Goal: Transaction & Acquisition: Purchase product/service

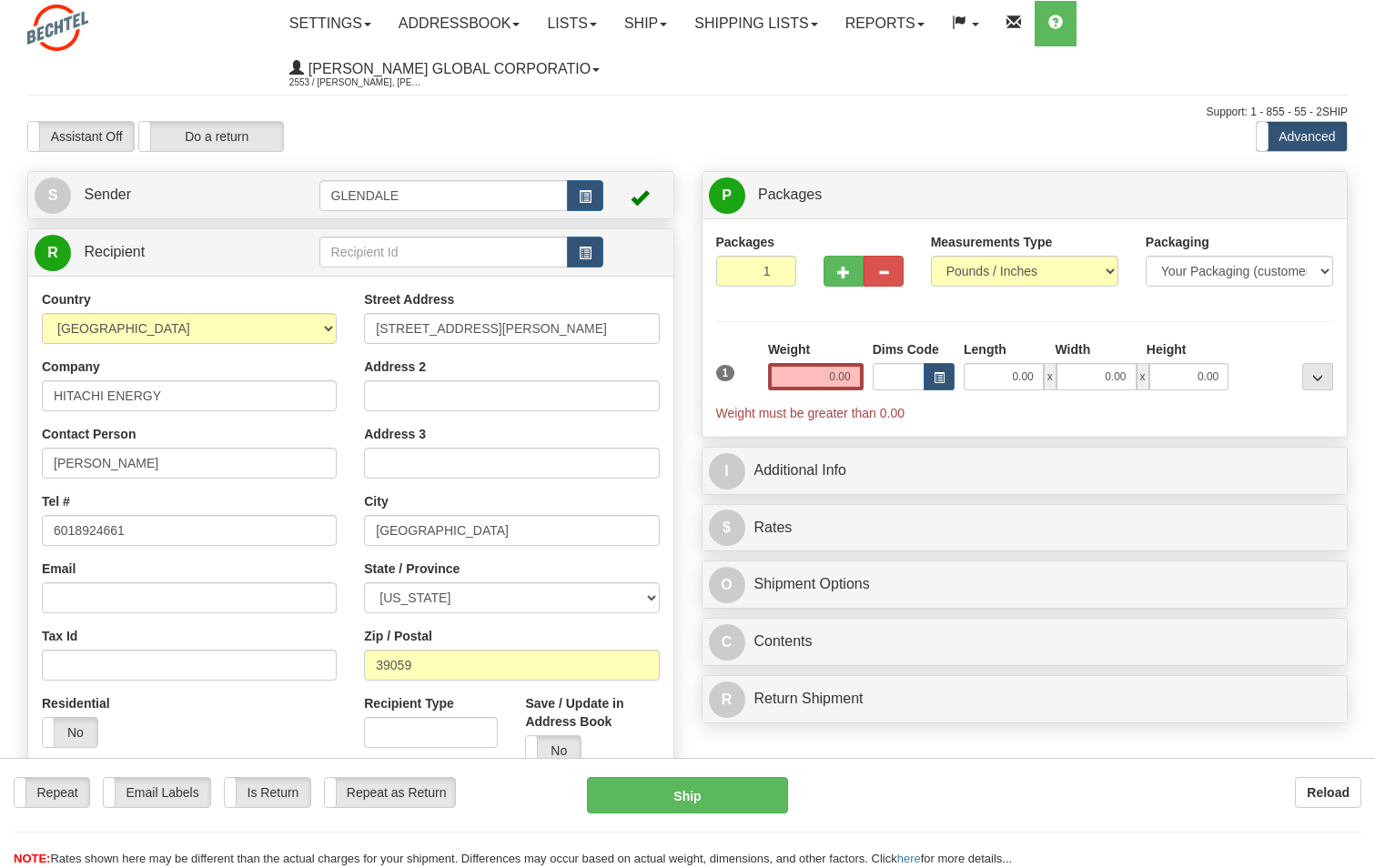
select select "MS"
select select "2"
click at [1112, 270] on select "Pounds / Inches Kilograms / Centimeters" at bounding box center [1025, 271] width 187 height 31
click at [931, 256] on select "Pounds / Inches Kilograms / Centimeters" at bounding box center [1025, 271] width 187 height 31
click at [828, 374] on input "0.00" at bounding box center [816, 376] width 96 height 27
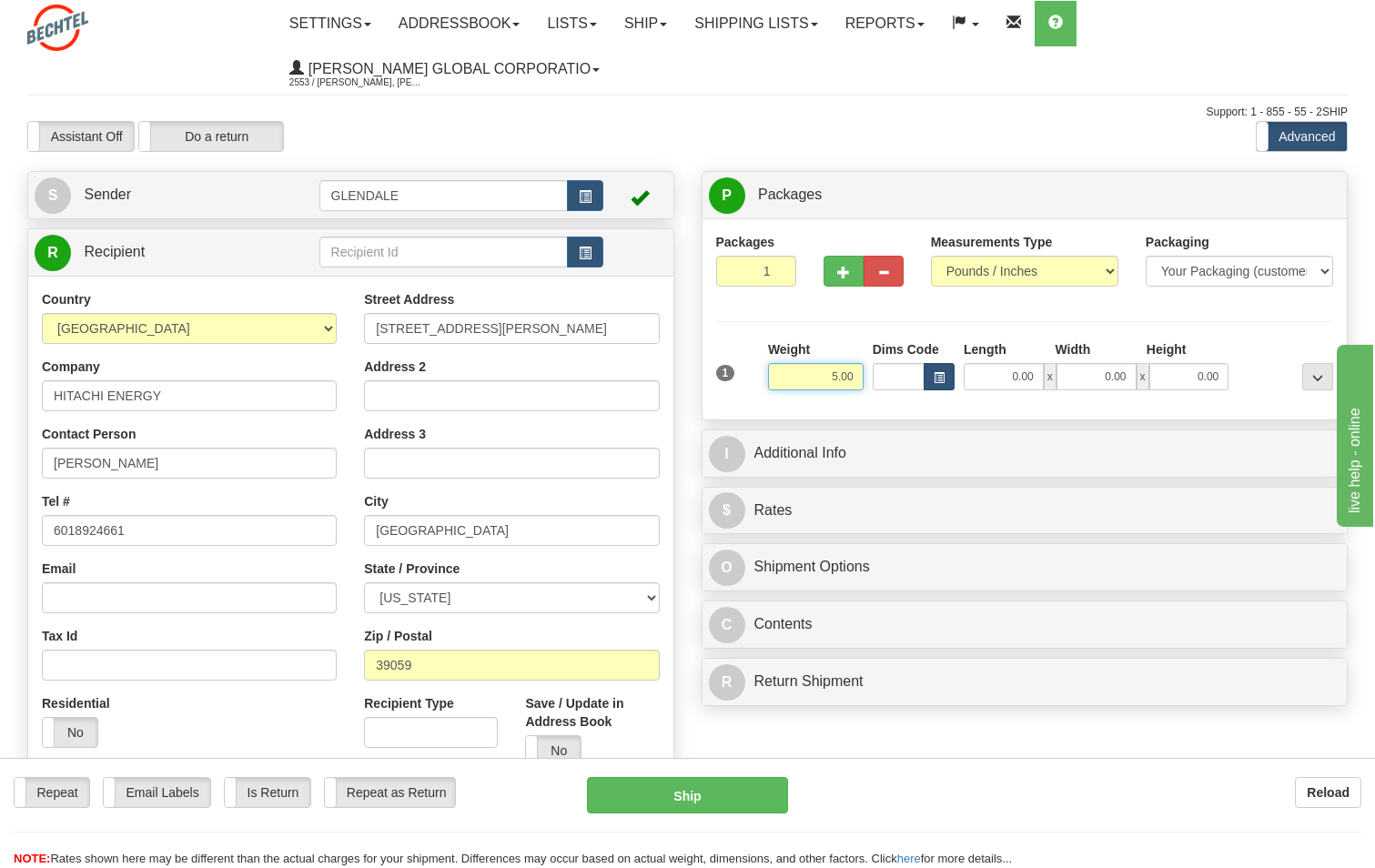
type input "5.00"
click at [940, 378] on span "button" at bounding box center [939, 377] width 11 height 10
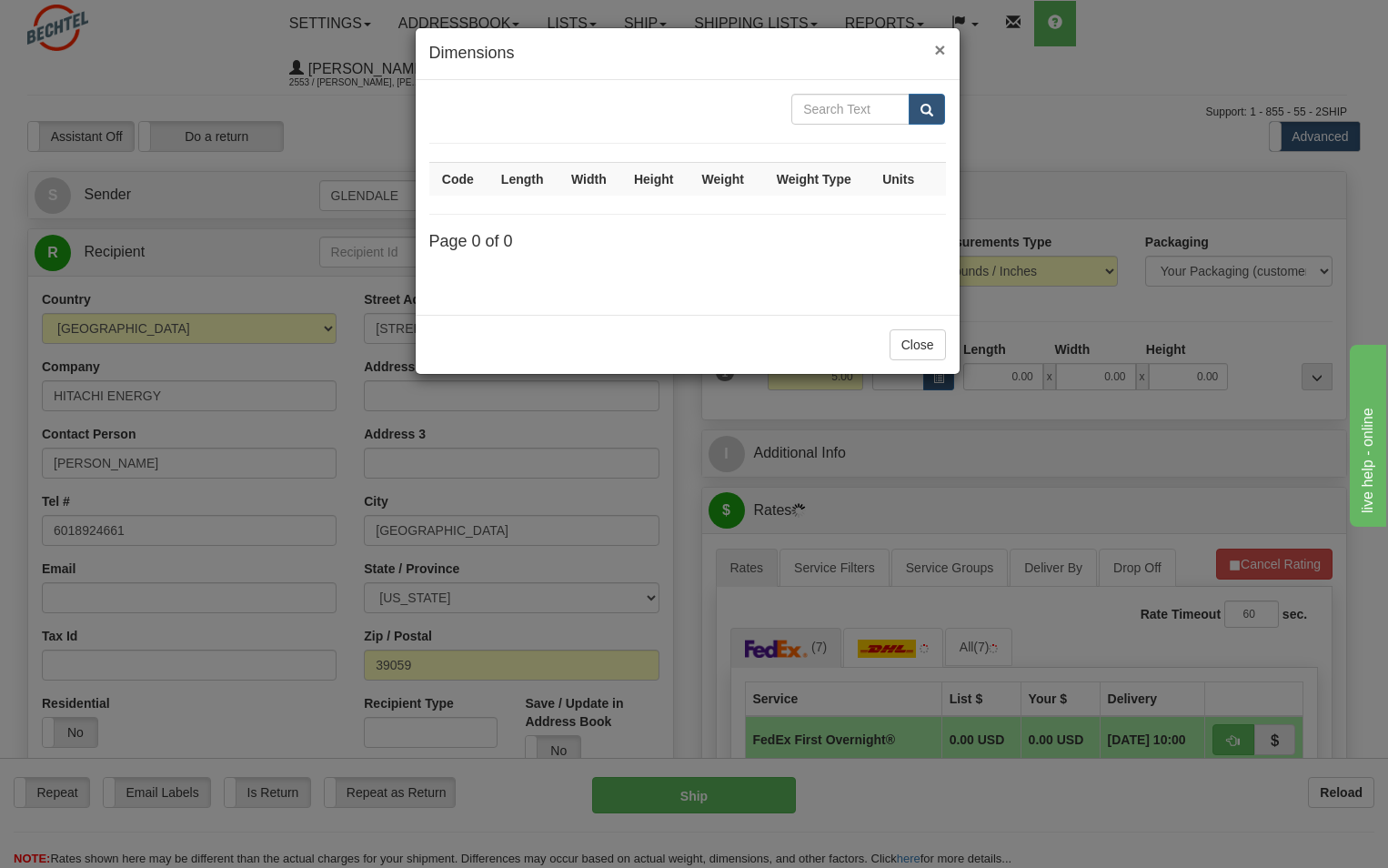
click at [937, 54] on span "×" at bounding box center [940, 50] width 11 height 21
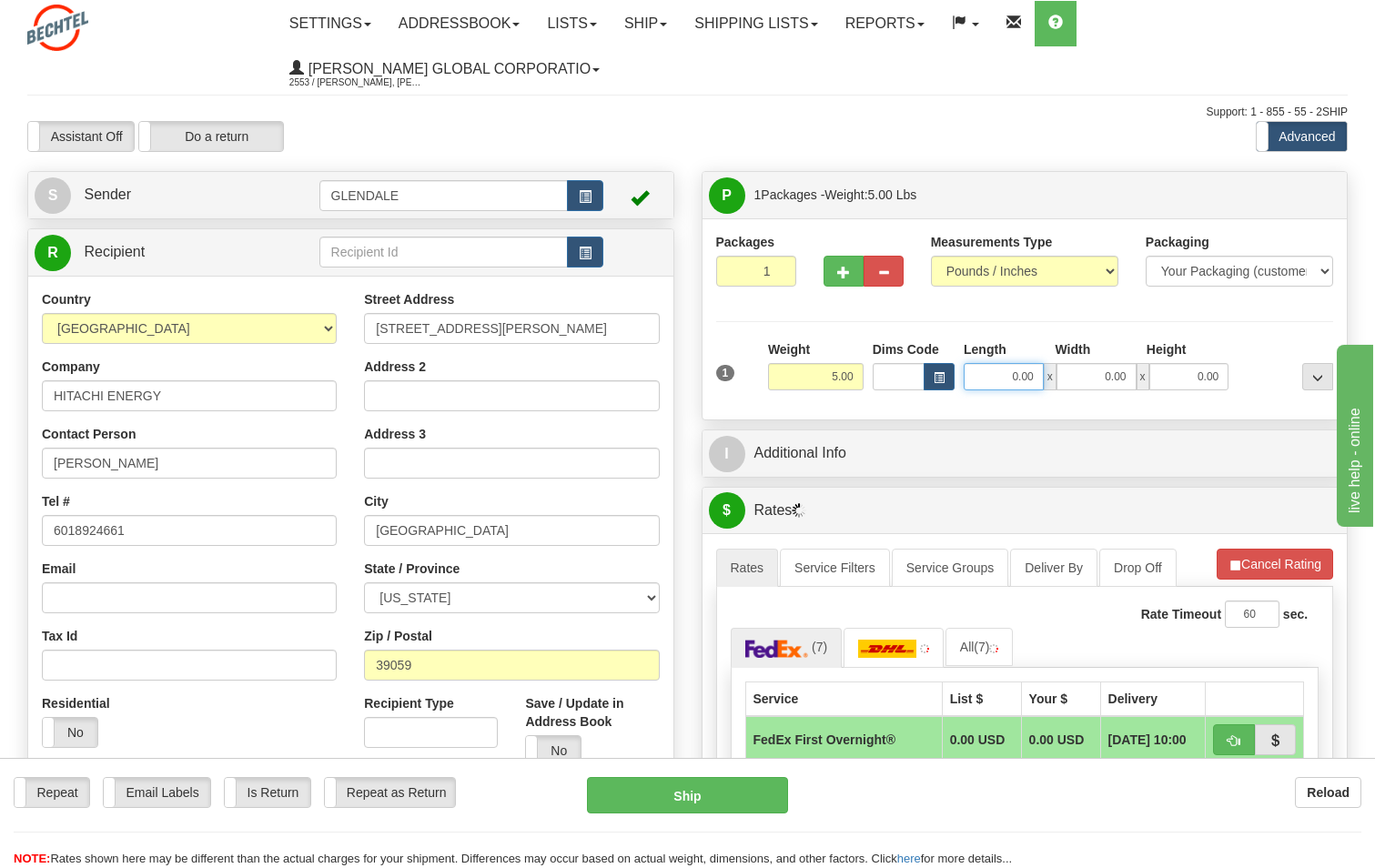
click at [1011, 372] on input "0.00" at bounding box center [1003, 376] width 80 height 27
type input "5.00"
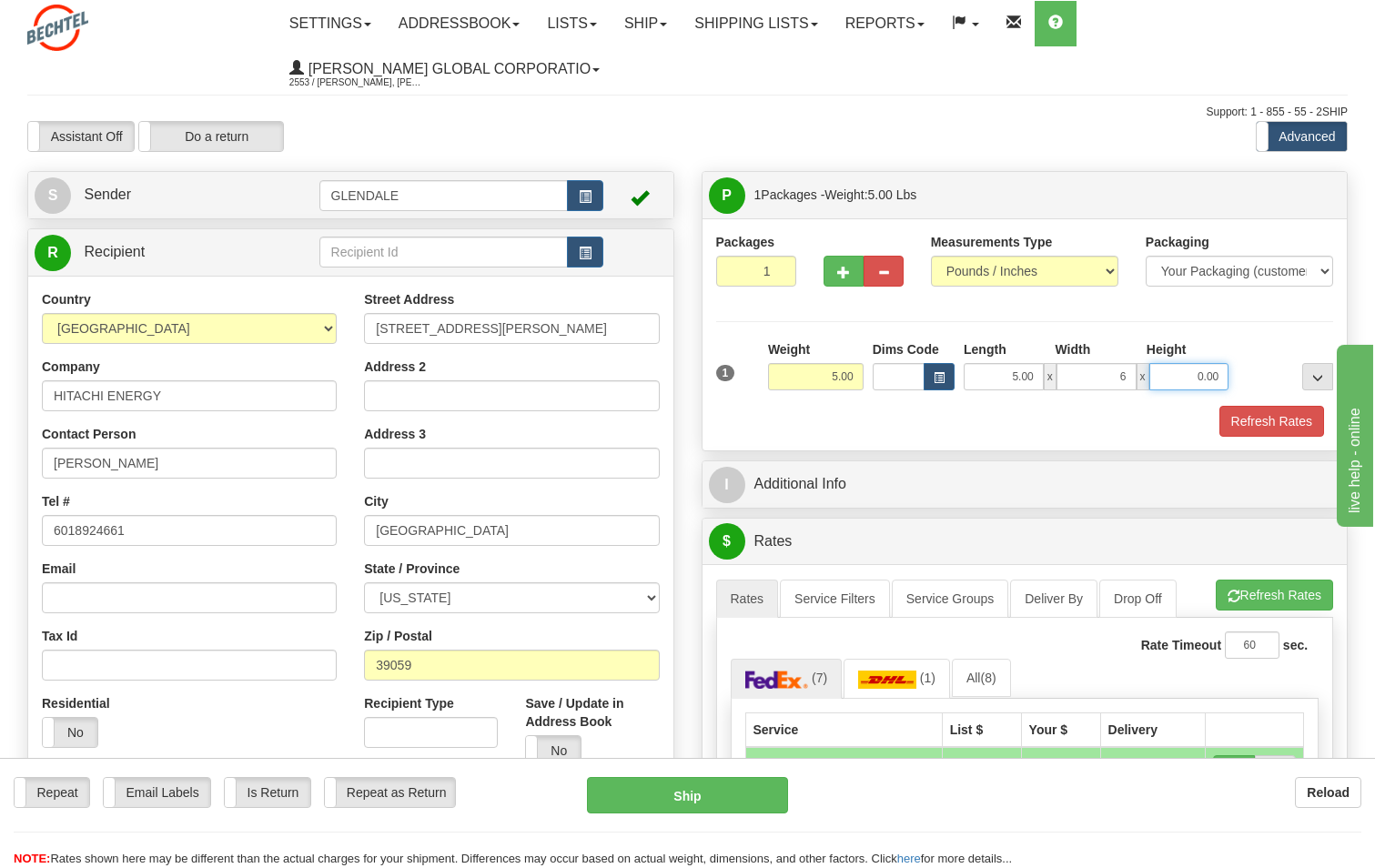
type input "6.00"
click button "Delete" at bounding box center [0, 0] width 0 height 0
type input "5.00"
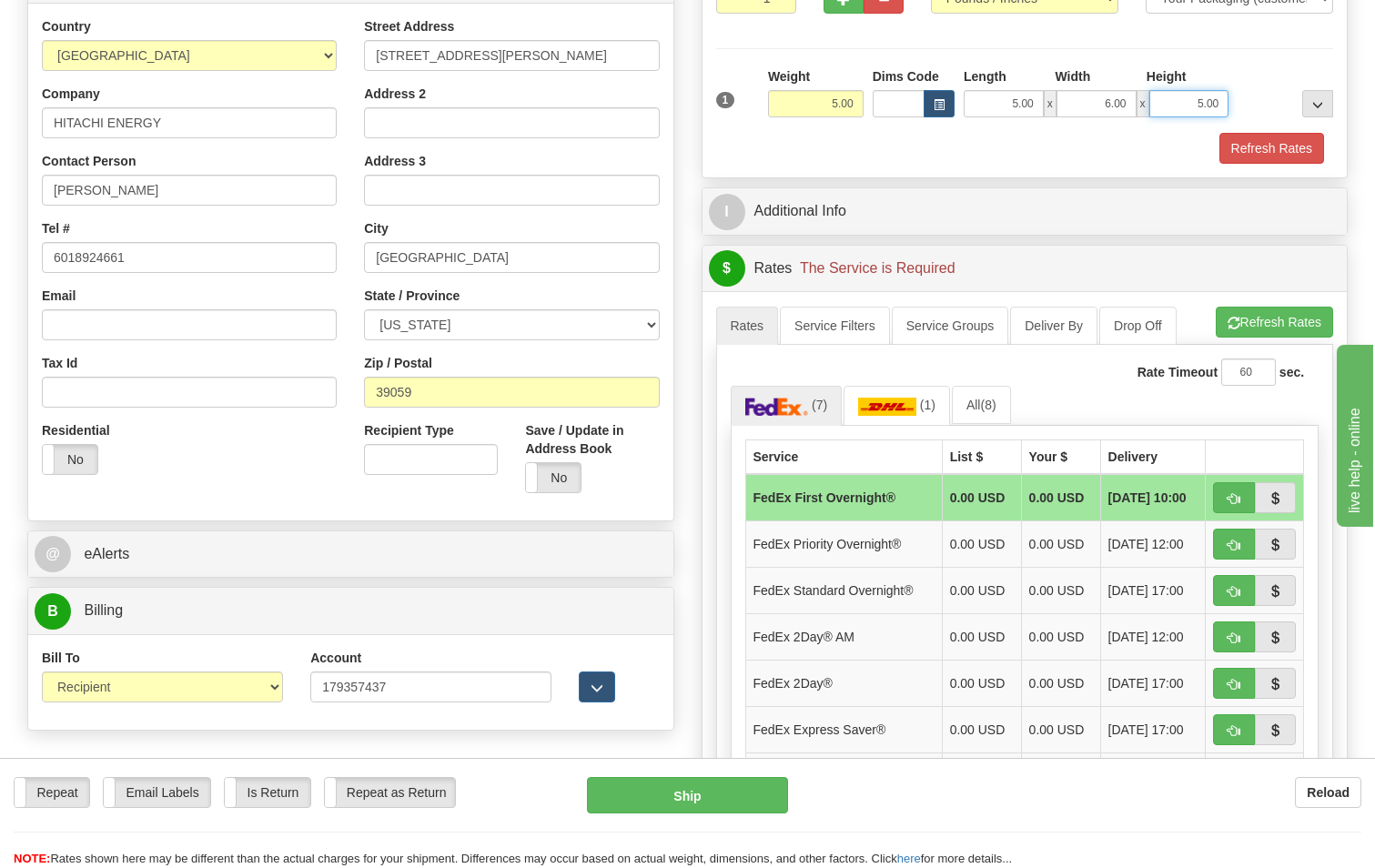
scroll to position [364, 0]
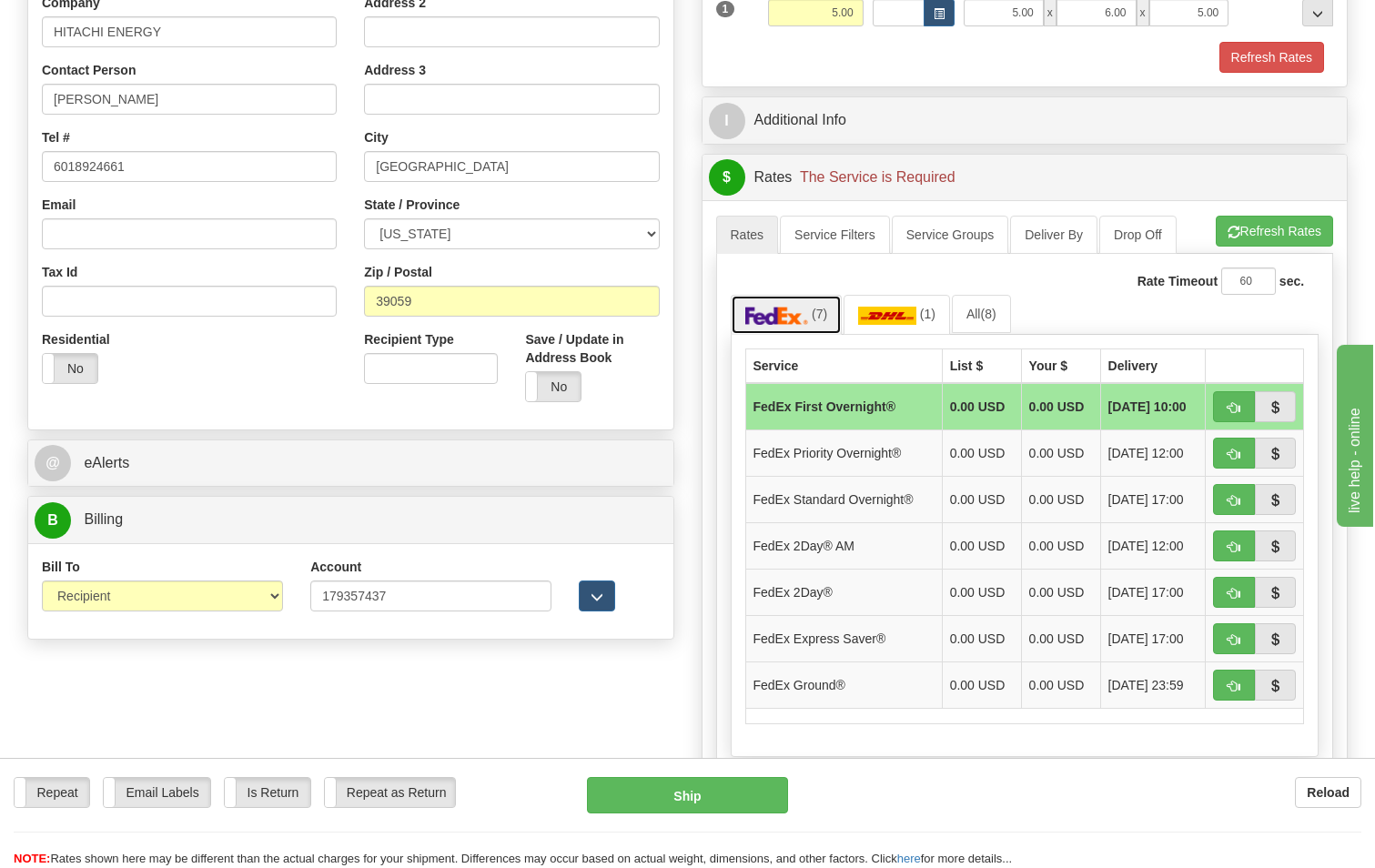
click at [786, 318] on img at bounding box center [777, 315] width 64 height 18
click at [1236, 403] on span "button" at bounding box center [1234, 407] width 13 height 12
type input "06"
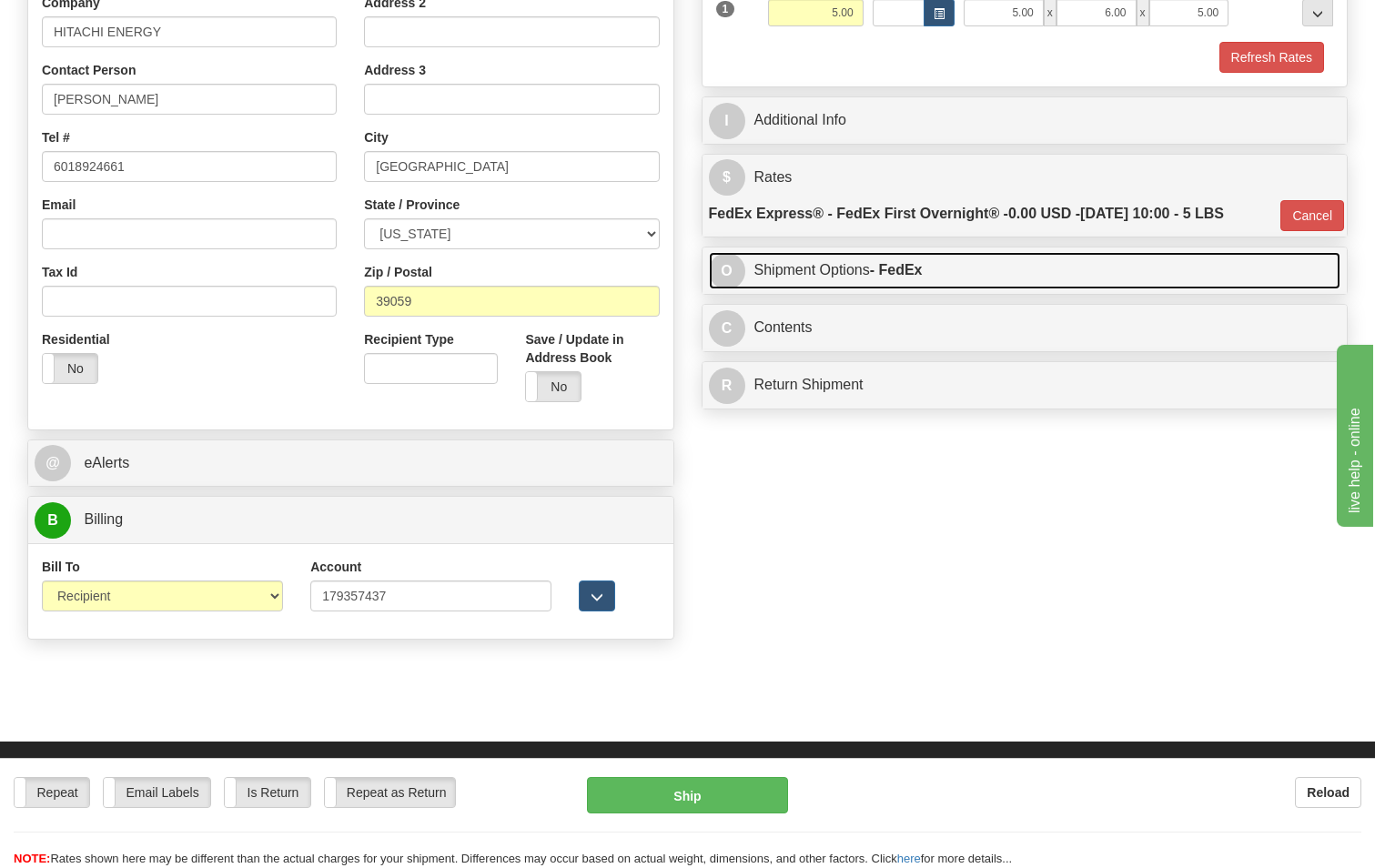
click at [951, 271] on link "O Shipment Options - FedEx" at bounding box center [1025, 271] width 632 height 37
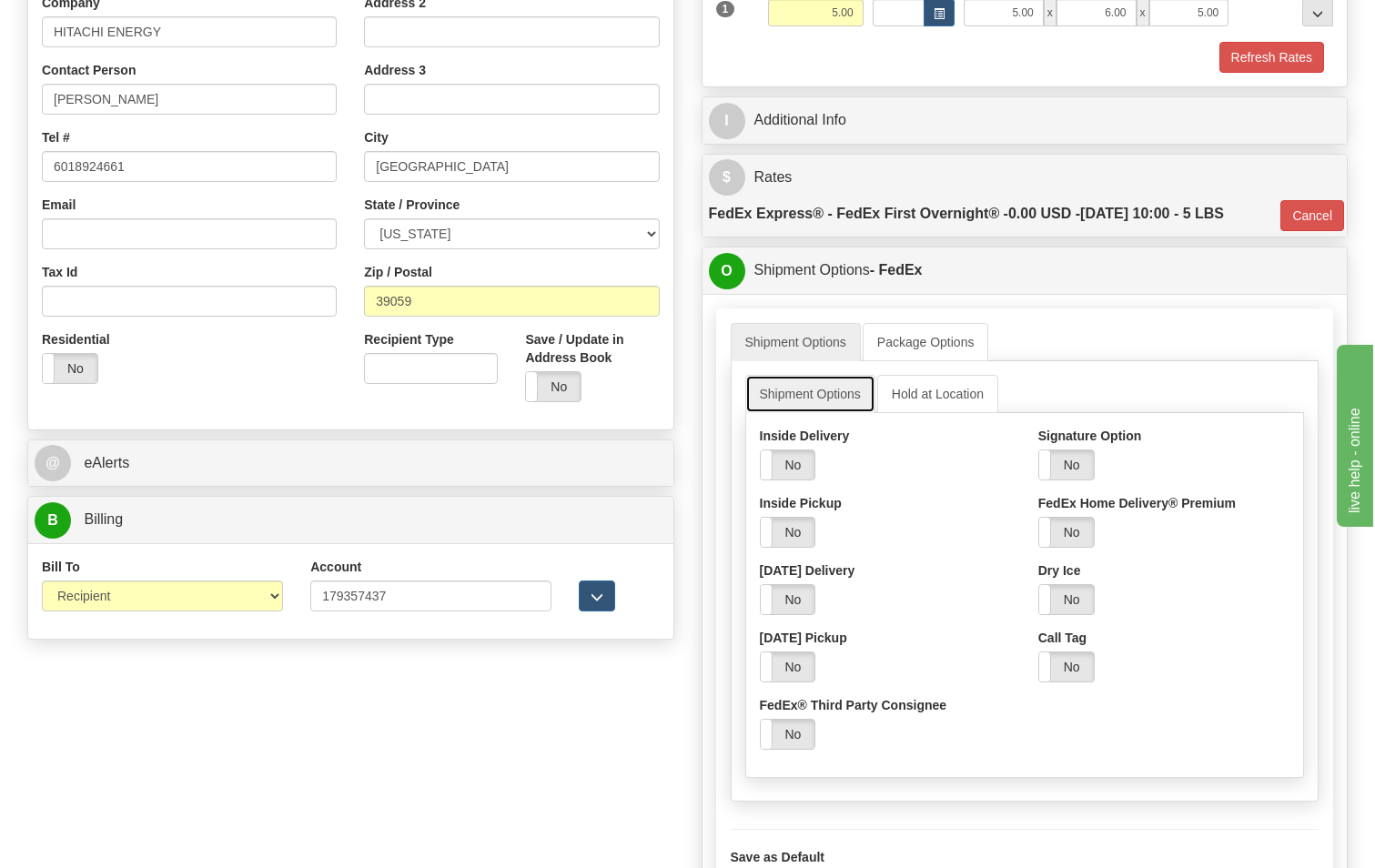
click at [827, 405] on link "Shipment Options" at bounding box center [810, 393] width 130 height 38
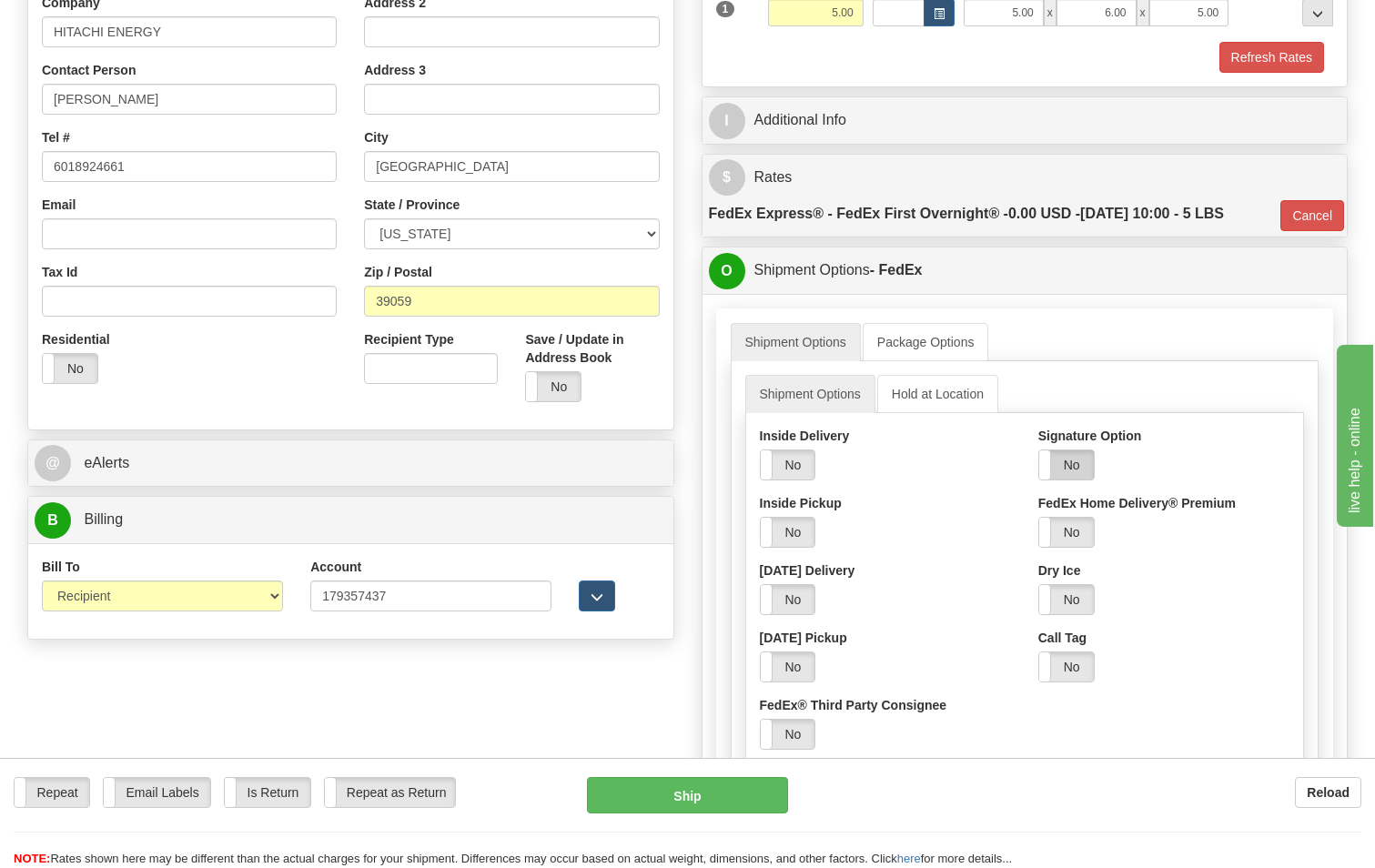
click at [1078, 463] on label "No" at bounding box center [1066, 464] width 54 height 29
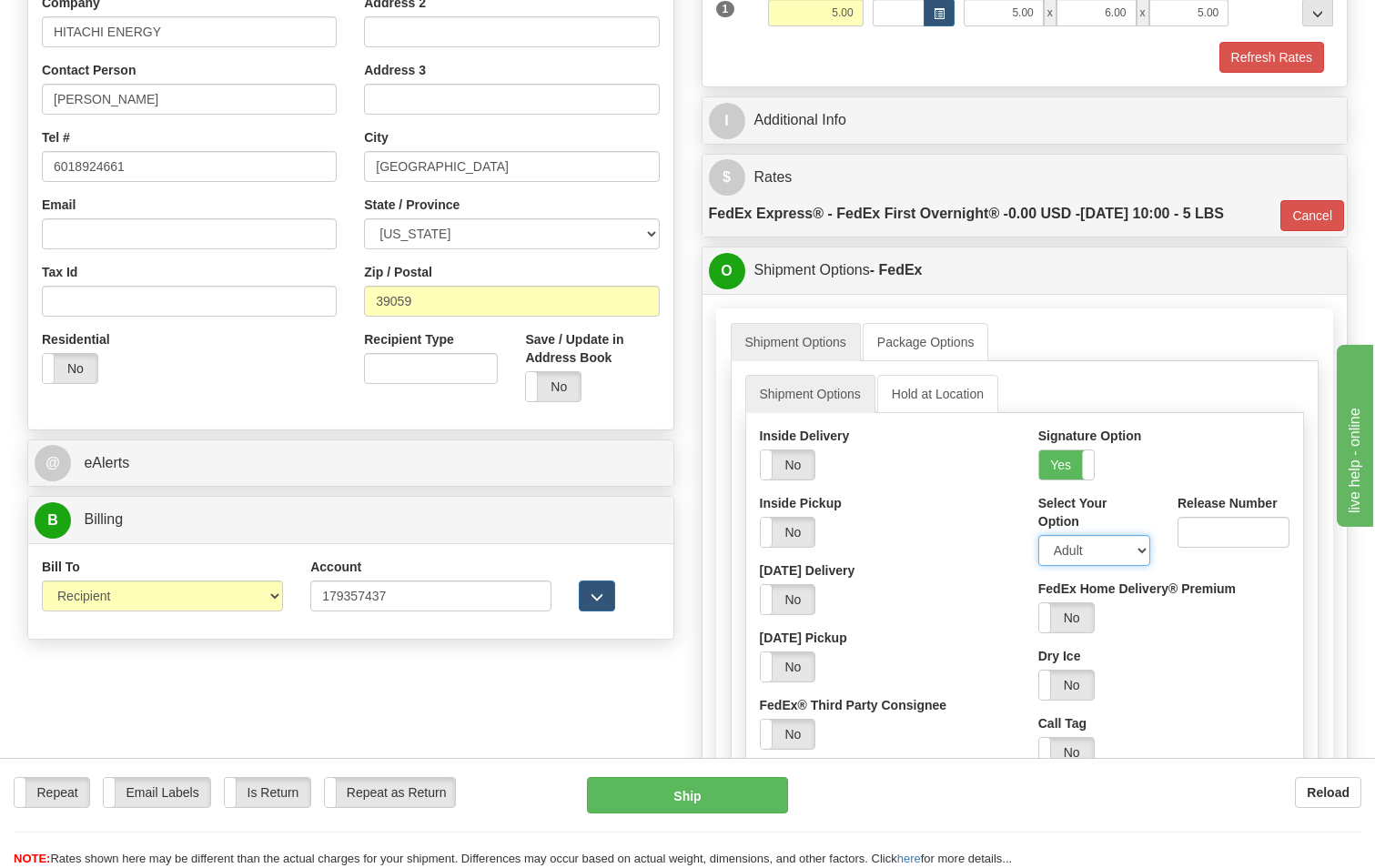
click at [1139, 552] on select "Adult Direct Indirect No Signature Required Service Default" at bounding box center [1093, 550] width 111 height 31
click at [948, 580] on div "[DATE] Delivery Yes No" at bounding box center [885, 587] width 251 height 53
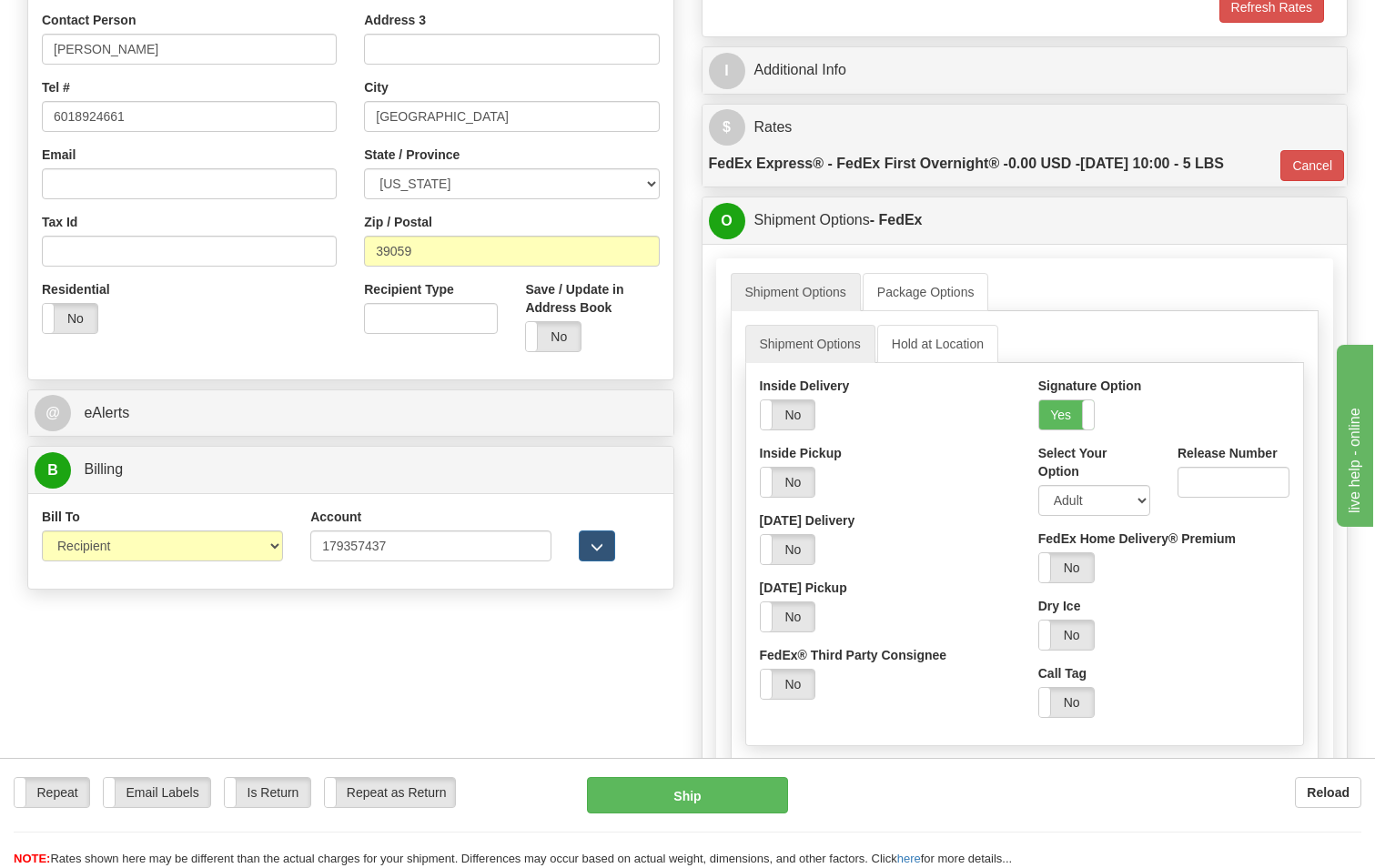
scroll to position [455, 0]
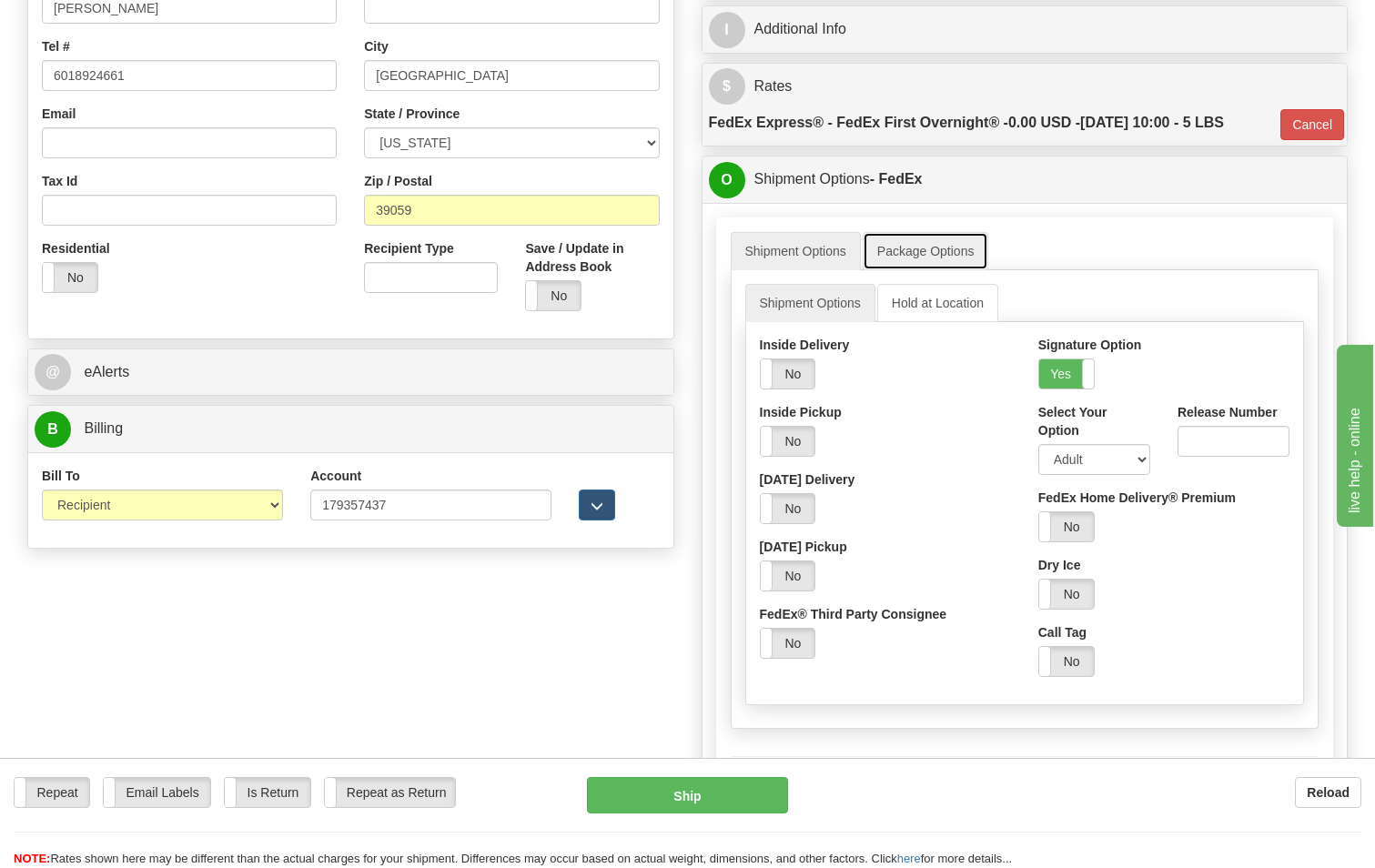
click at [934, 251] on link "Package Options" at bounding box center [925, 251] width 126 height 38
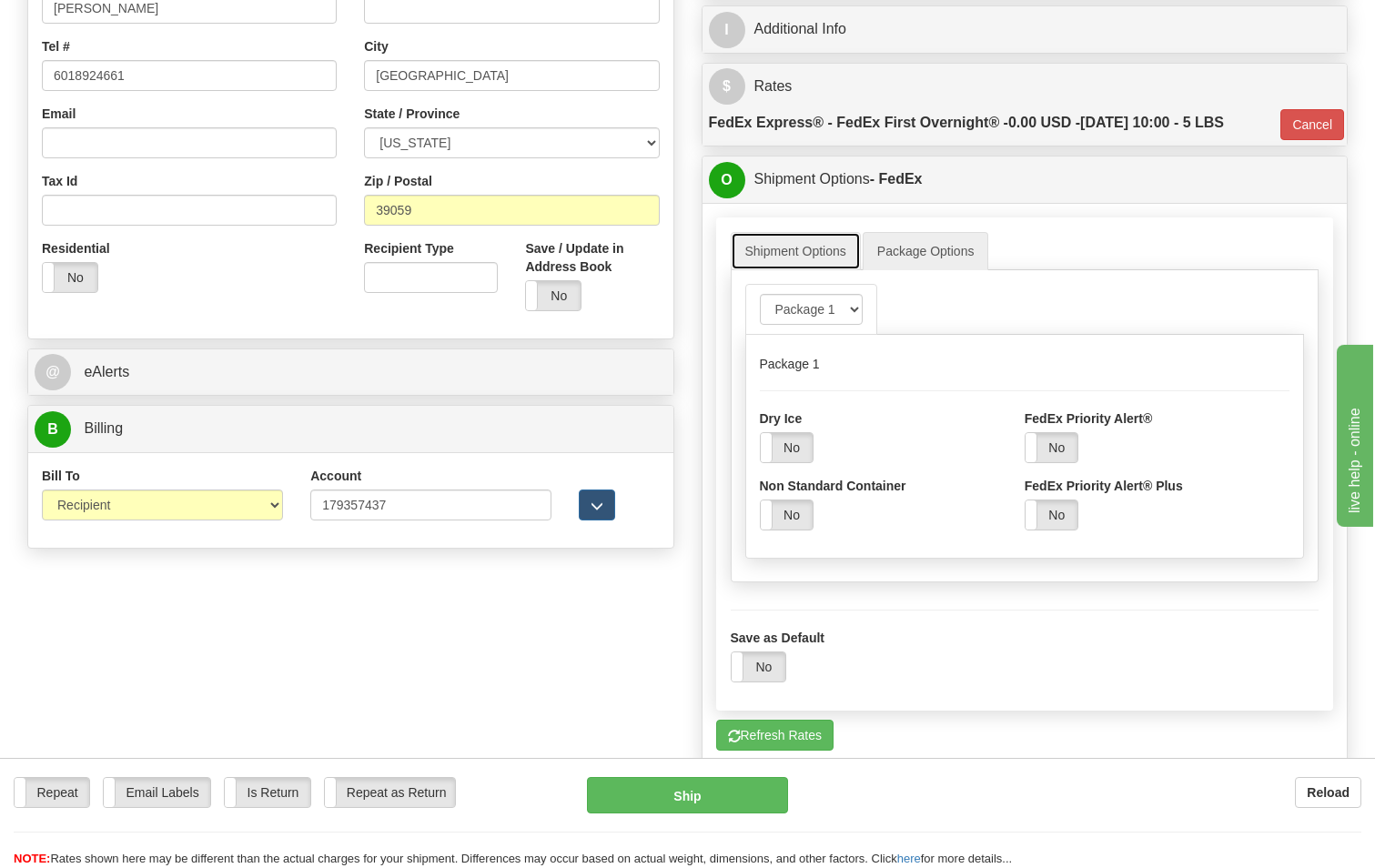
click at [814, 257] on link "Shipment Options" at bounding box center [795, 251] width 130 height 38
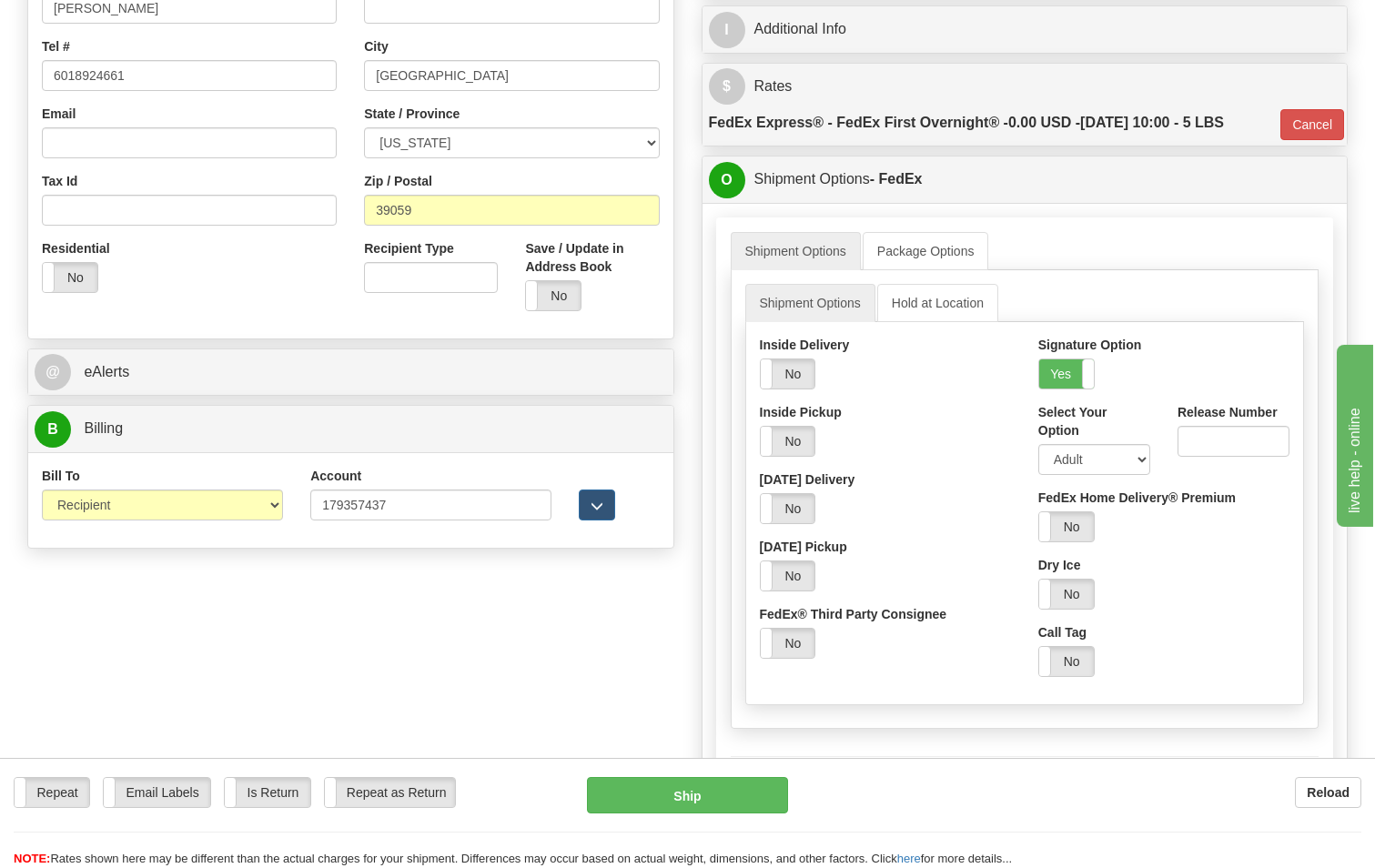
click at [927, 427] on div "Yes No" at bounding box center [885, 441] width 251 height 31
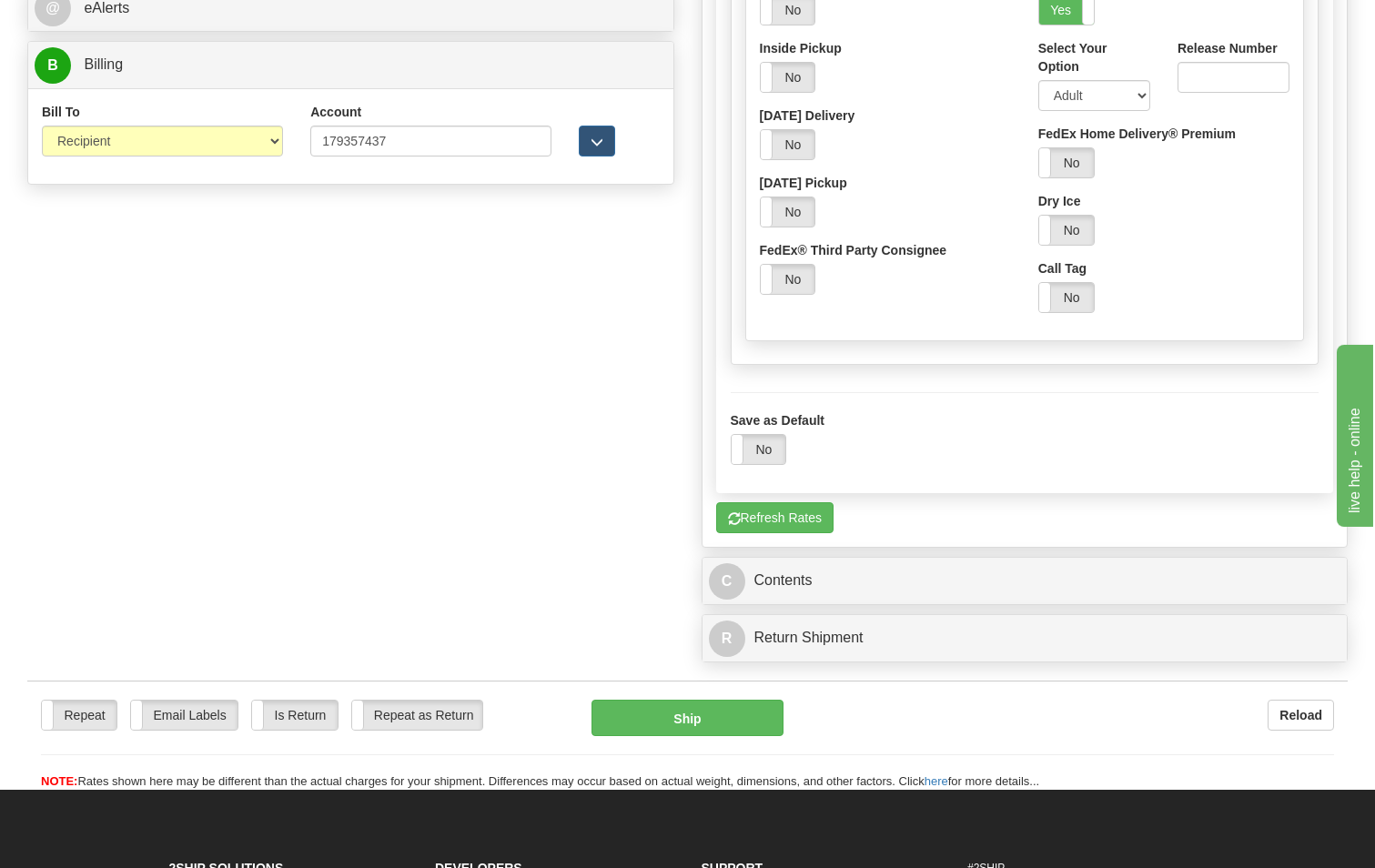
scroll to position [909, 0]
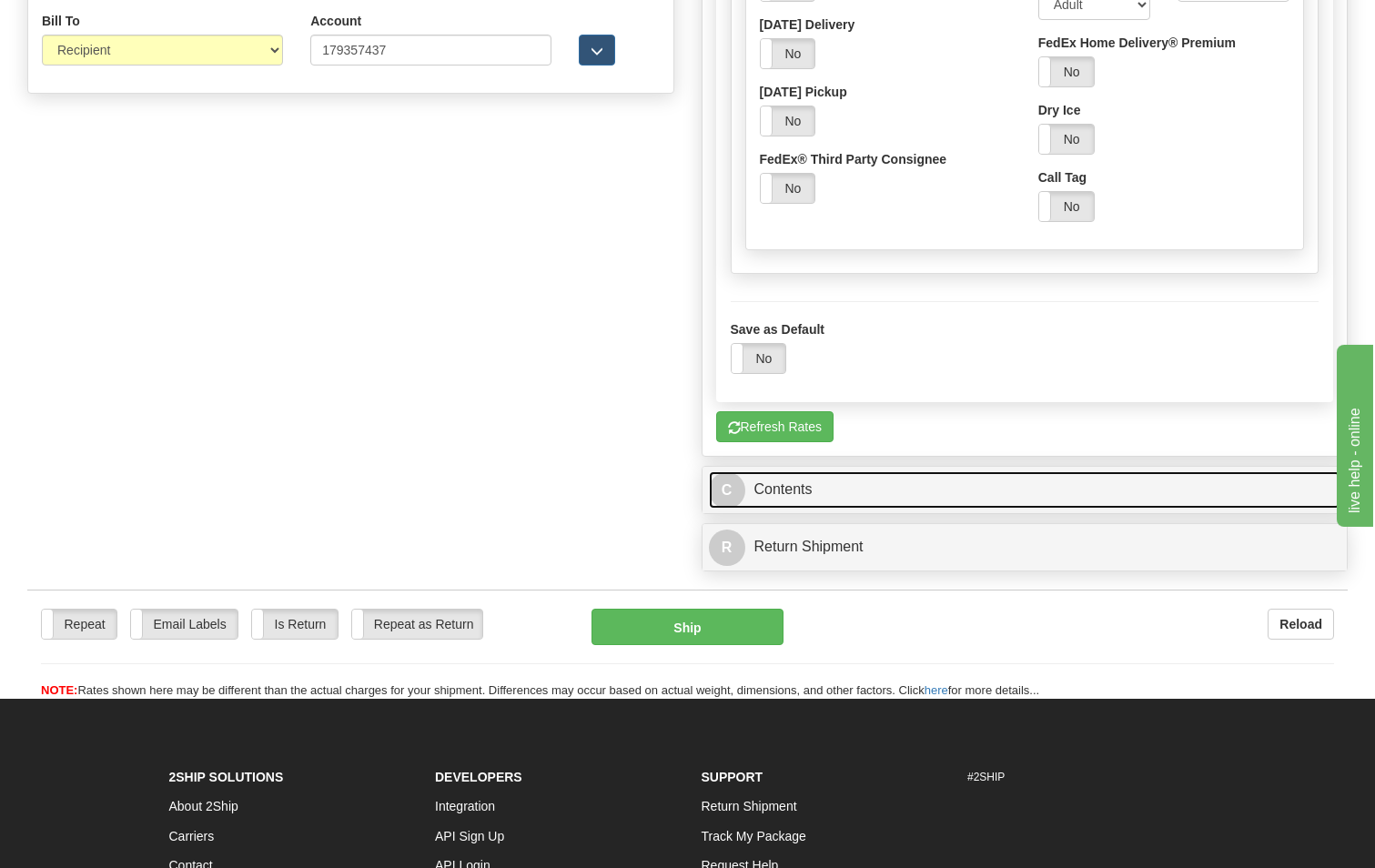
click at [798, 494] on link "C Contents" at bounding box center [1025, 490] width 632 height 37
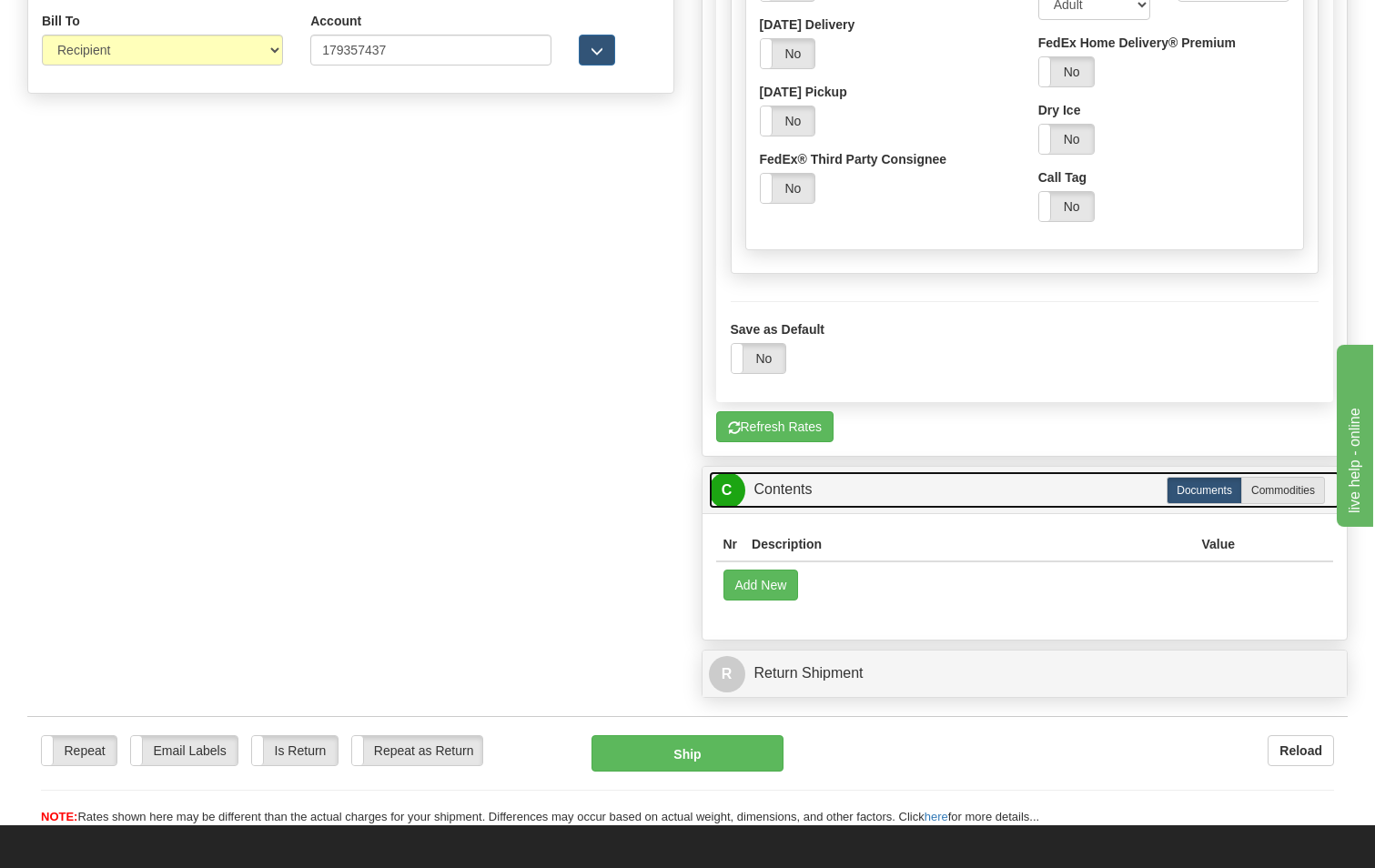
click at [798, 494] on link "C Contents" at bounding box center [1025, 490] width 632 height 37
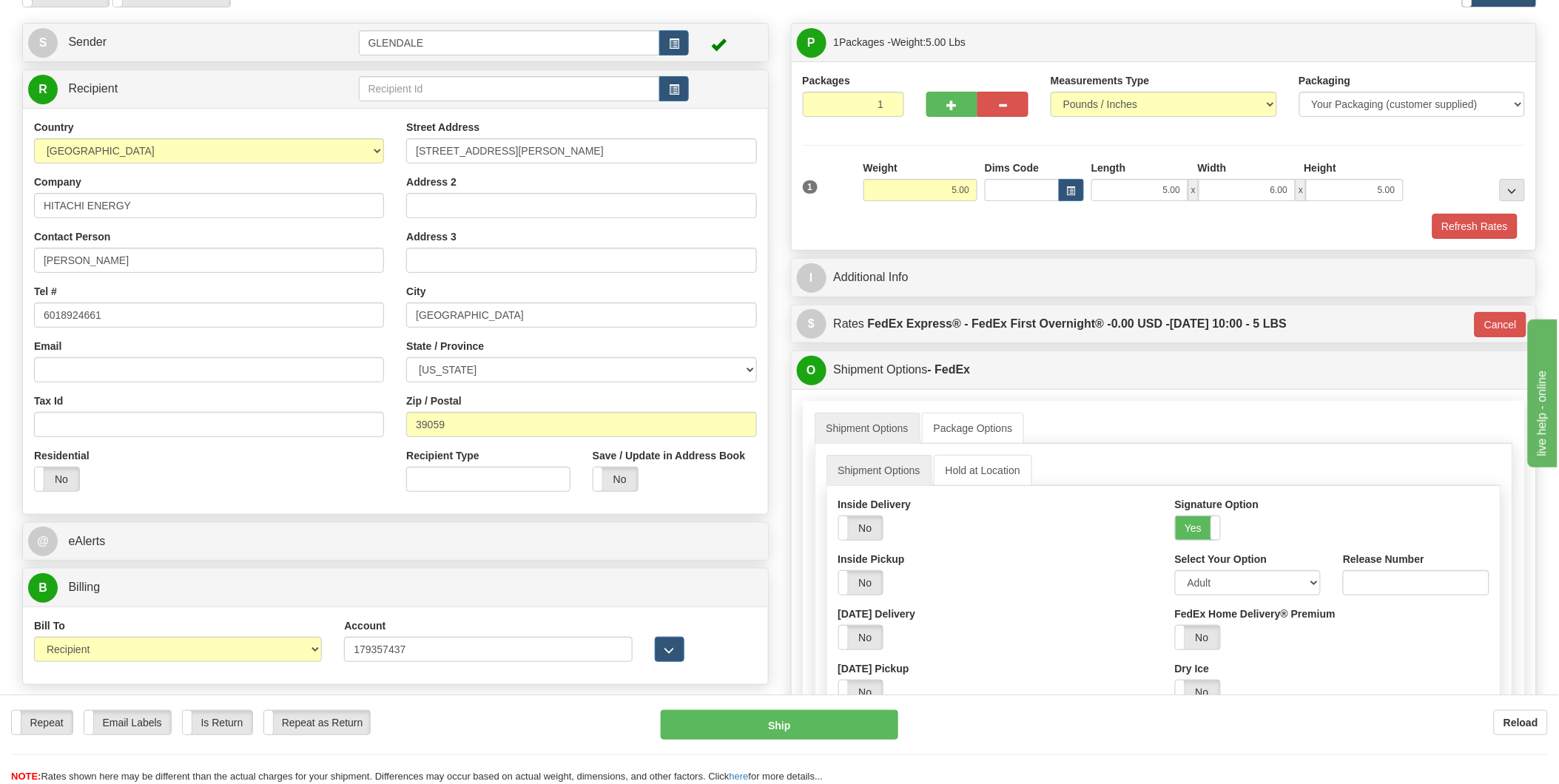
scroll to position [0, 0]
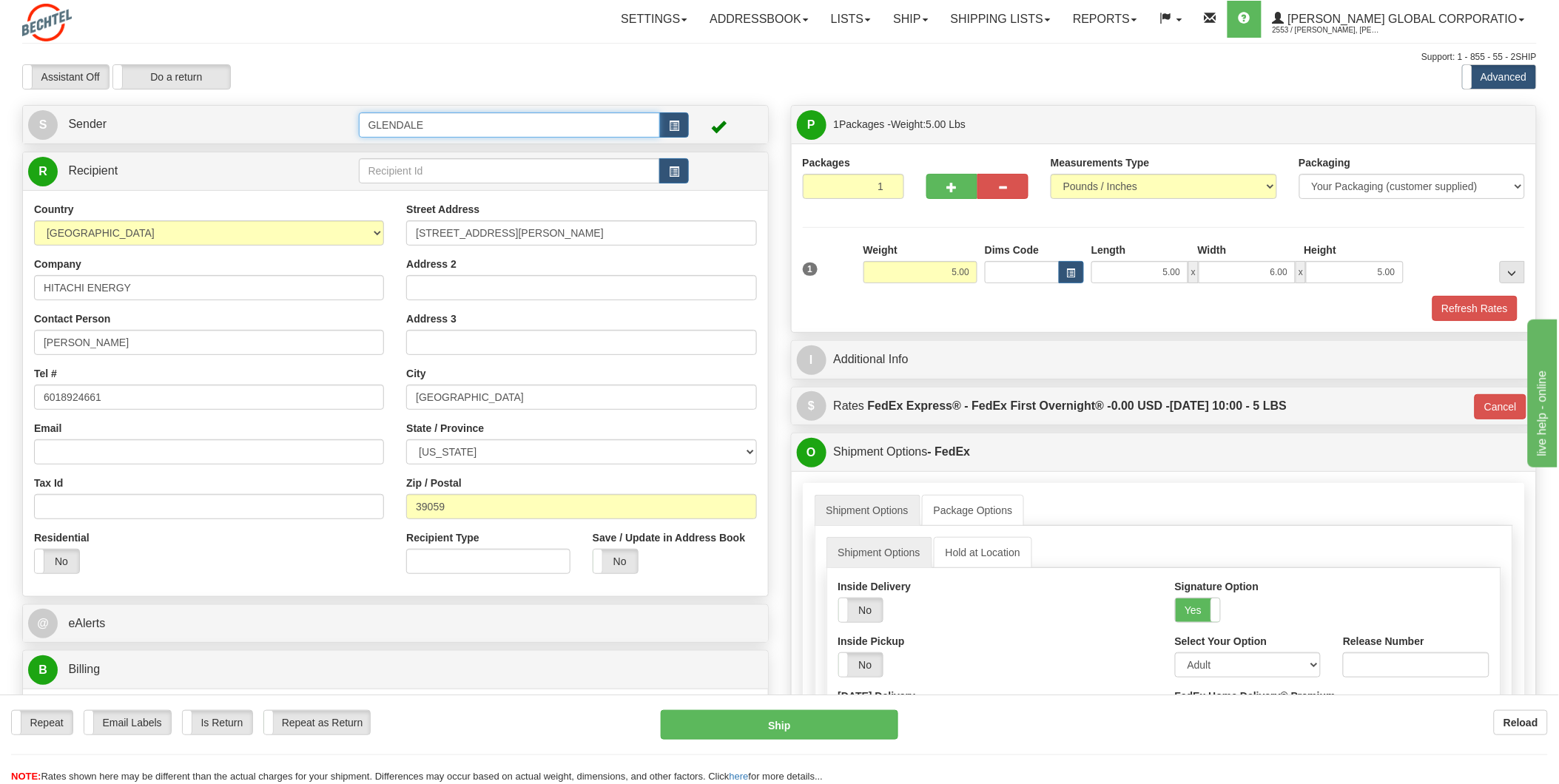
click at [416, 130] on input "GLENDALE" at bounding box center [510, 125] width 302 height 25
click at [669, 124] on span "button" at bounding box center [674, 126] width 11 height 10
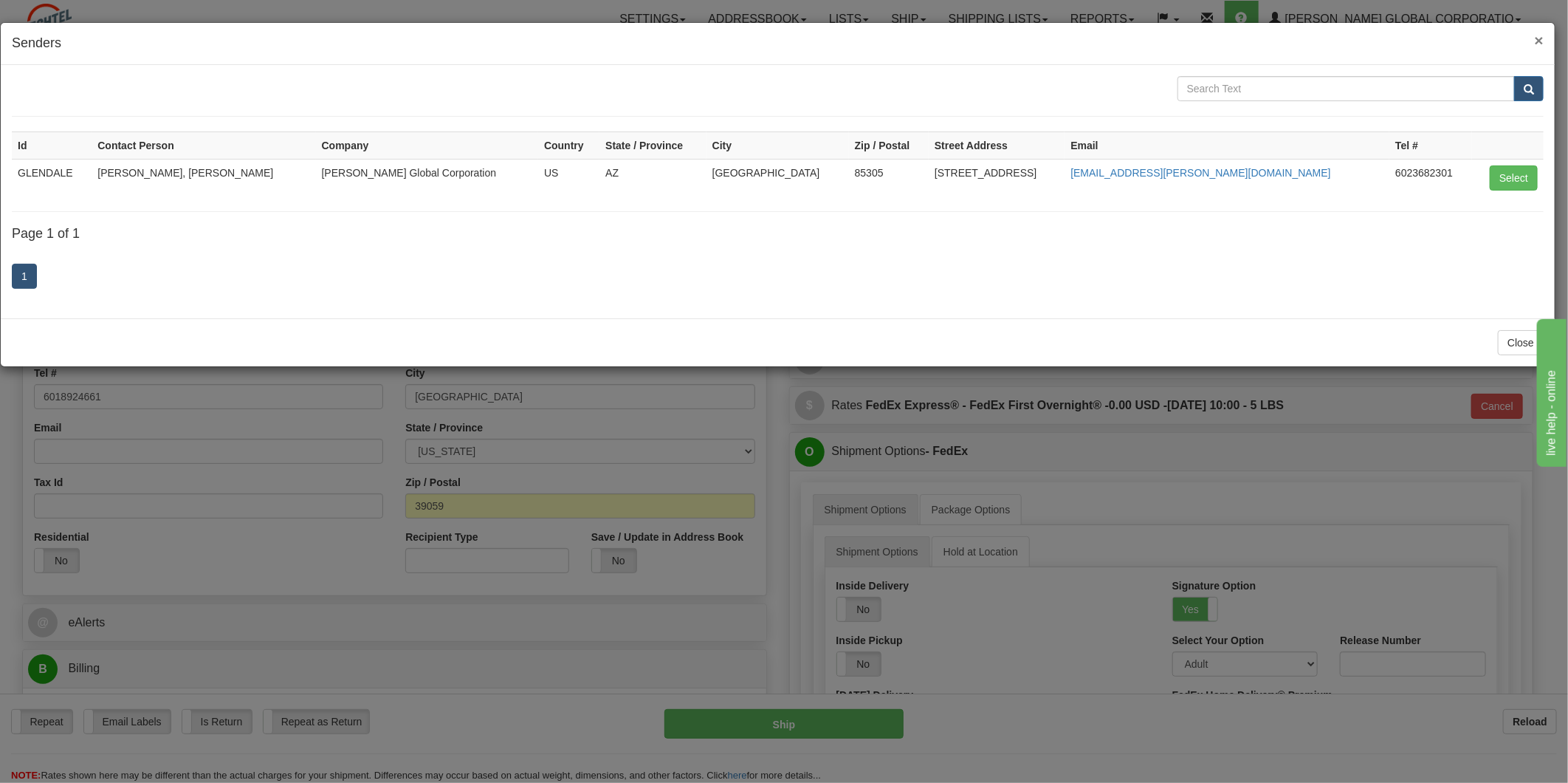
click at [1115, 34] on span "×" at bounding box center [1540, 40] width 9 height 17
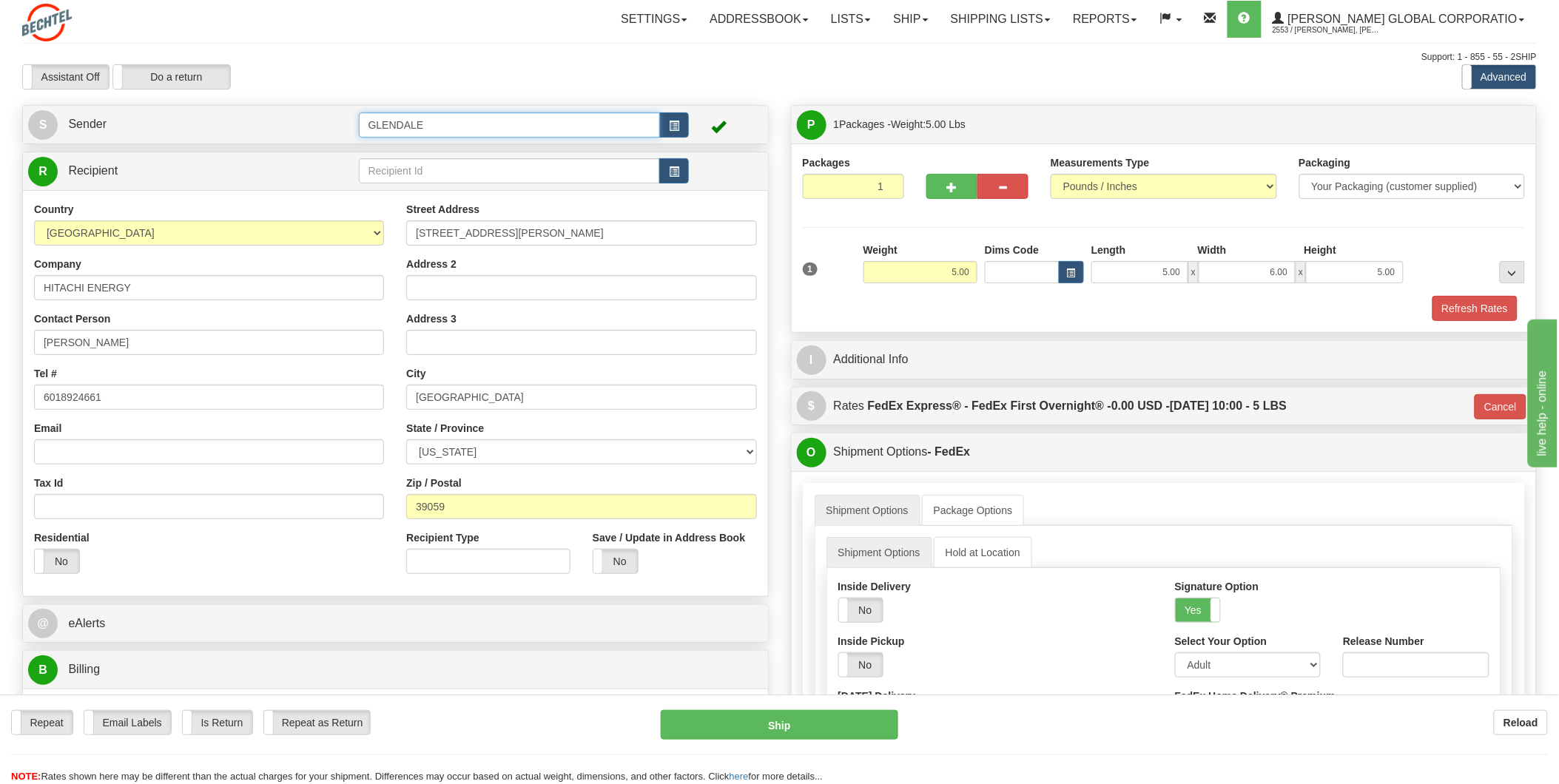
click at [430, 124] on input "GLENDALE" at bounding box center [510, 125] width 302 height 25
drag, startPoint x: 430, startPoint y: 124, endPoint x: 180, endPoint y: 116, distance: 250.1
click at [193, 116] on tr "S Sender [GEOGRAPHIC_DATA]" at bounding box center [395, 125] width 735 height 30
click at [83, 123] on span "Sender" at bounding box center [87, 123] width 39 height 13
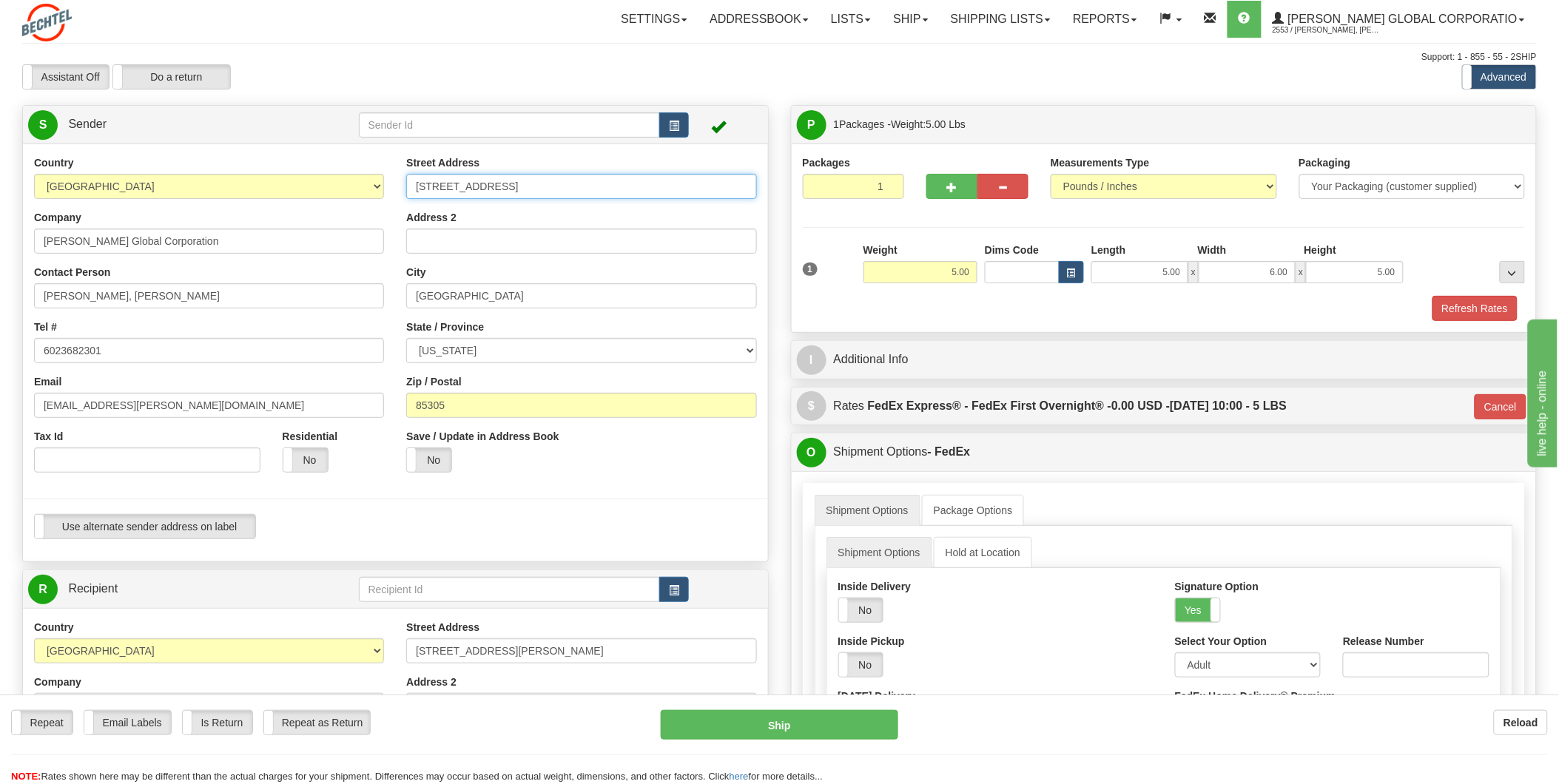
drag, startPoint x: 513, startPoint y: 186, endPoint x: 343, endPoint y: 182, distance: 170.0
click at [345, 182] on div "Country [GEOGRAPHIC_DATA] [GEOGRAPHIC_DATA] [GEOGRAPHIC_DATA] [GEOGRAPHIC_DATA]…" at bounding box center [395, 352] width 745 height 395
type input "[STREET_ADDRESS]"
type input "LEASE DOCK"
type input "[GEOGRAPHIC_DATA][PERSON_NAME]"
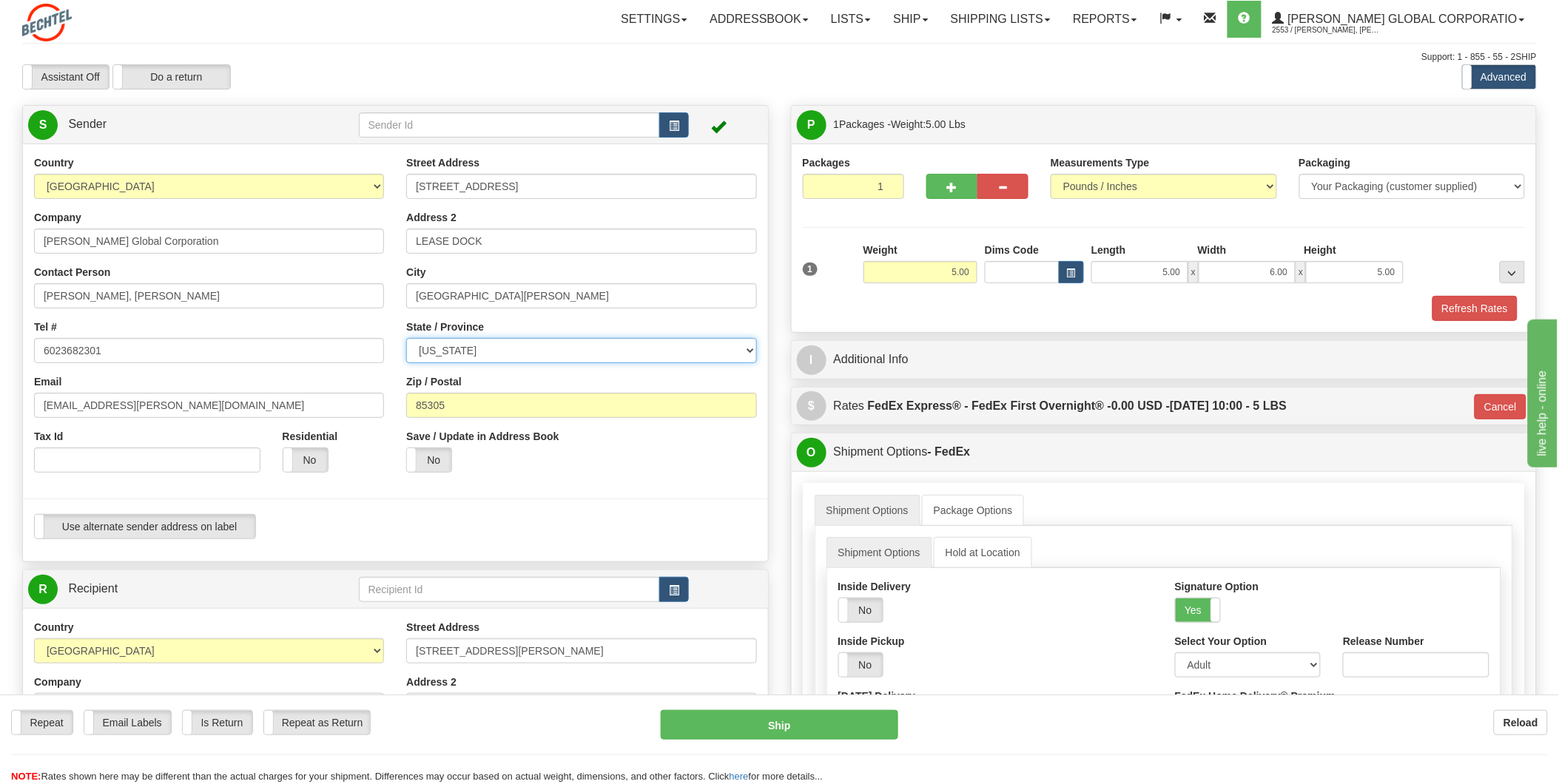
click at [685, 349] on select "[US_STATE] [US_STATE] [US_STATE] [US_STATE] Armed Forces America Armed Forces E…" at bounding box center [580, 350] width 350 height 25
click at [651, 359] on select "[US_STATE] [US_STATE] [US_STATE] [US_STATE] Armed Forces America Armed Forces E…" at bounding box center [580, 350] width 350 height 25
select select "[GEOGRAPHIC_DATA]"
click at [546, 404] on input "85305" at bounding box center [580, 405] width 350 height 25
type input "8"
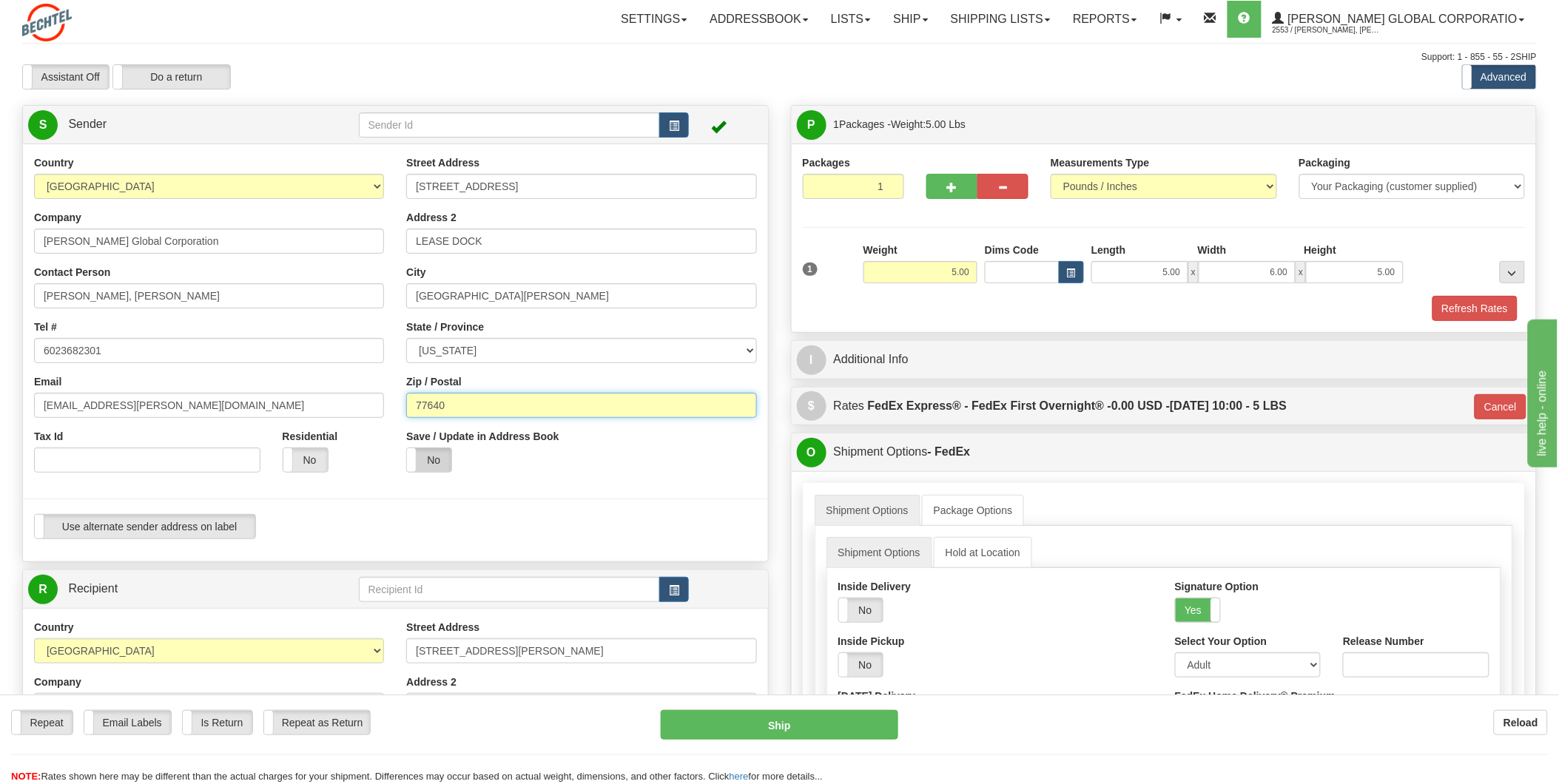
type input "77640"
type input "06"
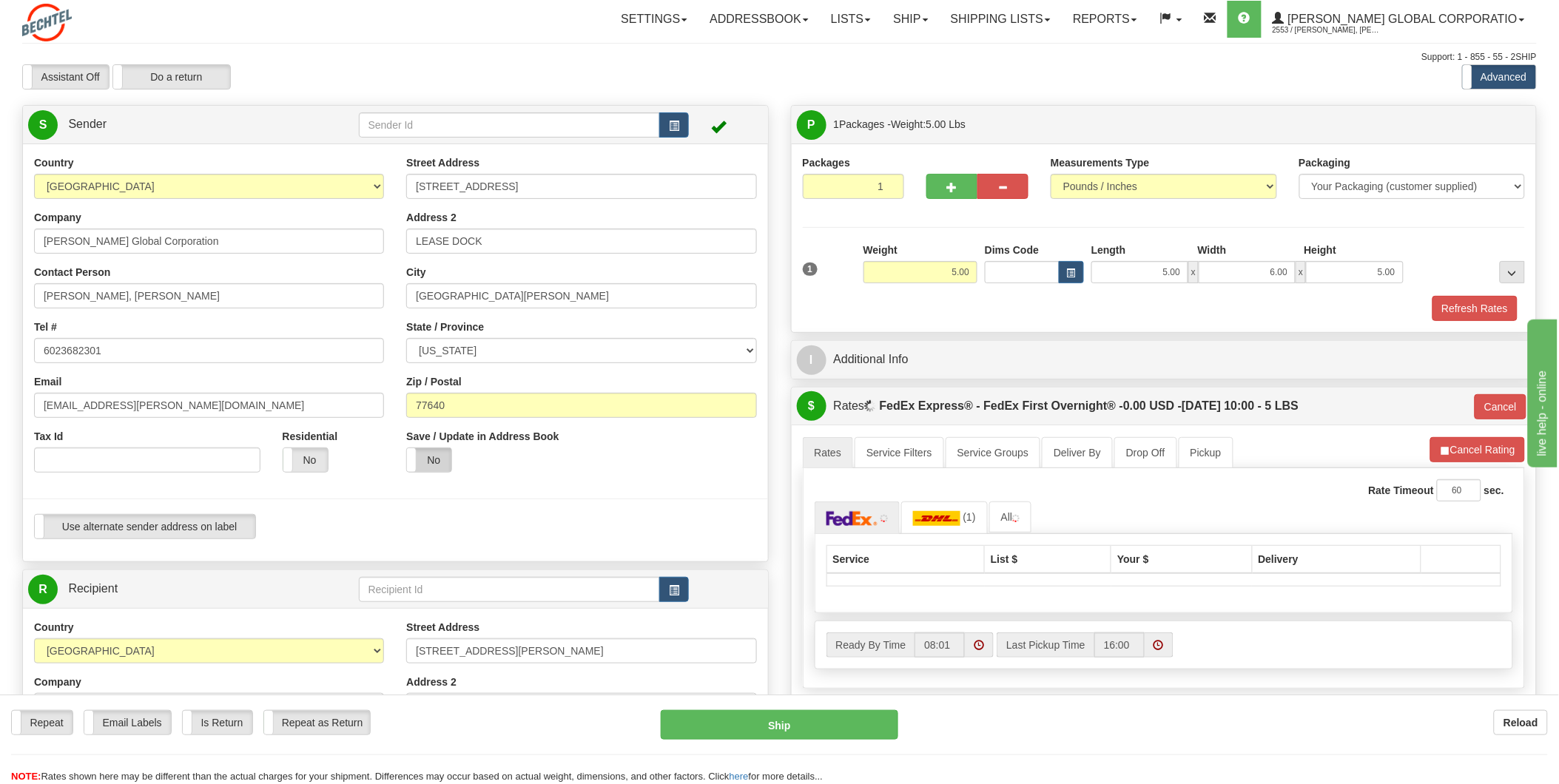
click at [425, 464] on label "No" at bounding box center [429, 460] width 44 height 24
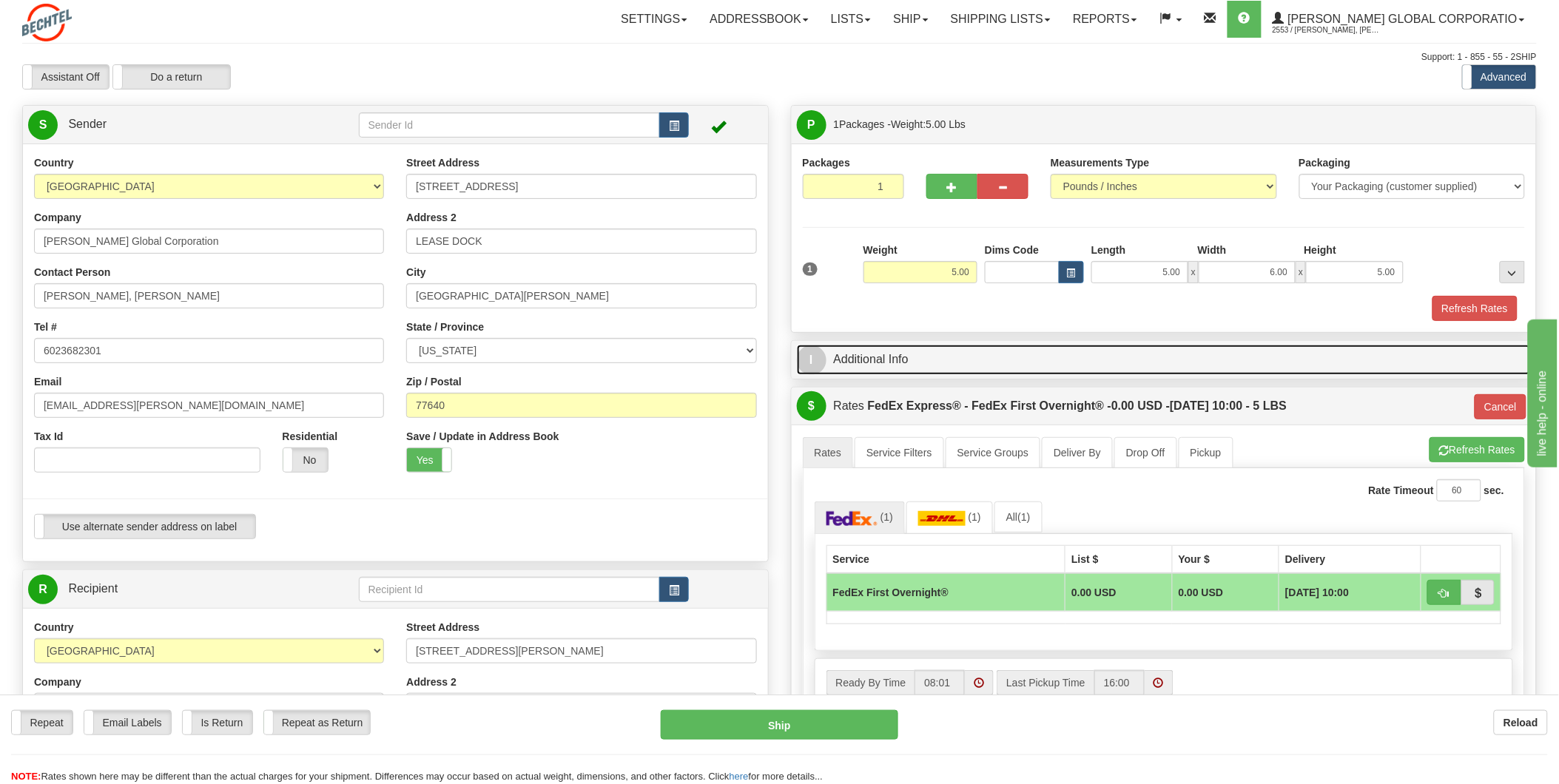
click at [898, 360] on link "I Additional Info" at bounding box center [1164, 360] width 735 height 30
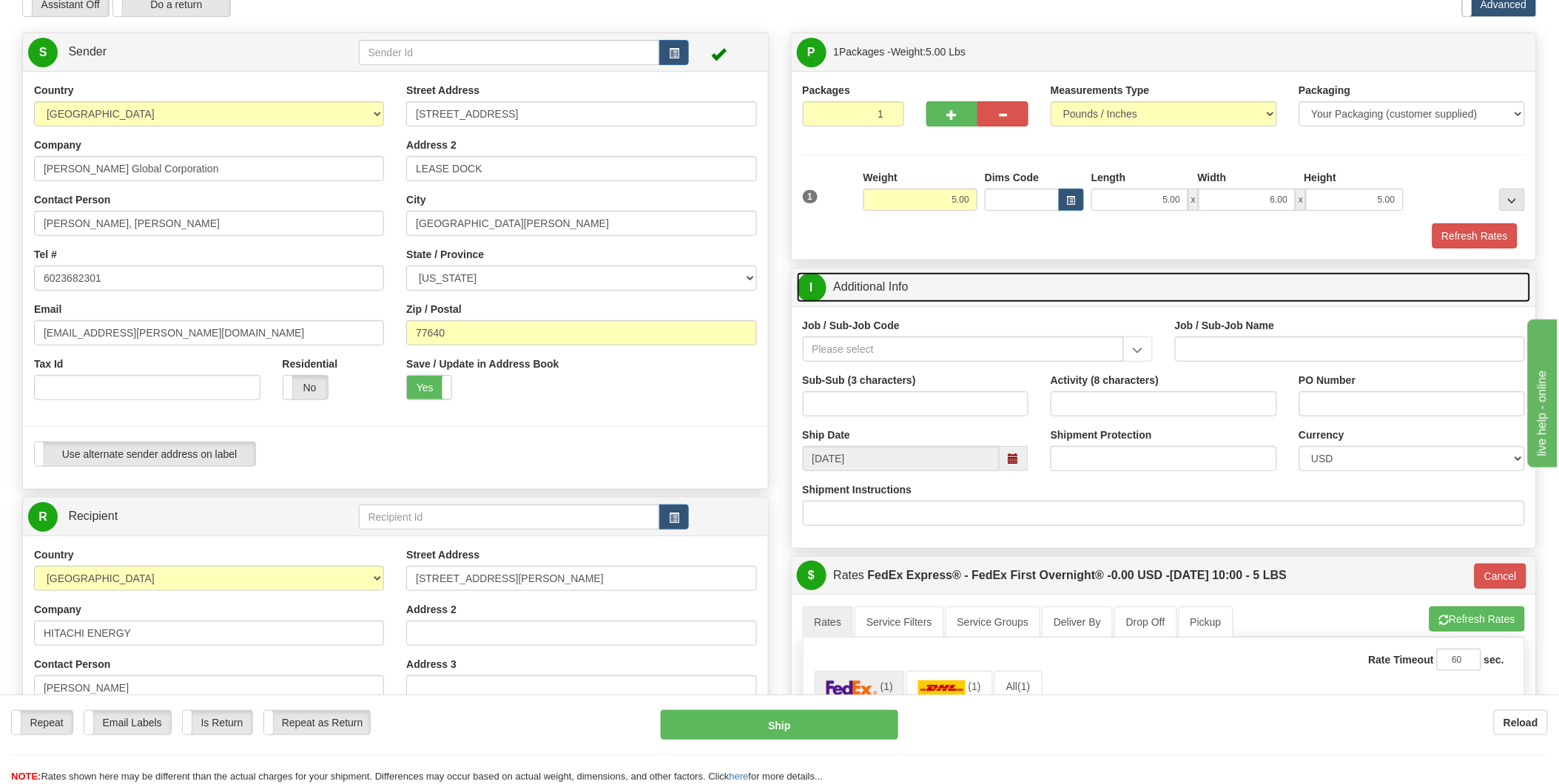
scroll to position [82, 0]
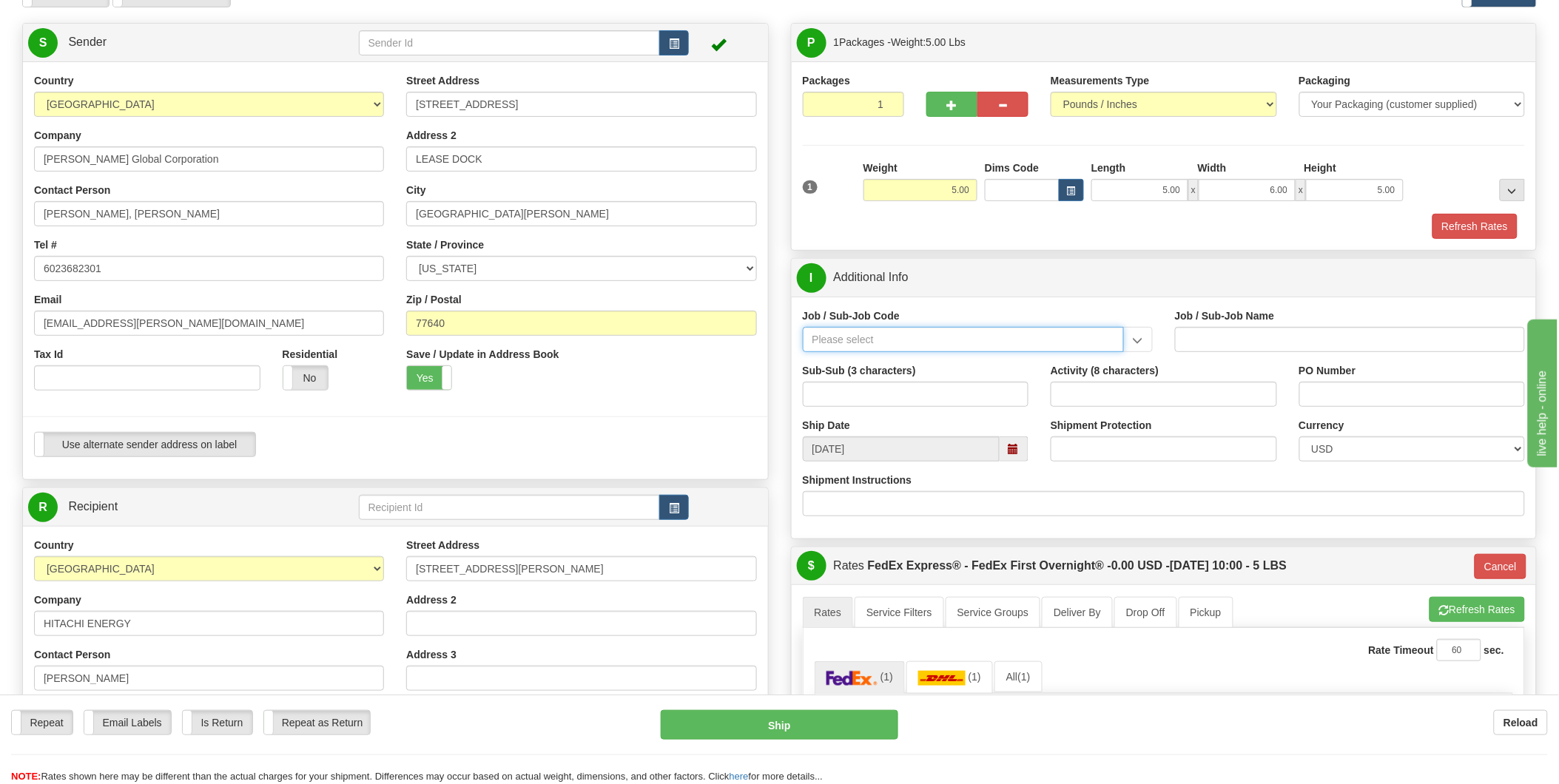
click at [1027, 348] on input "Job / Sub-Job Code" at bounding box center [963, 339] width 321 height 25
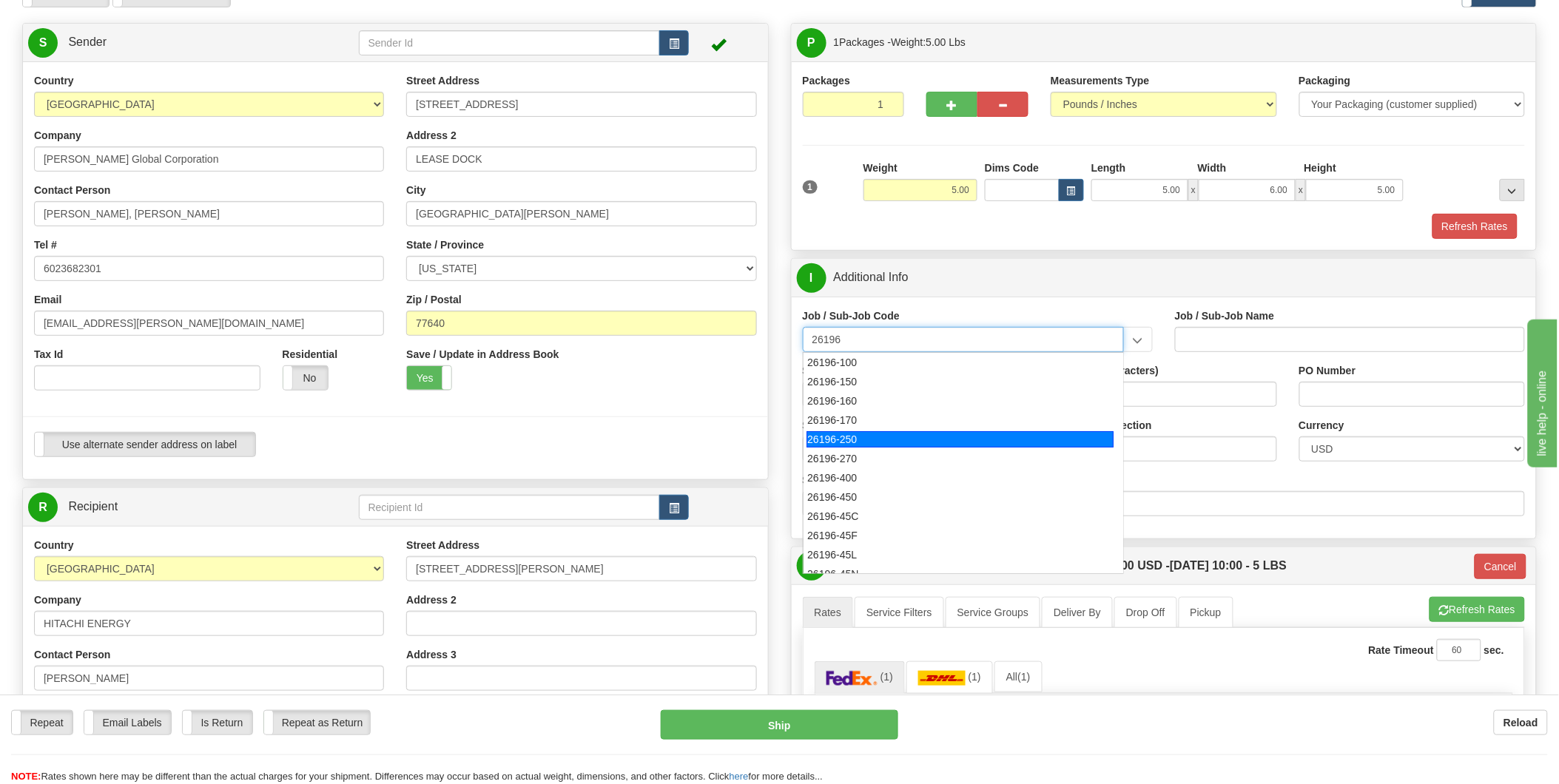
click at [1007, 446] on div "26196-250" at bounding box center [960, 438] width 307 height 16
type input "26196-250"
type input "PORT [PERSON_NAME] LNG - FIELD MATERIAL REQUISTIONS"
type input "26196-250"
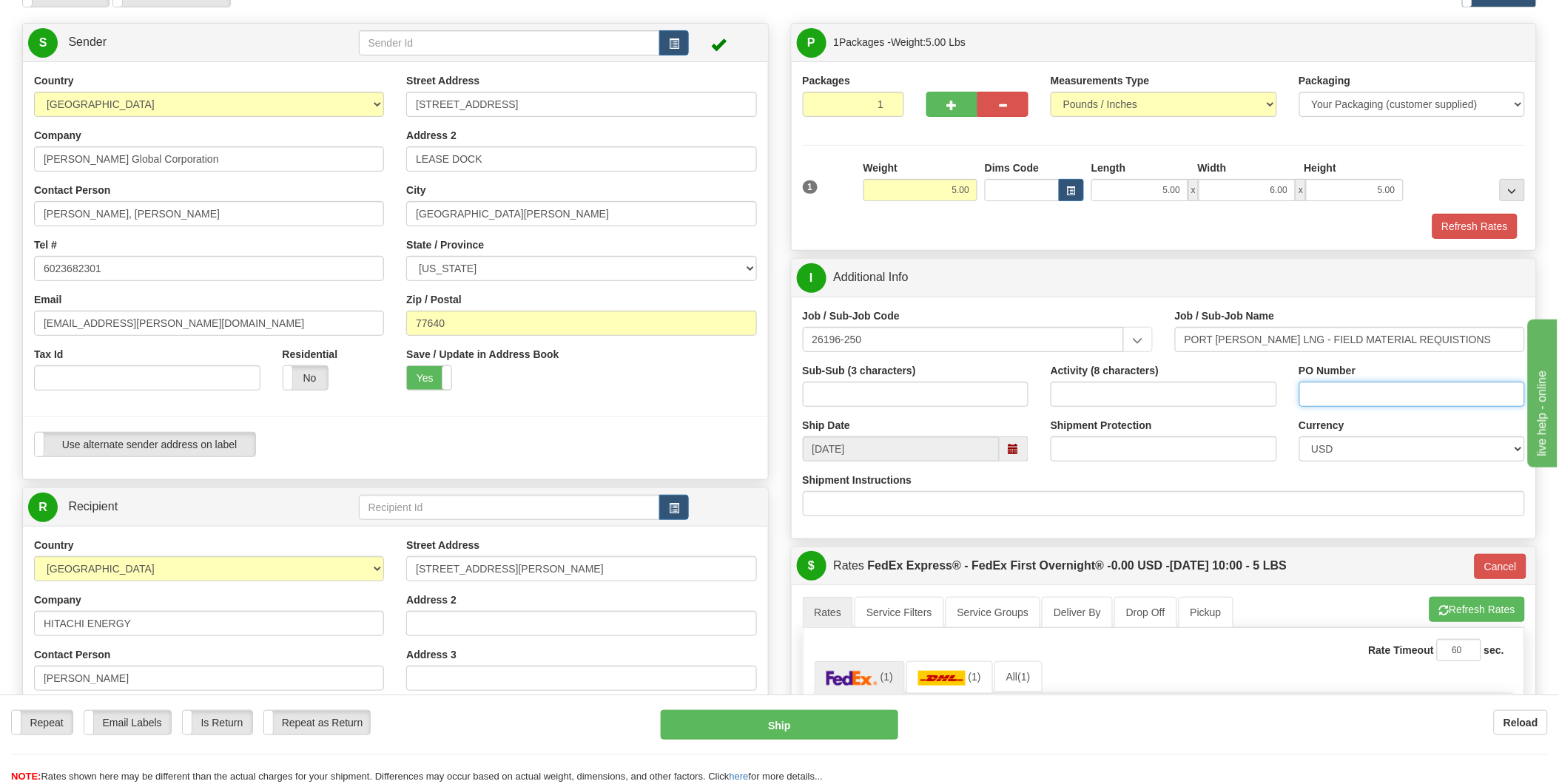
click at [1117, 394] on input "PO Number" at bounding box center [1412, 394] width 226 height 25
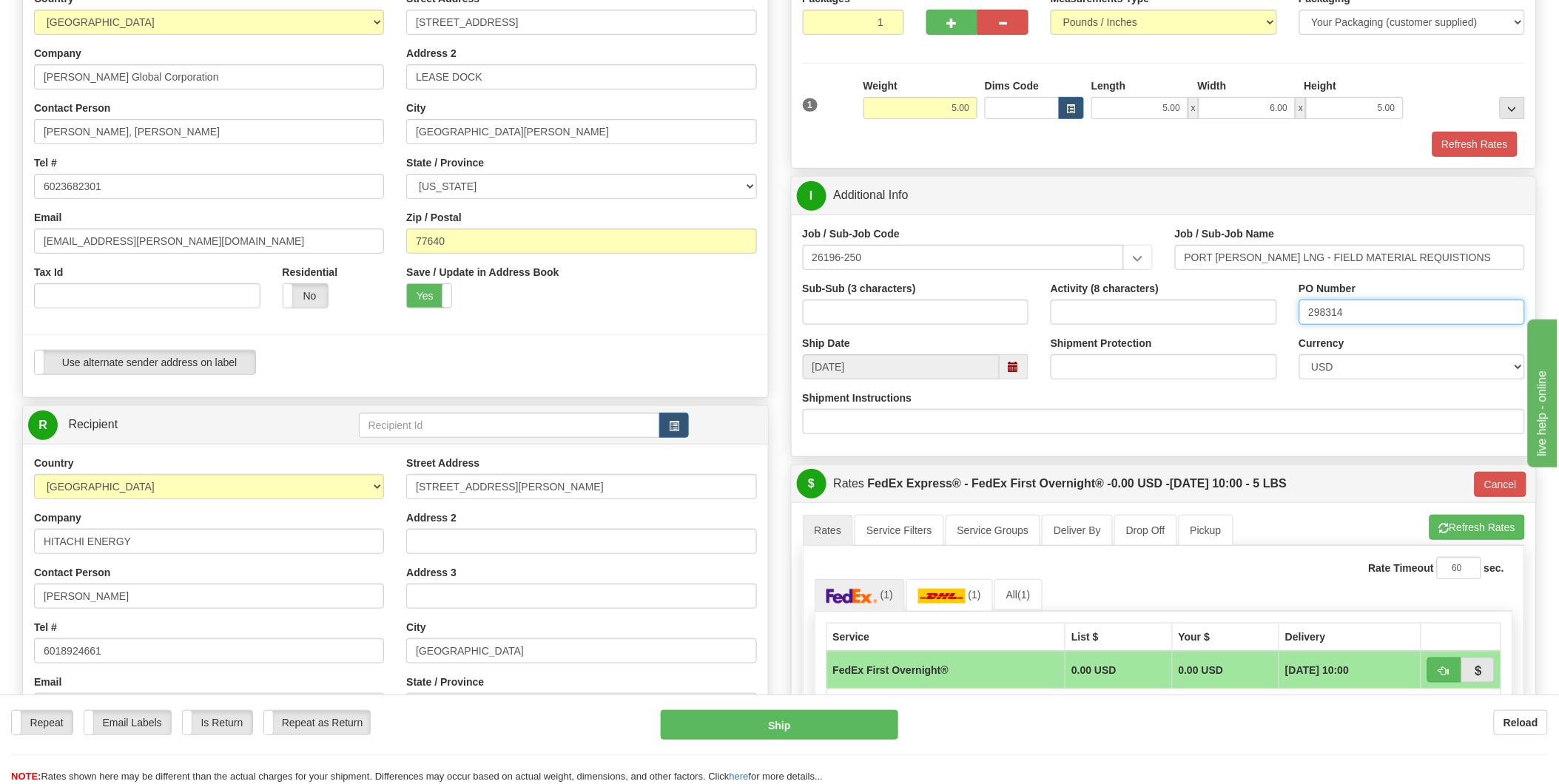
type input "298314"
click at [1097, 422] on input "Shipment Instructions" at bounding box center [1164, 421] width 723 height 25
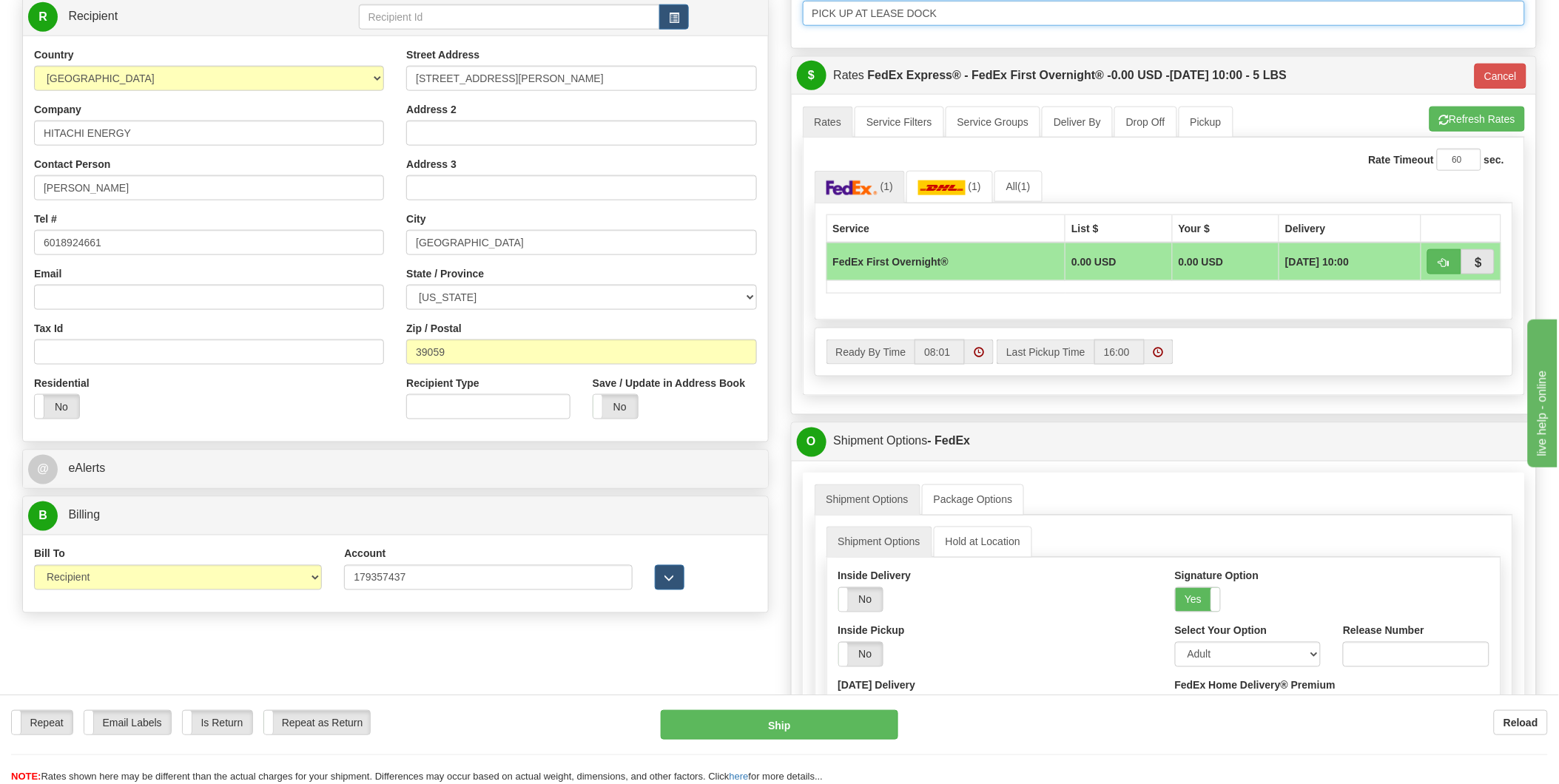
scroll to position [575, 0]
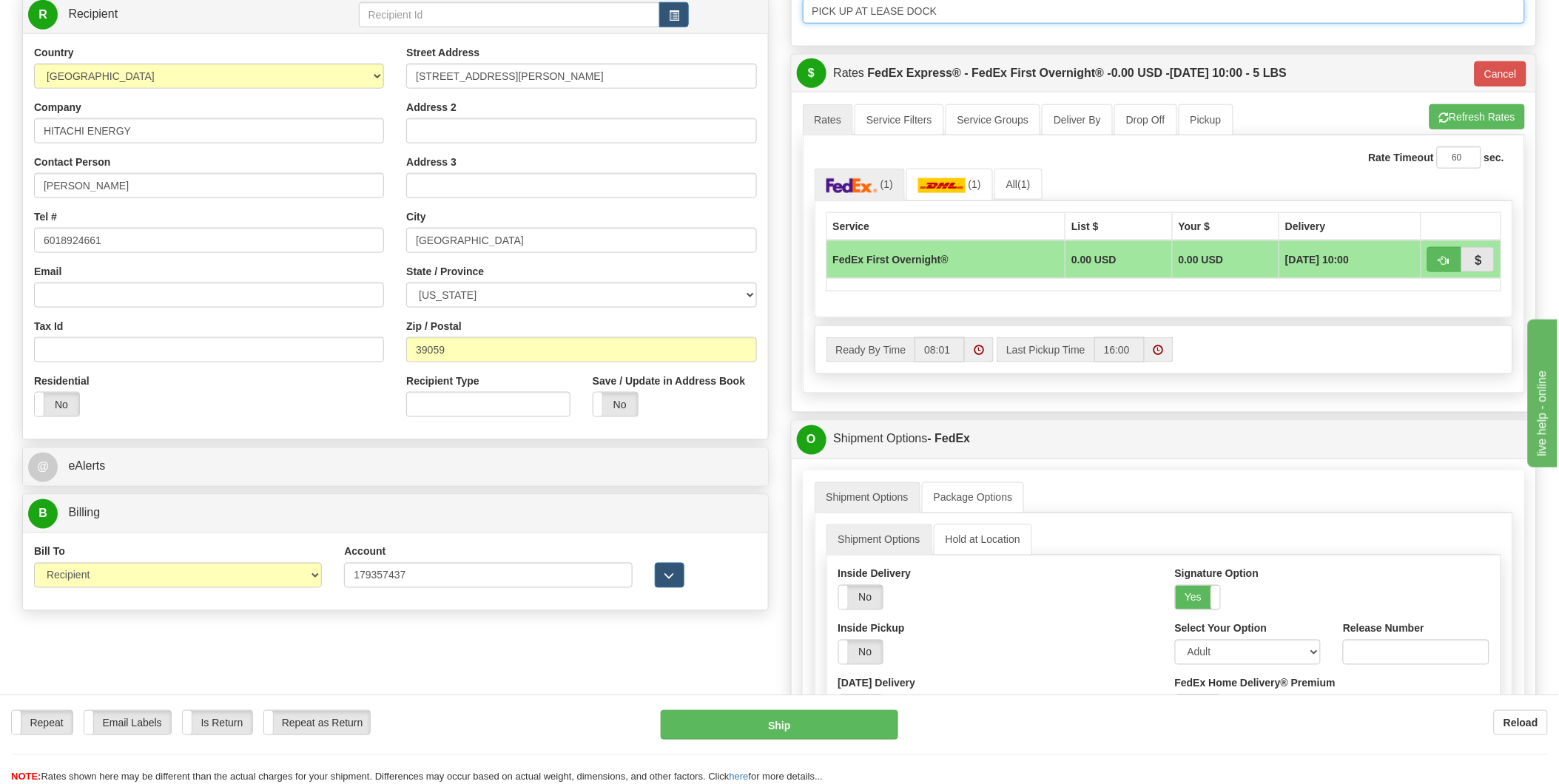
type input "PICK UP AT LEASE DOCK"
click at [950, 359] on input "08:01" at bounding box center [940, 349] width 50 height 25
click at [984, 352] on span at bounding box center [979, 350] width 11 height 11
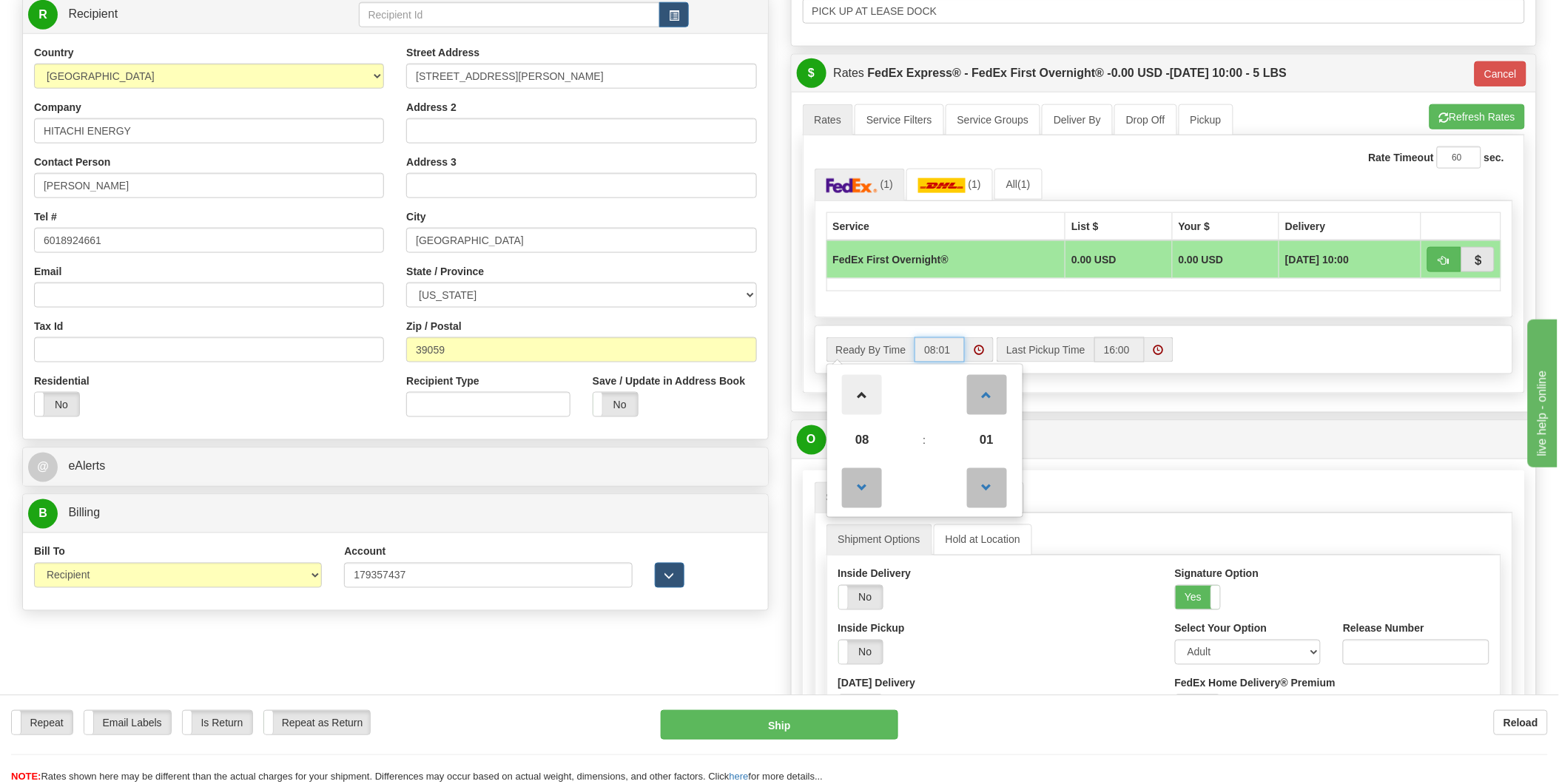
click at [860, 390] on span at bounding box center [861, 395] width 40 height 40
click at [864, 486] on span at bounding box center [861, 488] width 40 height 40
type input "09:01"
click at [1117, 349] on input "16:00" at bounding box center [1120, 349] width 50 height 25
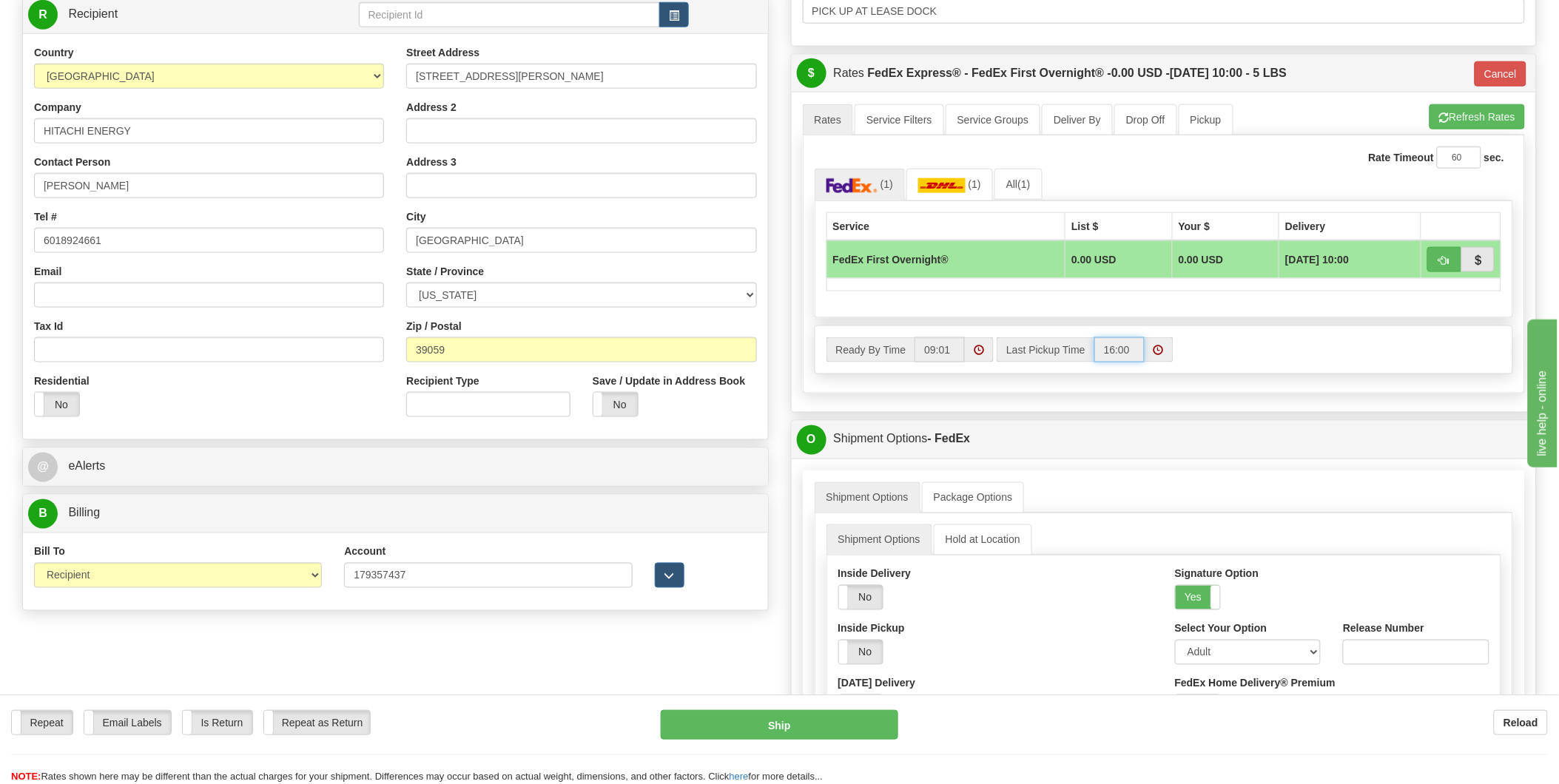
click at [1033, 349] on label "Last Pickup Time" at bounding box center [1045, 349] width 97 height 25
click at [1094, 349] on input "16:00" at bounding box center [1120, 349] width 50 height 25
click at [1028, 485] on span at bounding box center [1033, 488] width 40 height 40
type input "14:00"
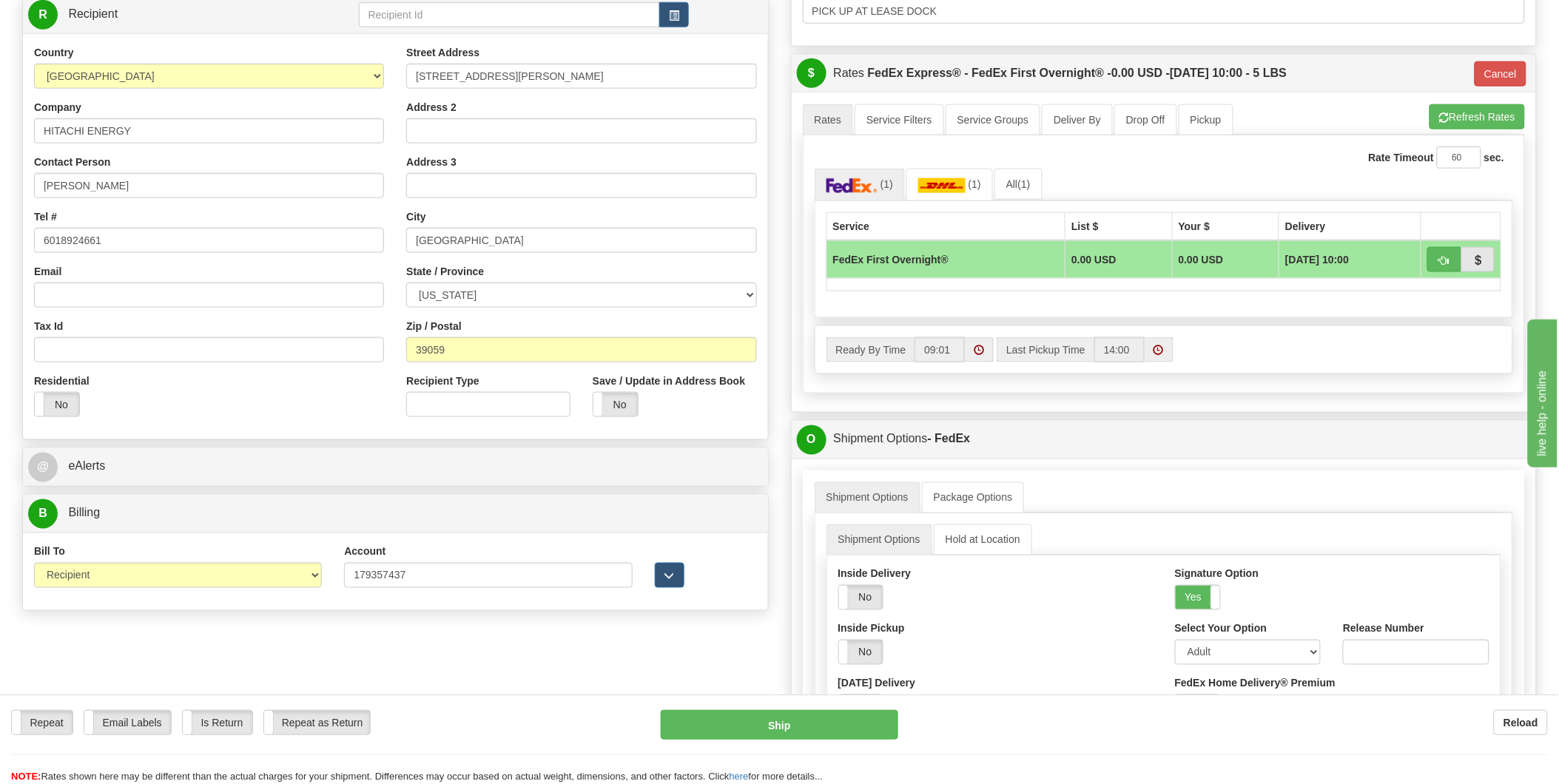
click at [1117, 335] on div "Ready By Time 09:01 Last Pickup Time 14:00" at bounding box center [1164, 349] width 698 height 47
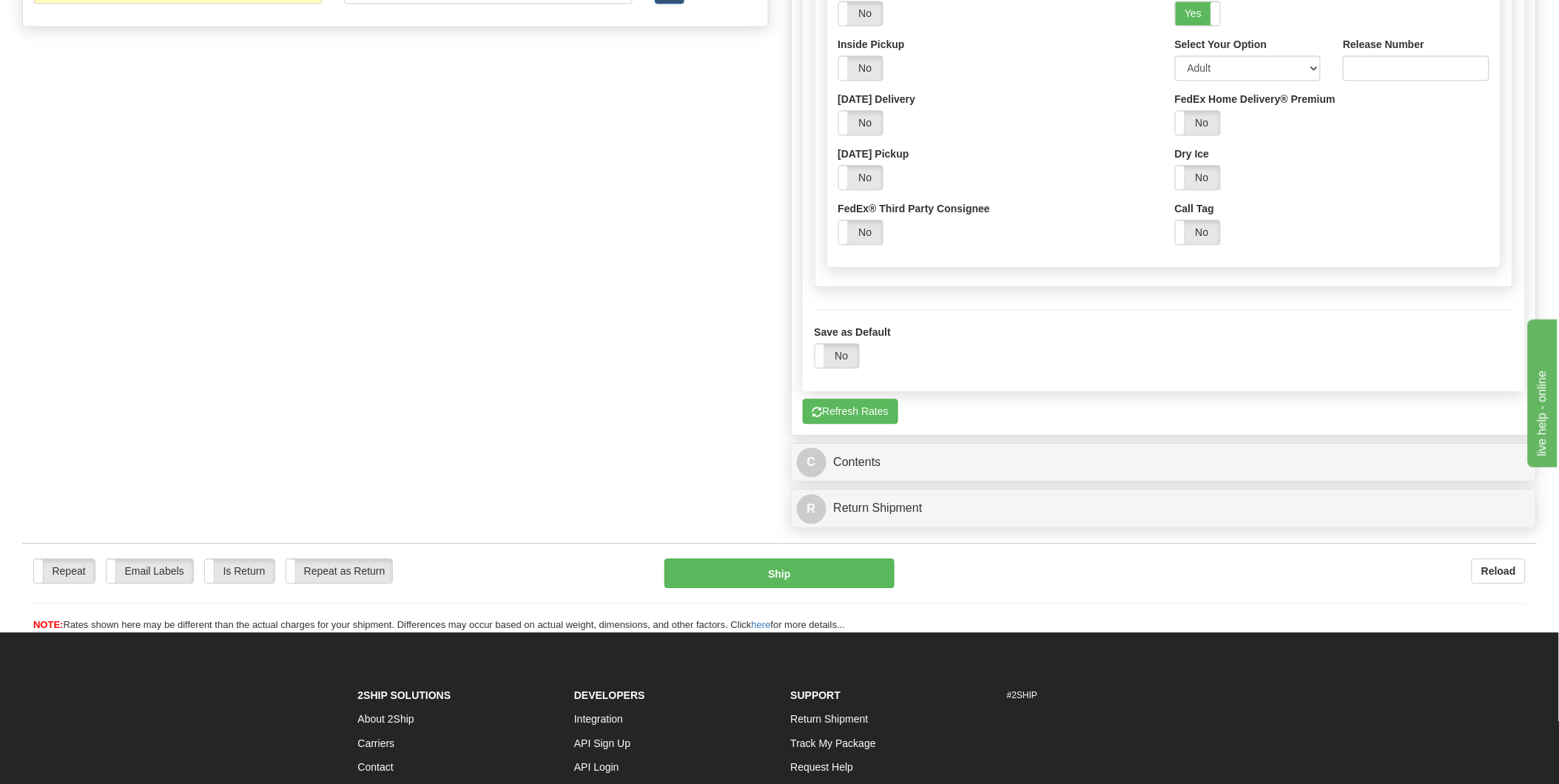
scroll to position [1232, 0]
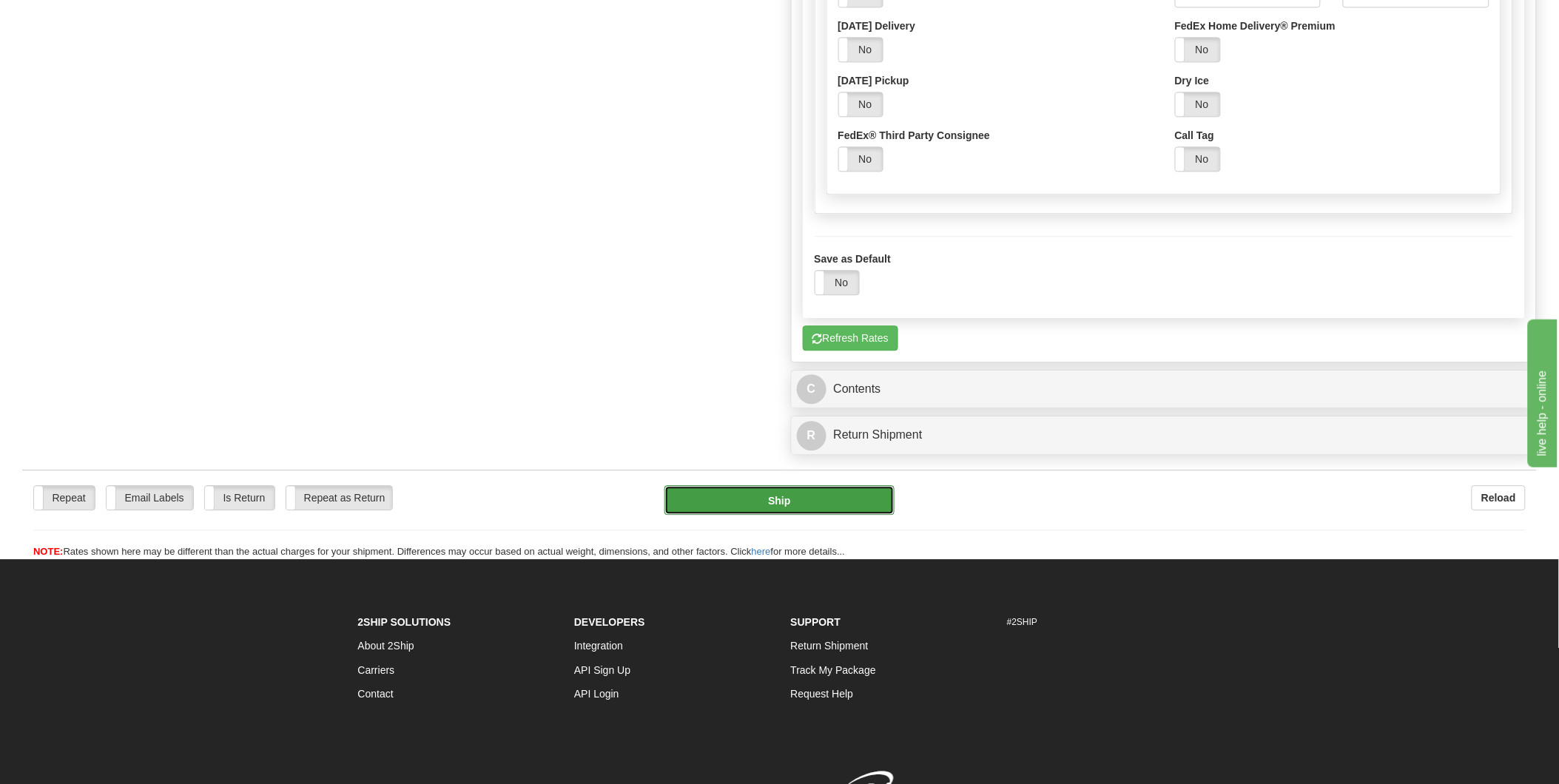
click at [772, 505] on button "Ship" at bounding box center [779, 499] width 230 height 30
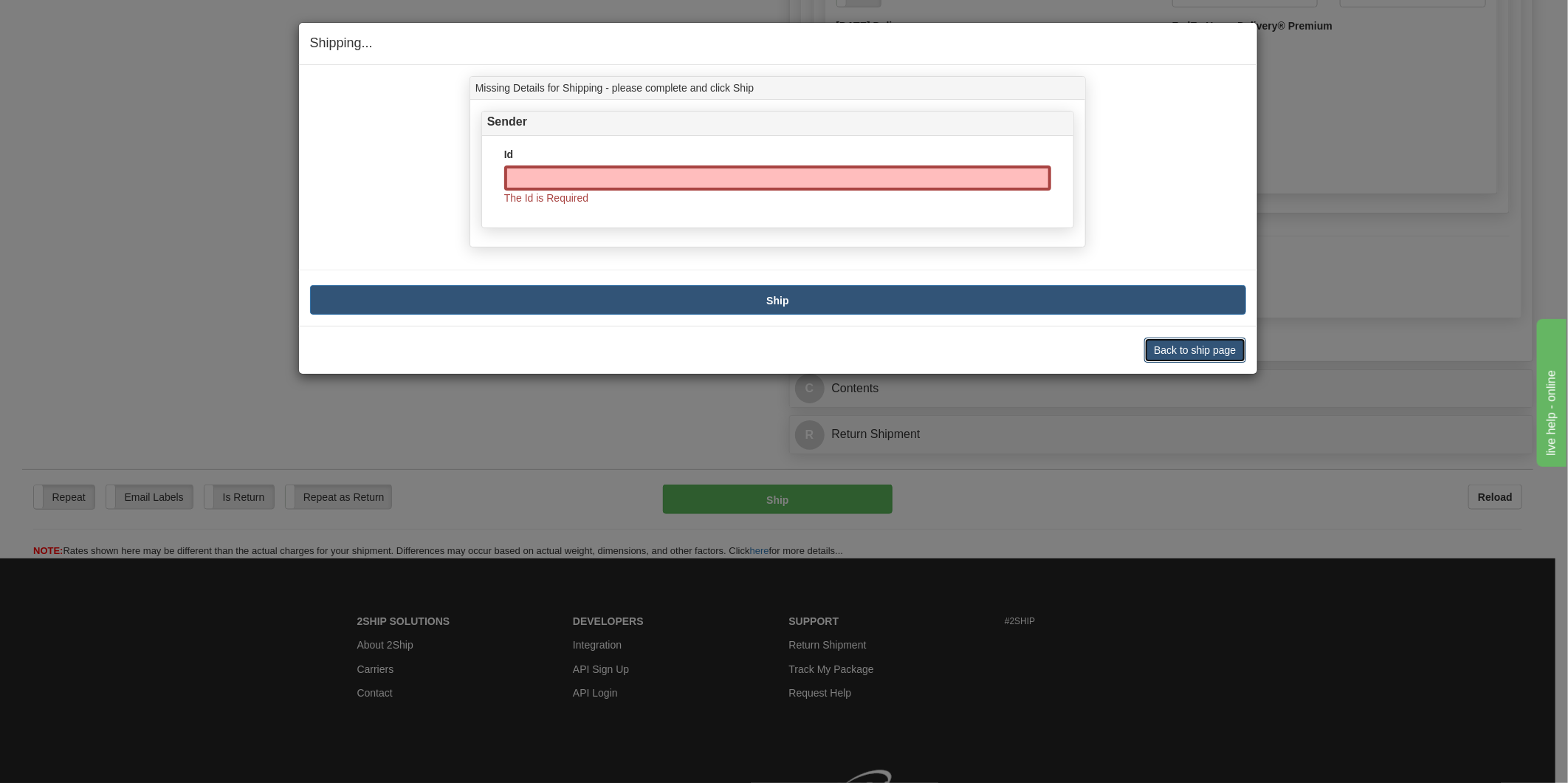
click at [1115, 350] on button "Back to ship page" at bounding box center [1195, 350] width 101 height 25
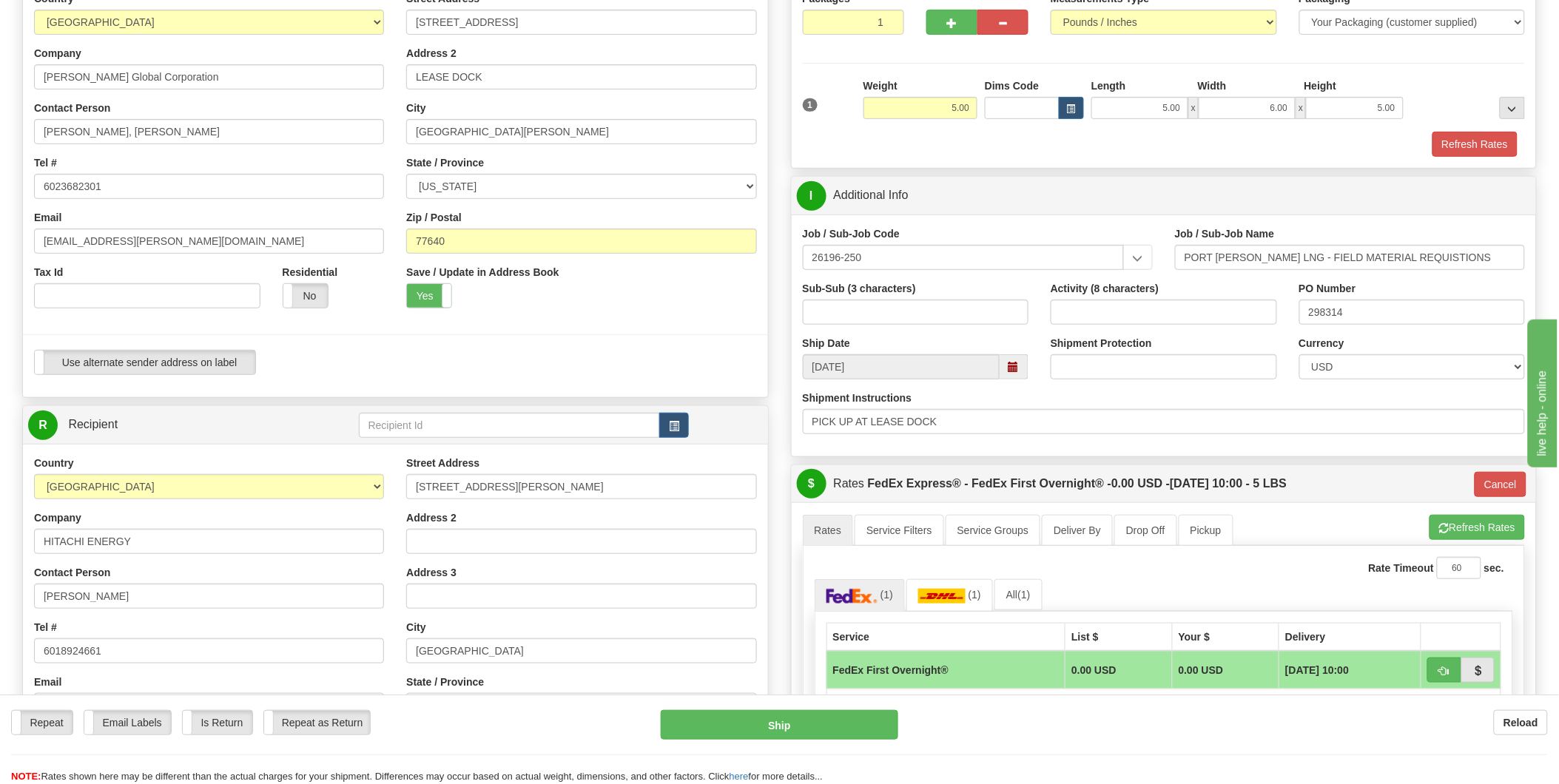
scroll to position [82, 0]
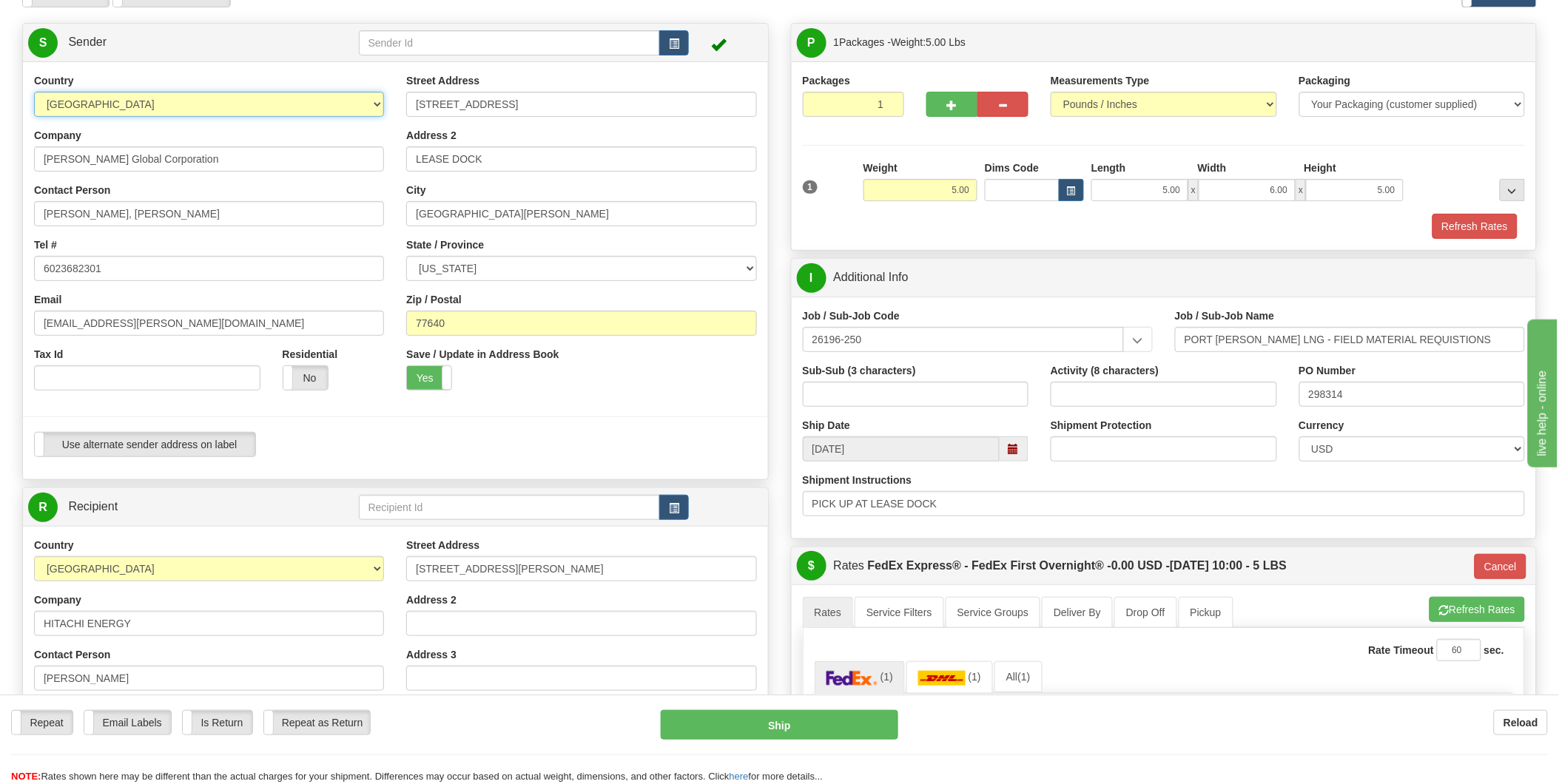
click at [242, 104] on select "[GEOGRAPHIC_DATA] [GEOGRAPHIC_DATA] [GEOGRAPHIC_DATA] [GEOGRAPHIC_DATA] [US_STA…" at bounding box center [209, 104] width 350 height 25
click at [34, 91] on select "[GEOGRAPHIC_DATA] [GEOGRAPHIC_DATA] [GEOGRAPHIC_DATA] [GEOGRAPHIC_DATA] [US_STA…" at bounding box center [209, 104] width 350 height 25
click at [323, 419] on div at bounding box center [395, 416] width 767 height 30
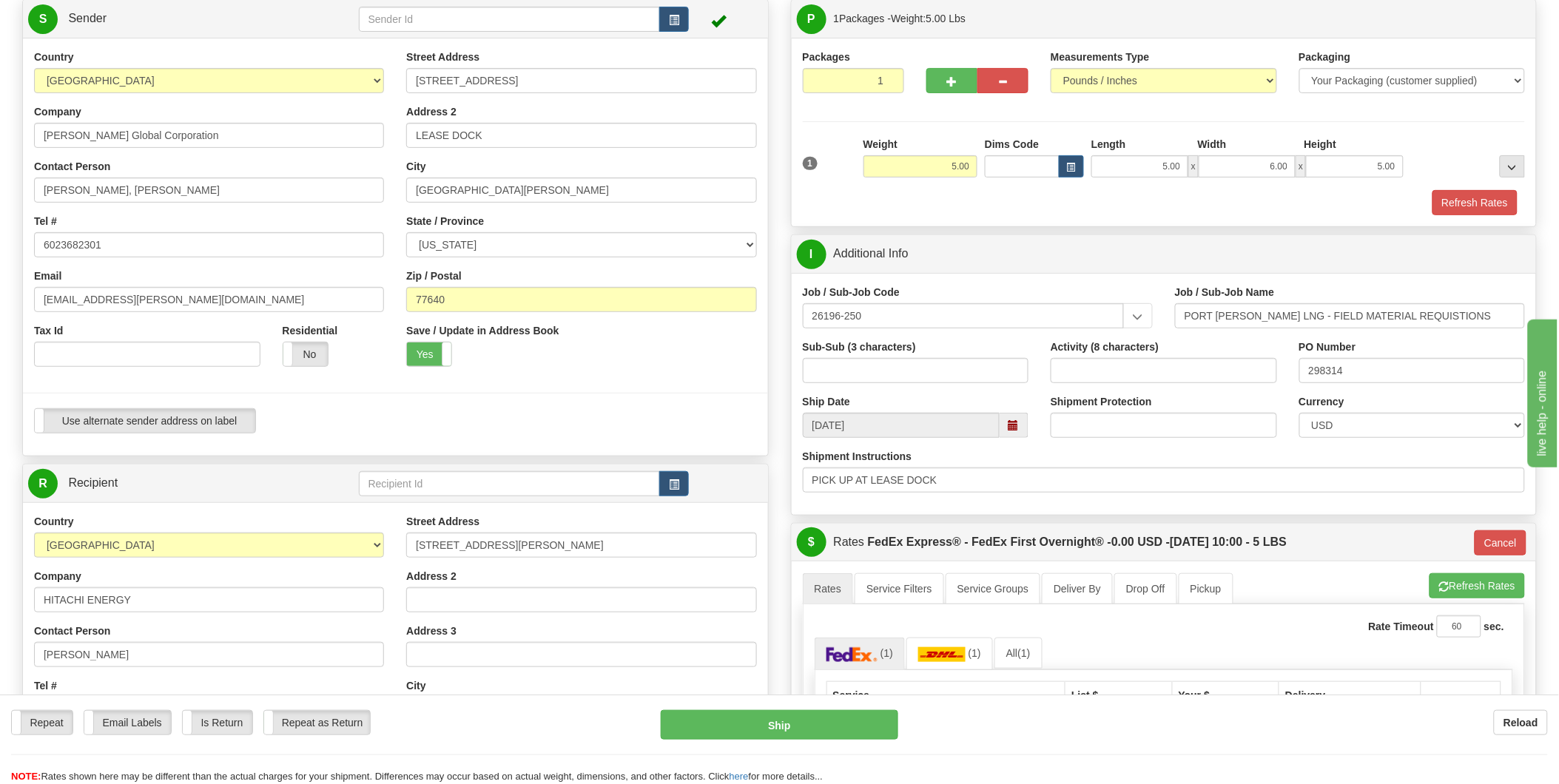
scroll to position [0, 0]
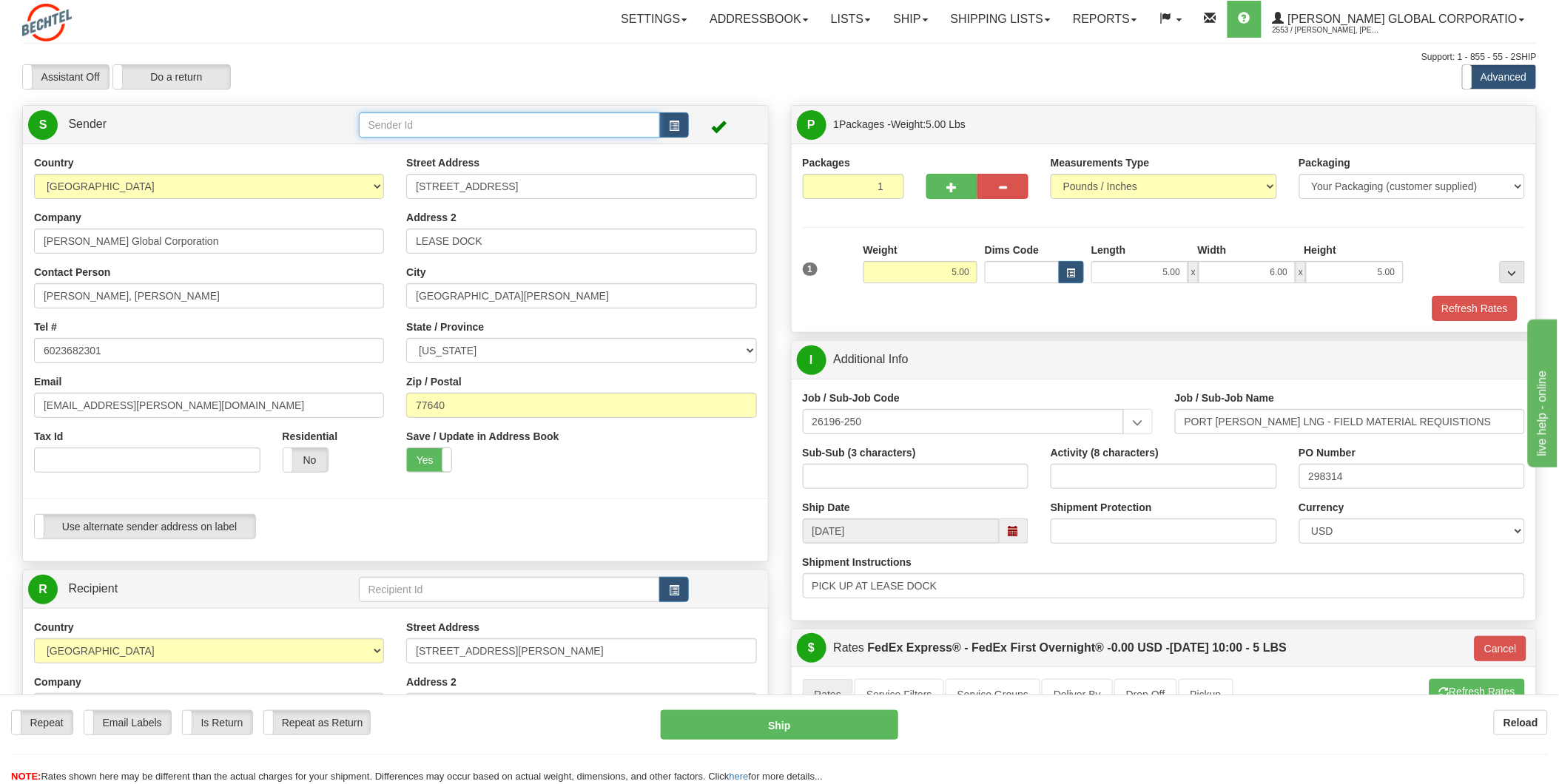
click at [557, 123] on input "text" at bounding box center [510, 125] width 302 height 25
click at [675, 123] on span "button" at bounding box center [674, 126] width 11 height 10
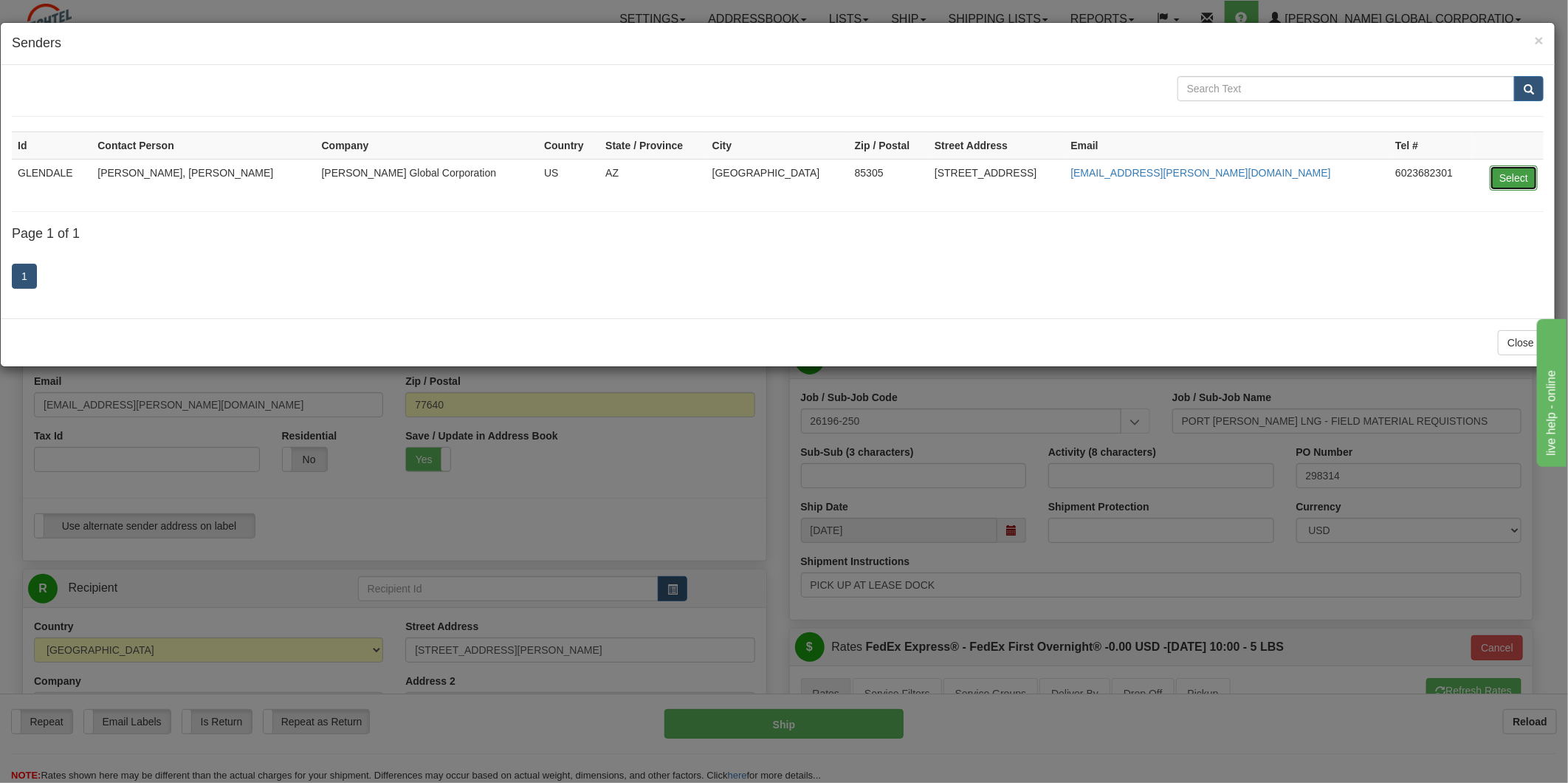
click at [1115, 173] on button "Select" at bounding box center [1513, 178] width 48 height 25
type input "GLENDALE"
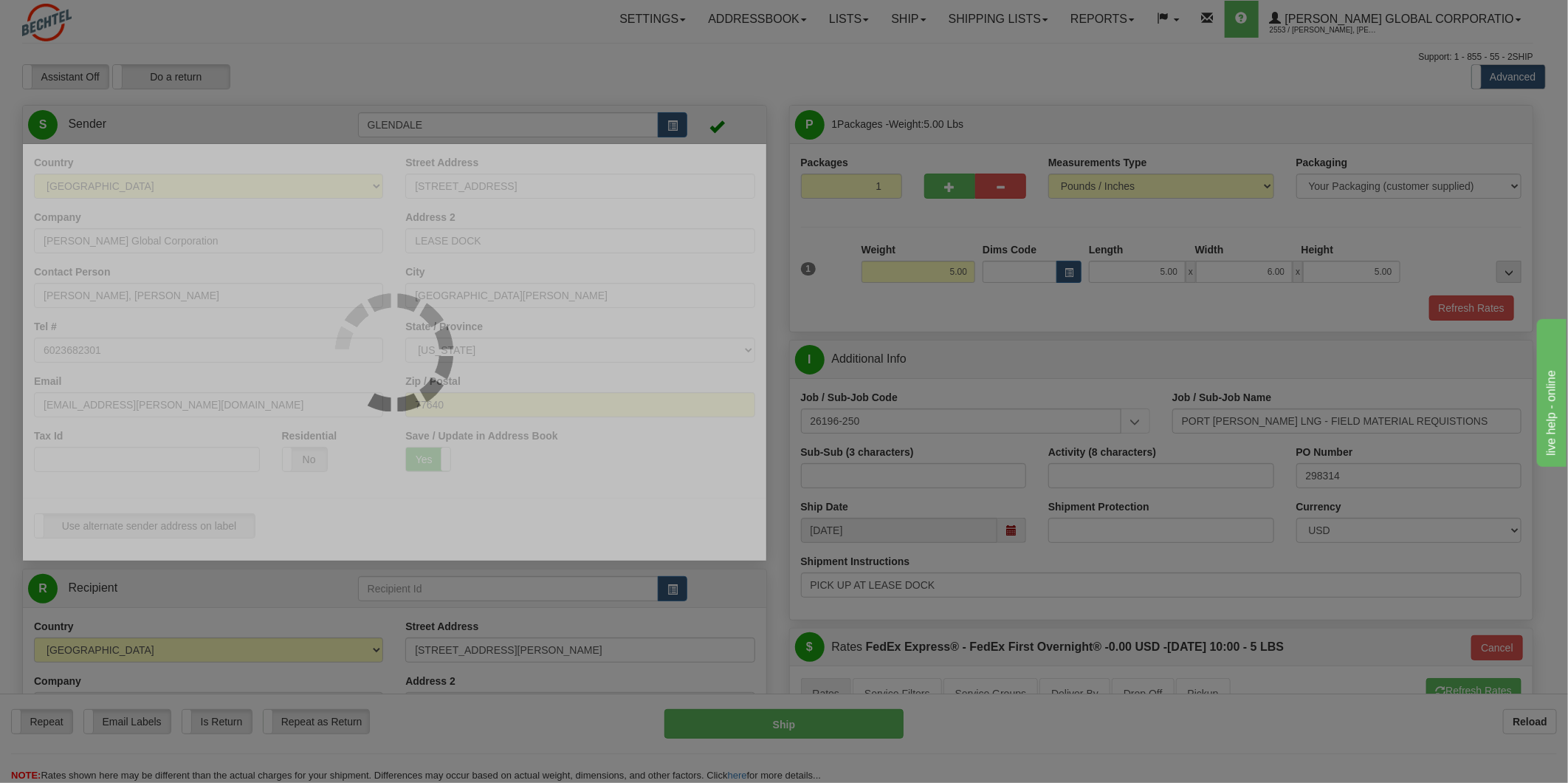
type input "08:01"
type input "16:00"
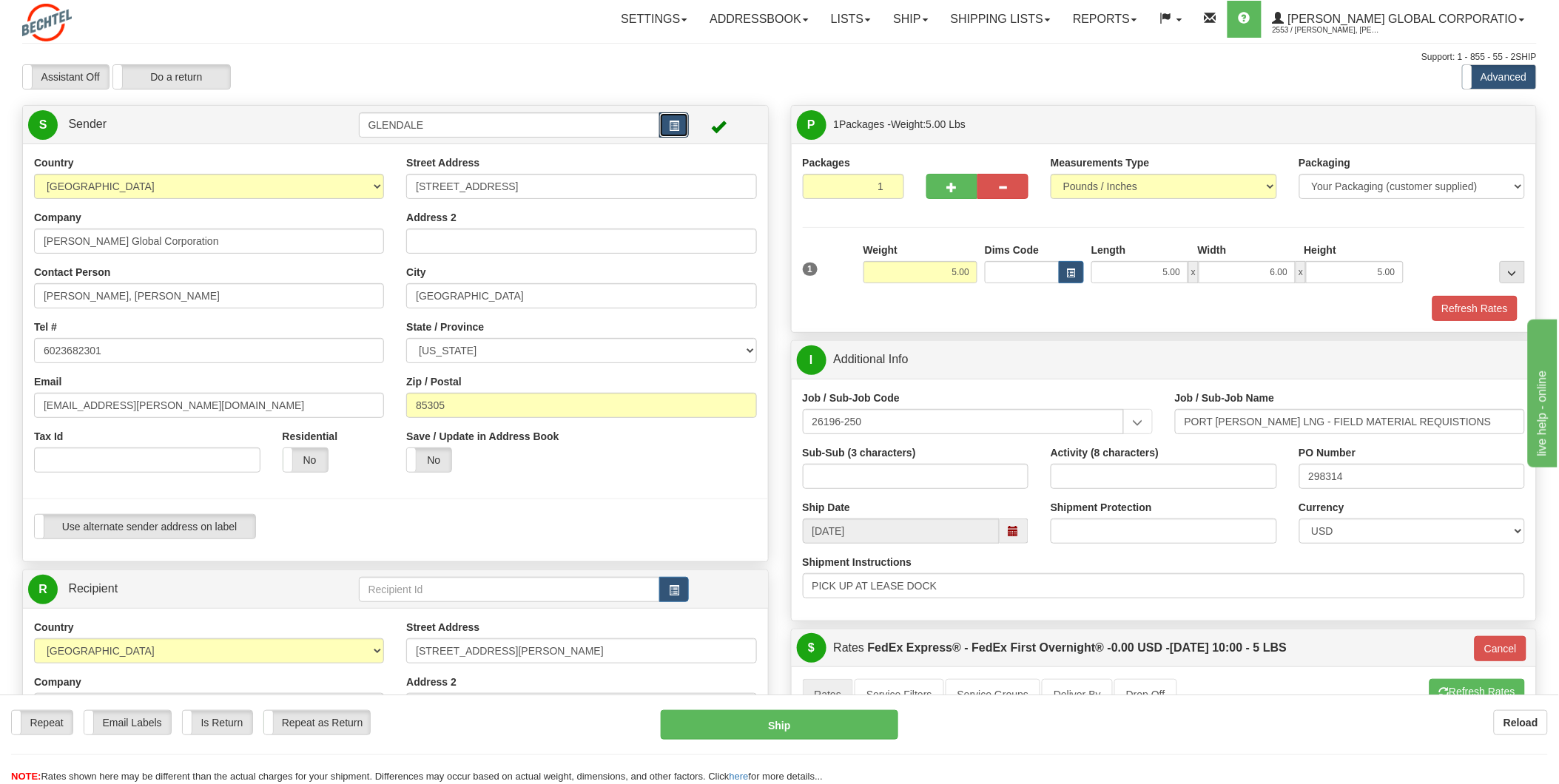
type input "06"
drag, startPoint x: 537, startPoint y: 187, endPoint x: 490, endPoint y: 180, distance: 47.5
click at [414, 186] on input "[STREET_ADDRESS]" at bounding box center [580, 186] width 350 height 25
type input "[STREET_ADDRESS]"
click at [519, 291] on input "[GEOGRAPHIC_DATA]" at bounding box center [580, 295] width 350 height 25
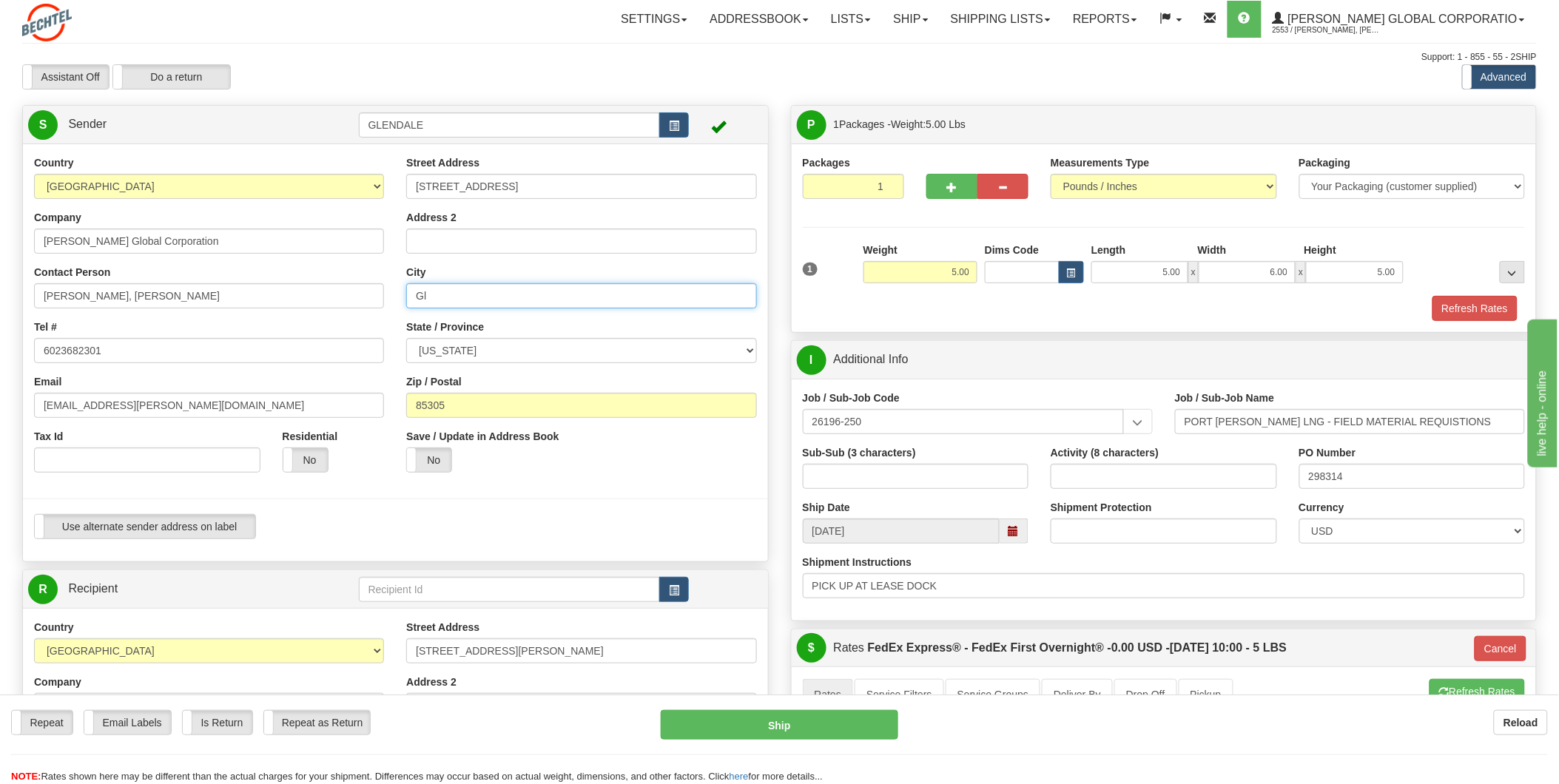
type input "G"
click at [419, 293] on input "port [PERSON_NAME]" at bounding box center [580, 295] width 350 height 25
type input "Port [PERSON_NAME]"
click at [446, 186] on input "[STREET_ADDRESS]" at bounding box center [580, 186] width 350 height 25
click at [549, 182] on input "[STREET_ADDRESS]" at bounding box center [580, 186] width 350 height 25
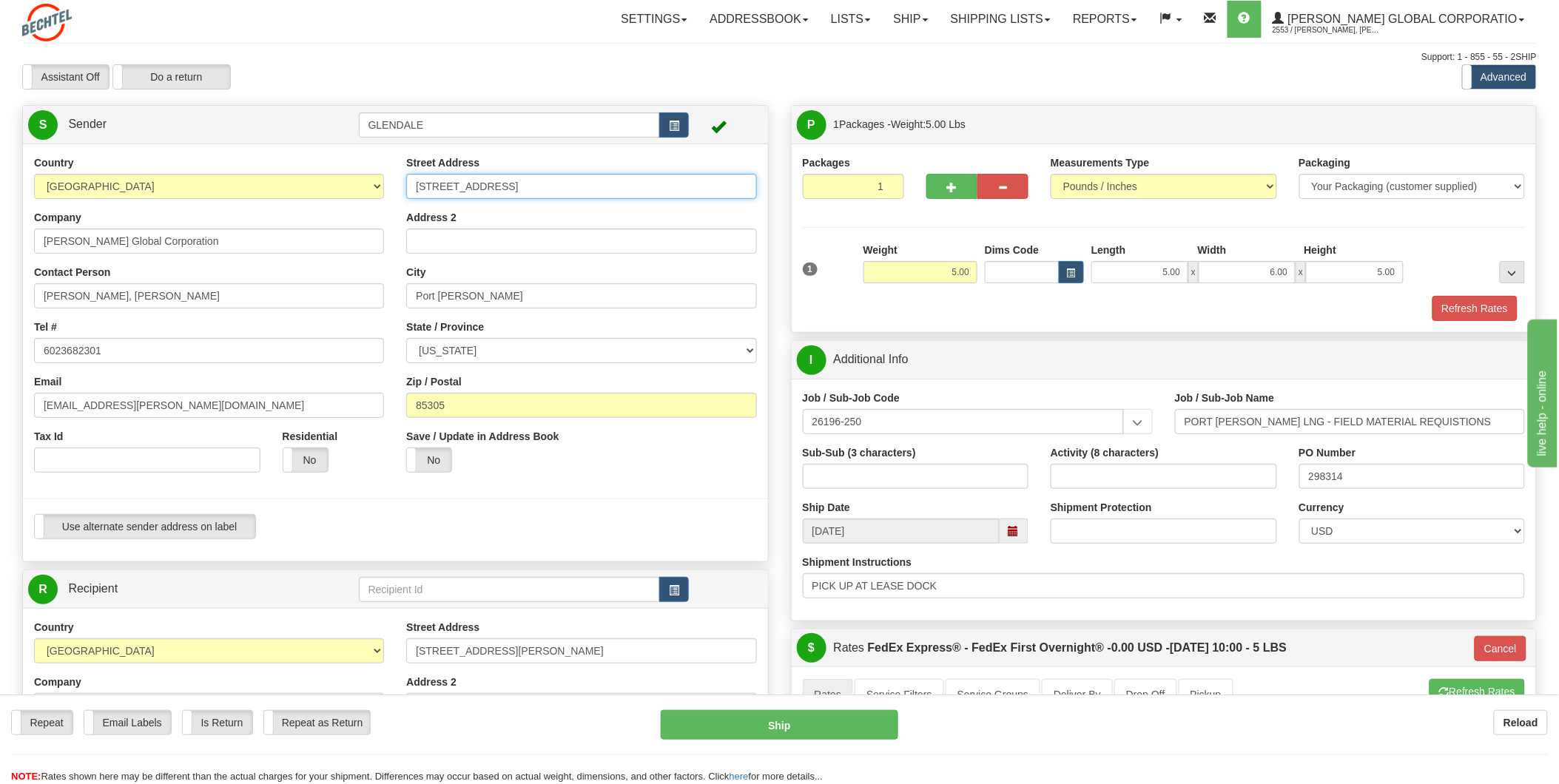
type input "[STREET_ADDRESS]"
click at [544, 237] on input "Address 2" at bounding box center [580, 241] width 350 height 25
type input "LEASE DOCK"
click at [482, 353] on select "[US_STATE] [US_STATE] [US_STATE] [US_STATE] Armed Forces America Armed Forces E…" at bounding box center [580, 350] width 350 height 25
select select "[GEOGRAPHIC_DATA]"
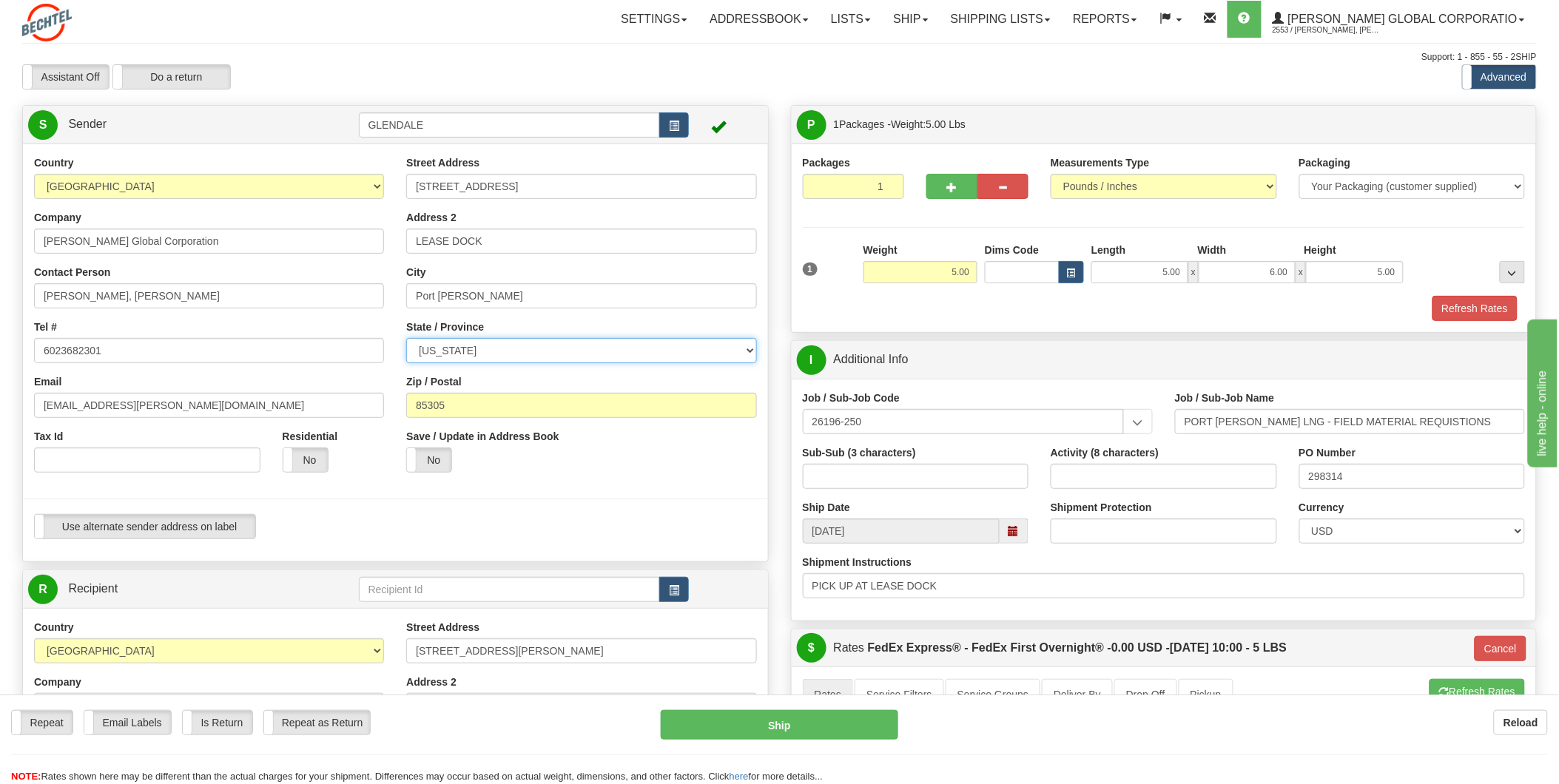
click at [406, 338] on select "[US_STATE] [US_STATE] [US_STATE] [US_STATE] Armed Forces America Armed Forces E…" at bounding box center [580, 350] width 350 height 25
click at [563, 407] on input "85305" at bounding box center [580, 405] width 350 height 25
type input "8"
type input "77640"
type input "06"
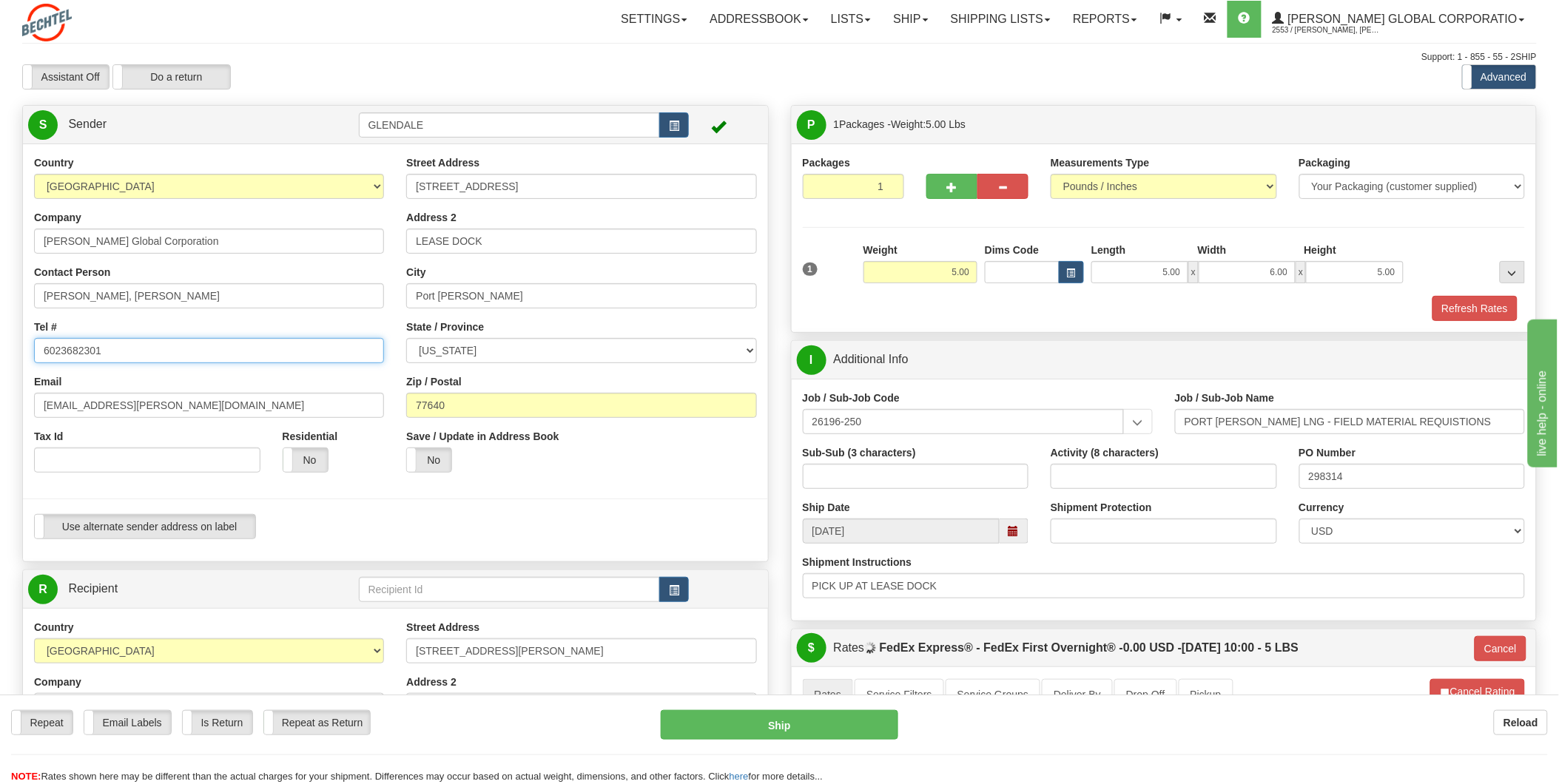
drag, startPoint x: 145, startPoint y: 349, endPoint x: 33, endPoint y: 350, distance: 112.0
click at [33, 350] on div "Country [GEOGRAPHIC_DATA] [GEOGRAPHIC_DATA] [GEOGRAPHIC_DATA] [GEOGRAPHIC_DATA]…" at bounding box center [209, 319] width 372 height 328
type input "3373844905"
click at [641, 496] on div at bounding box center [395, 499] width 767 height 30
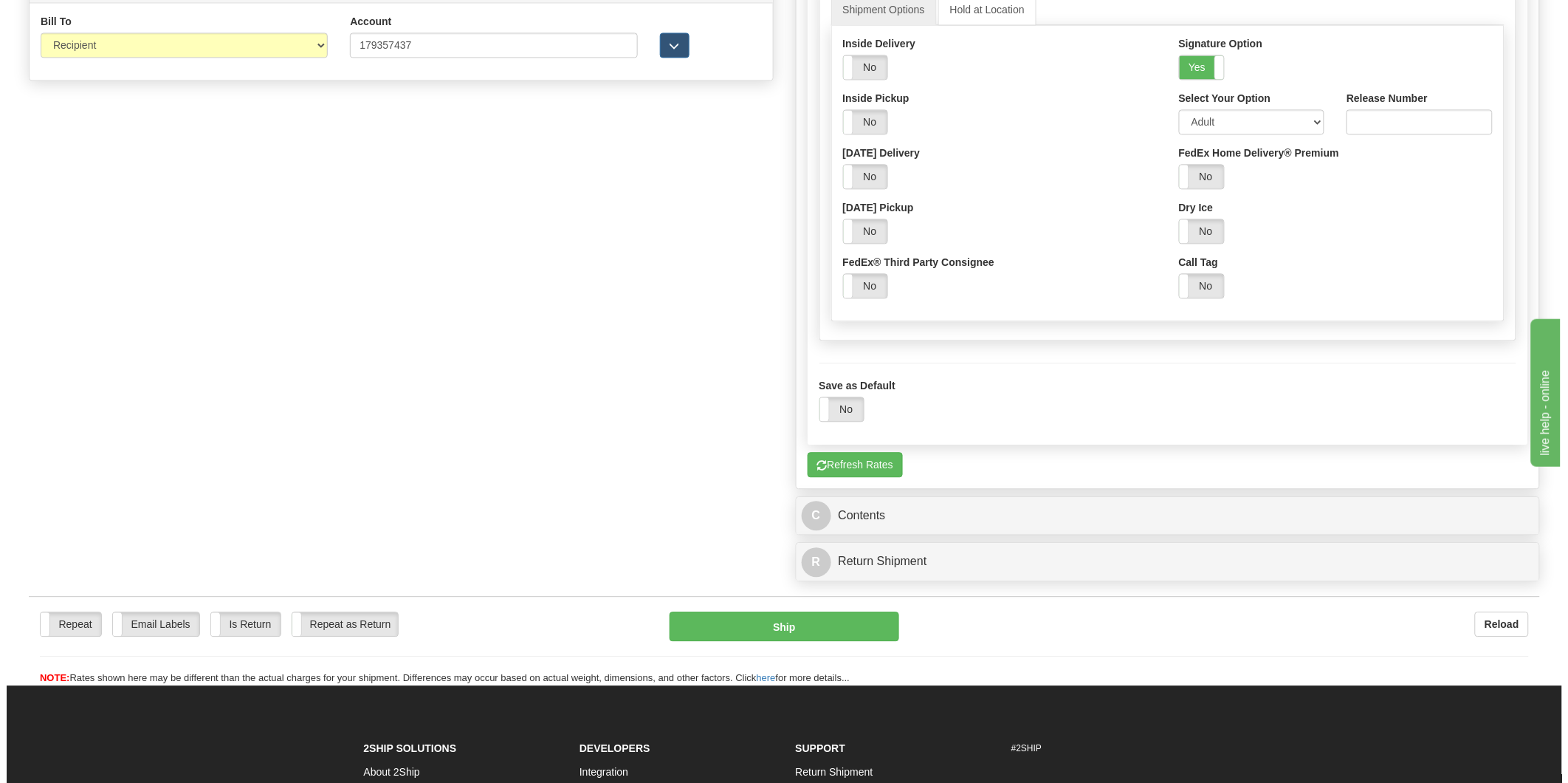
scroll to position [1149, 0]
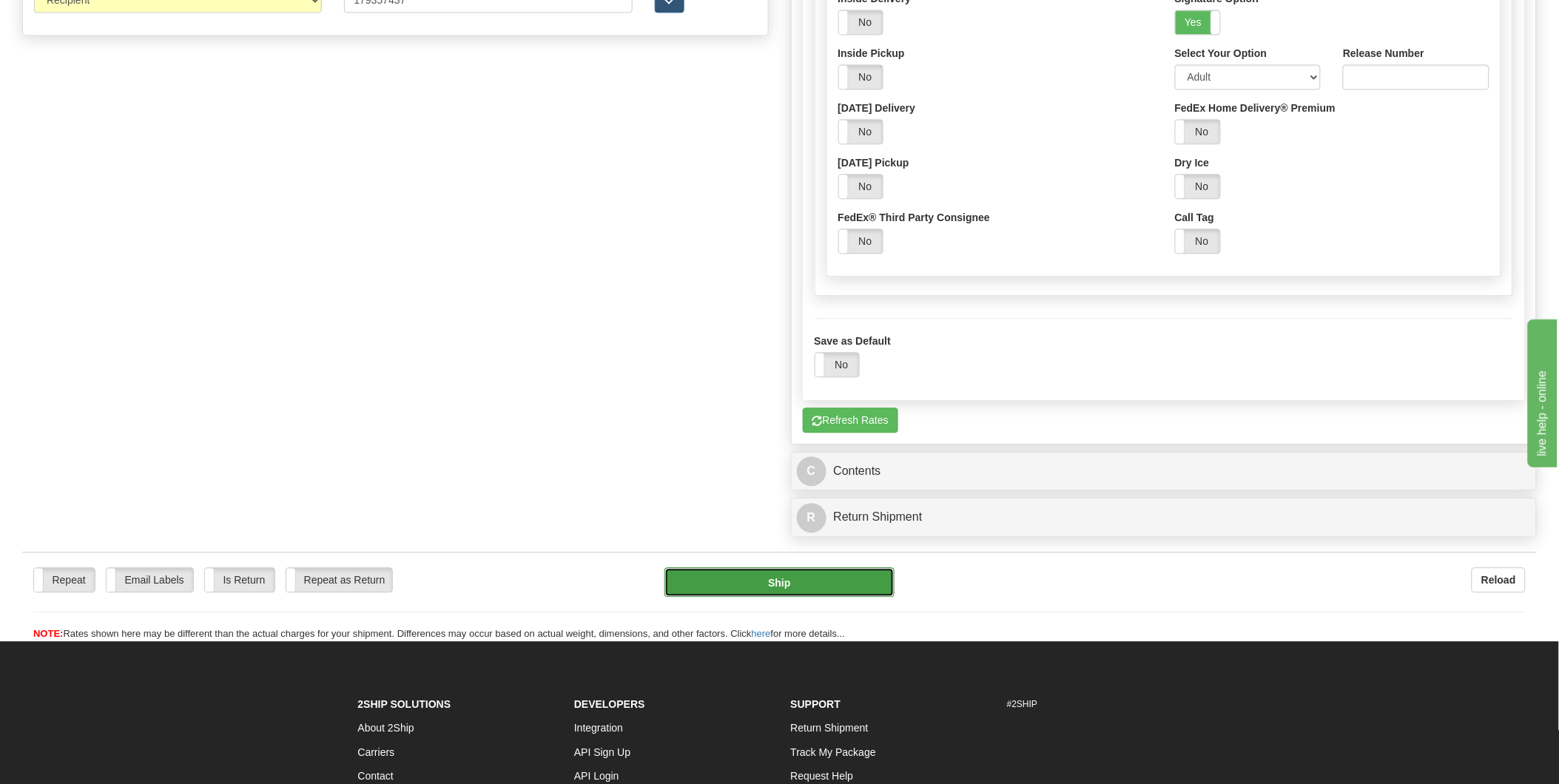
click at [769, 584] on button "Ship" at bounding box center [779, 582] width 230 height 30
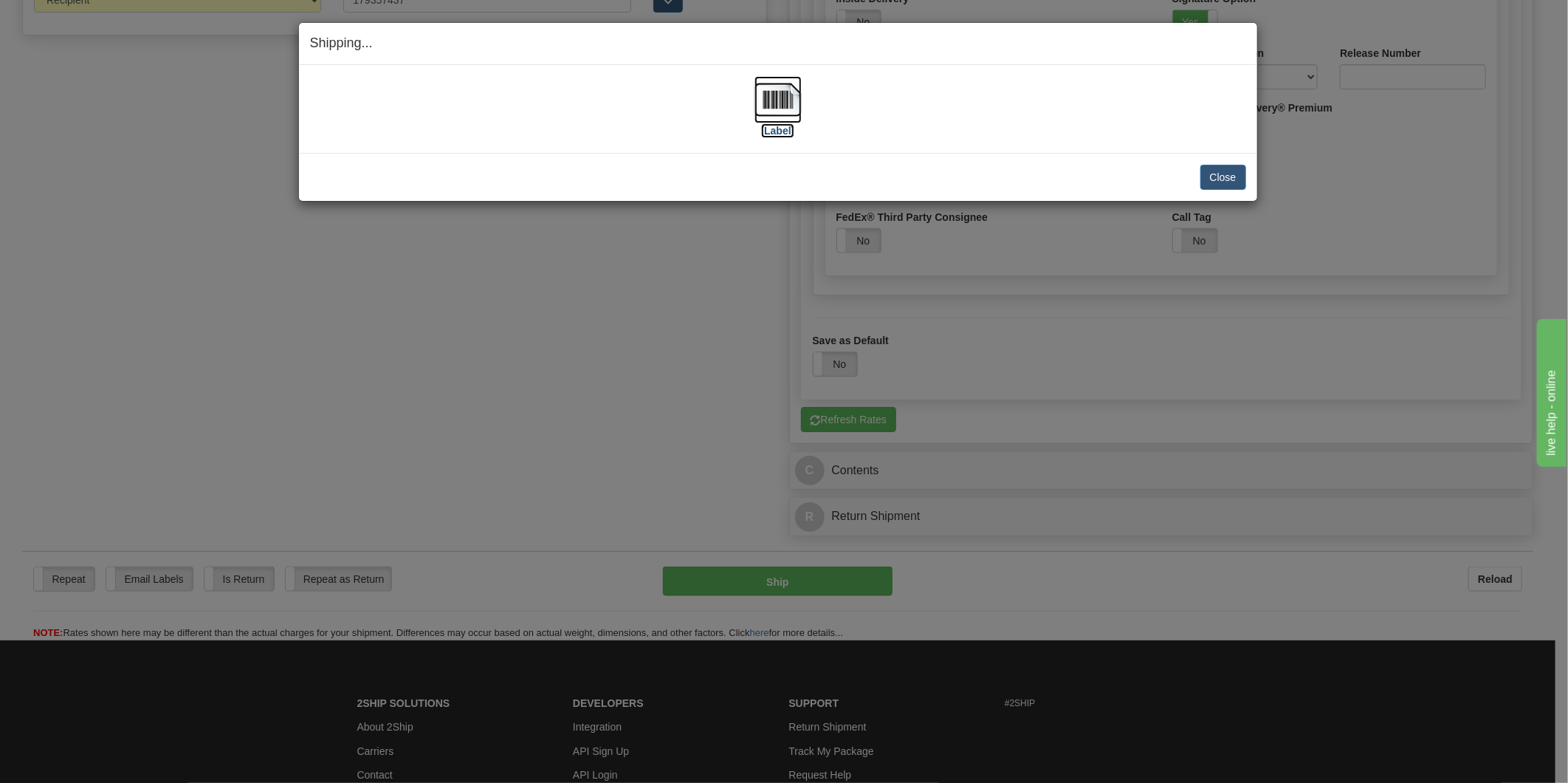
click at [778, 130] on label "[Label]" at bounding box center [778, 130] width 34 height 14
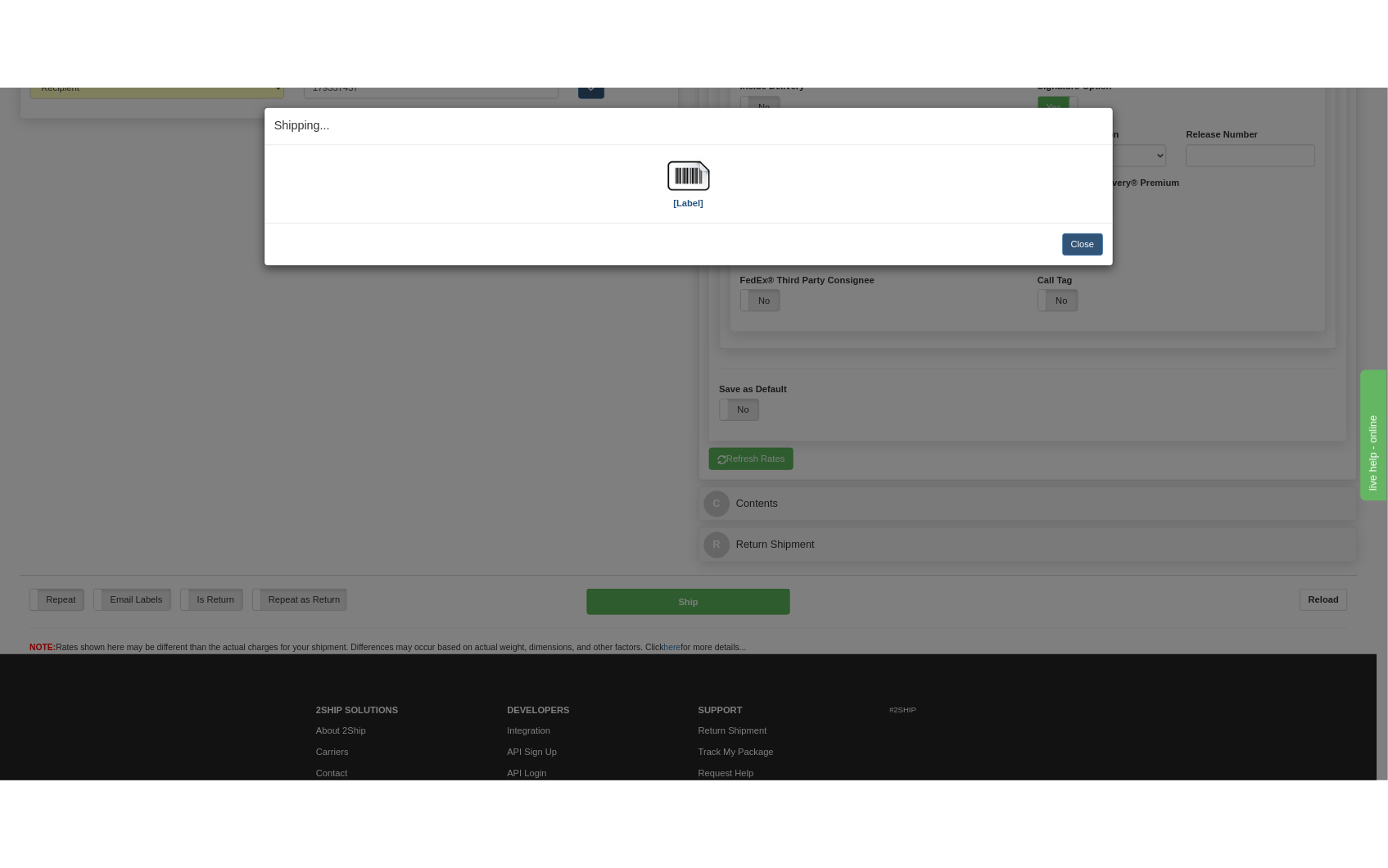
scroll to position [1305, 0]
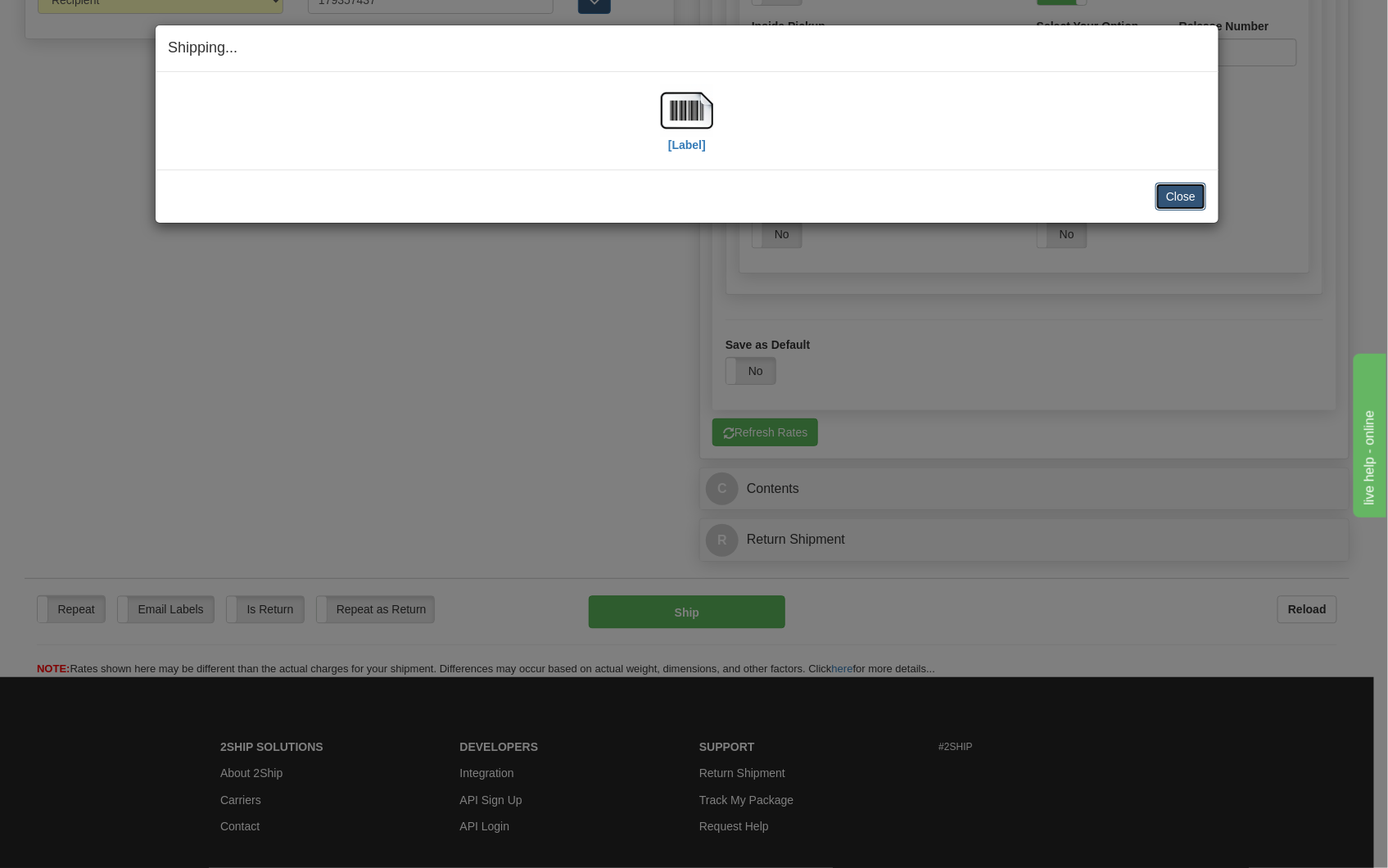
click at [1189, 199] on button "Close" at bounding box center [1181, 196] width 51 height 28
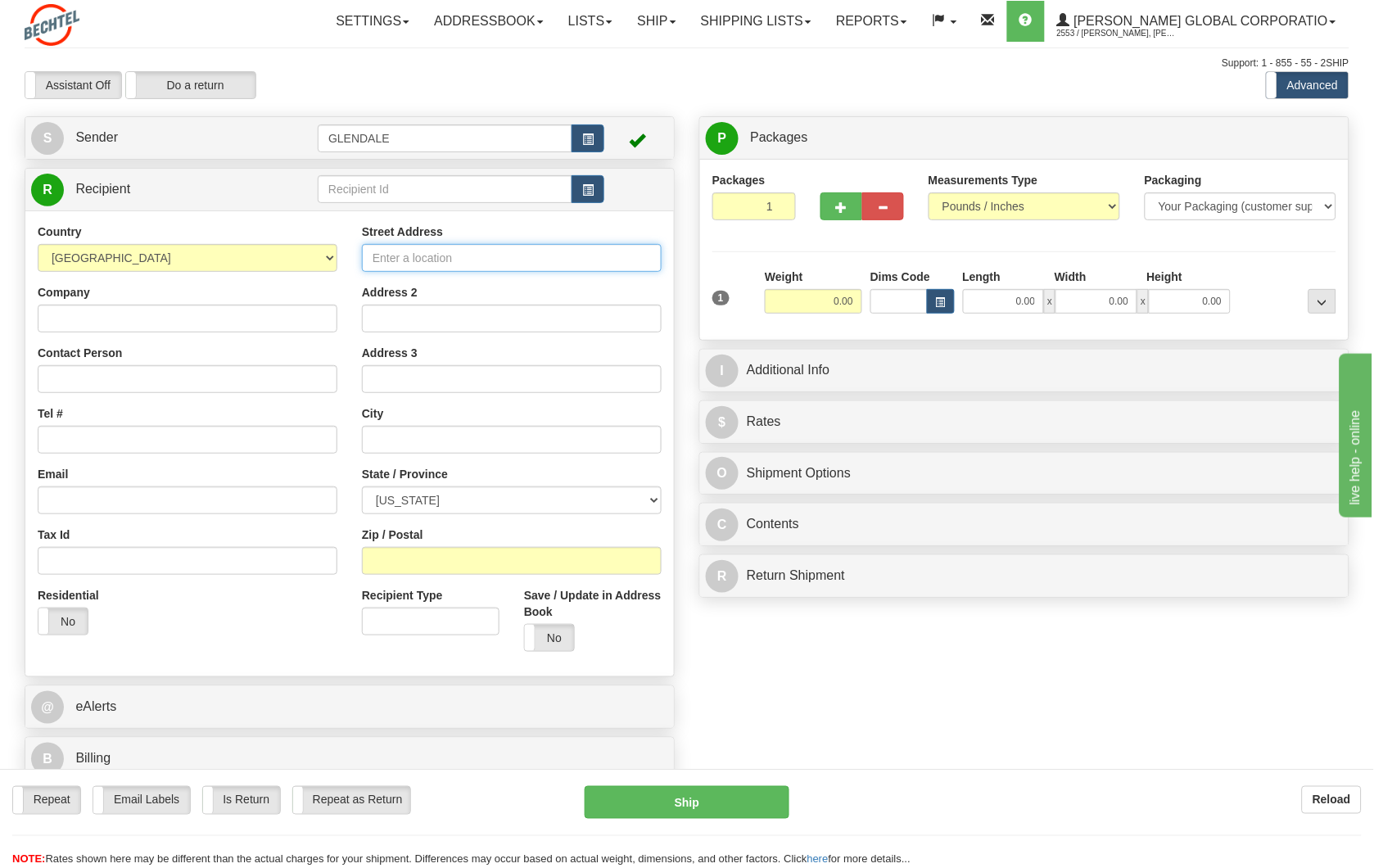
click at [395, 257] on input "Street Address" at bounding box center [512, 257] width 300 height 28
type input "3750S GULFWAY DR"
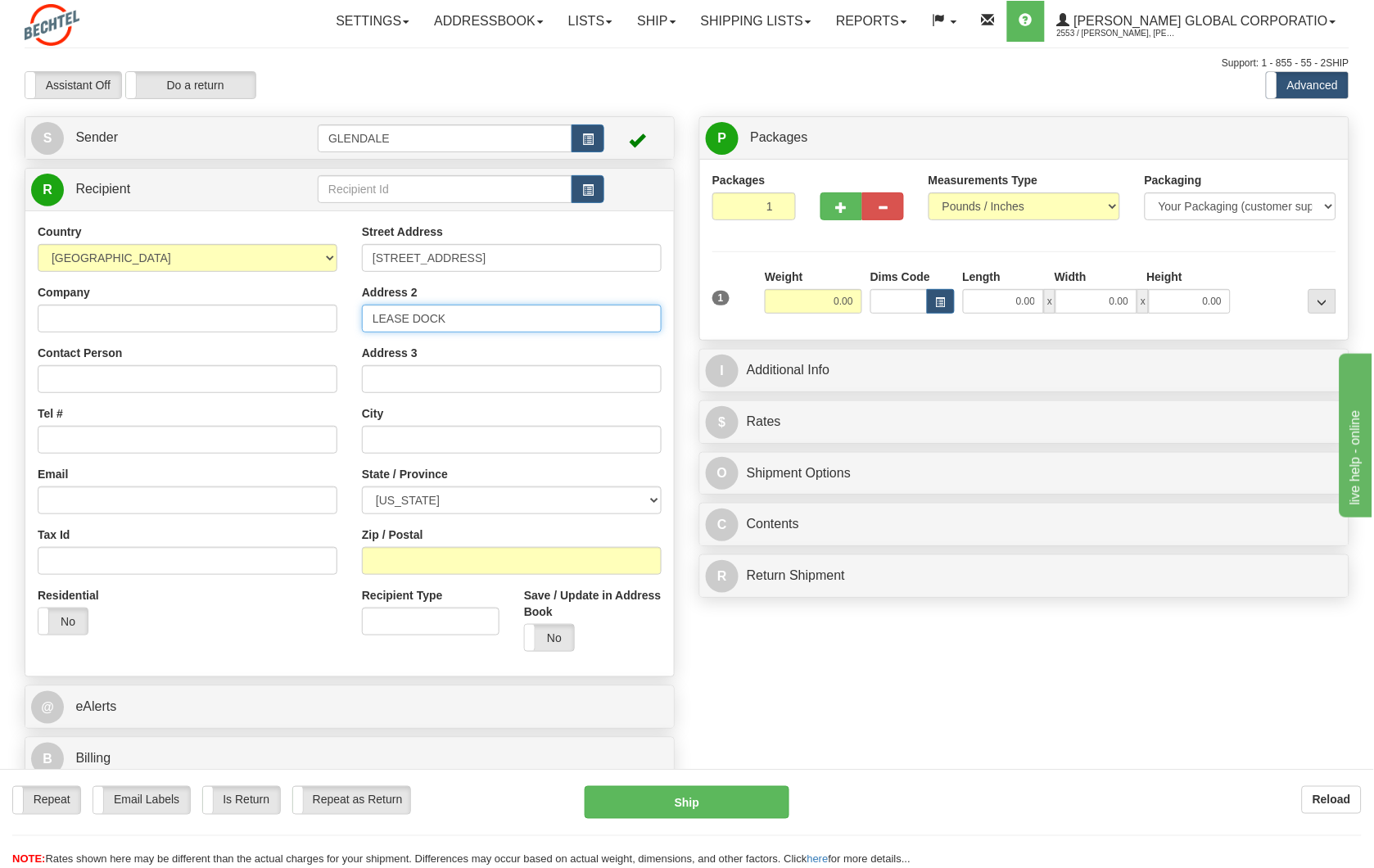
type input "LEASE DOCK"
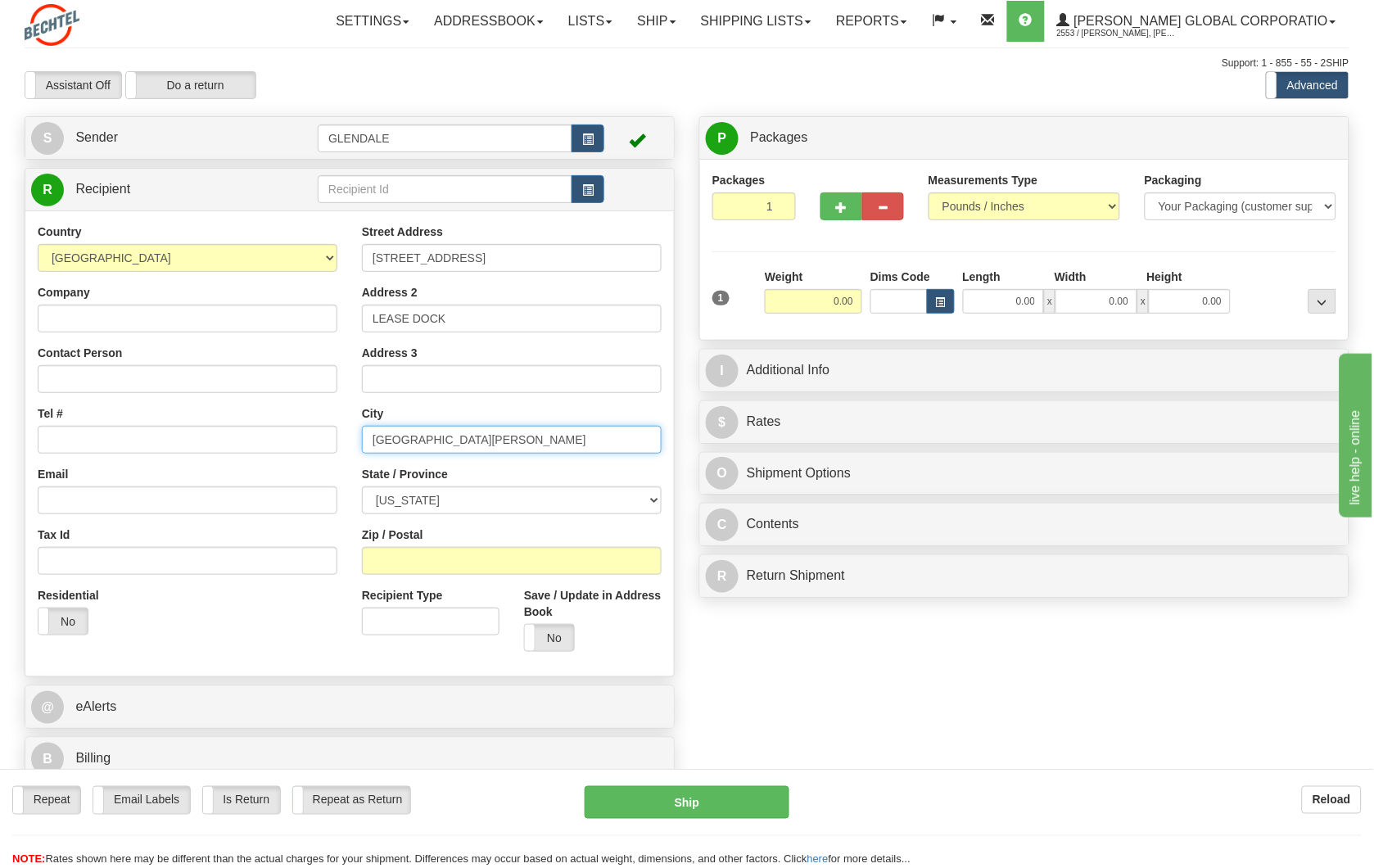
type input "[GEOGRAPHIC_DATA][PERSON_NAME]"
select select "[GEOGRAPHIC_DATA]"
type input "77640"
click at [550, 636] on label "No" at bounding box center [550, 637] width 49 height 26
